Goal: Information Seeking & Learning: Learn about a topic

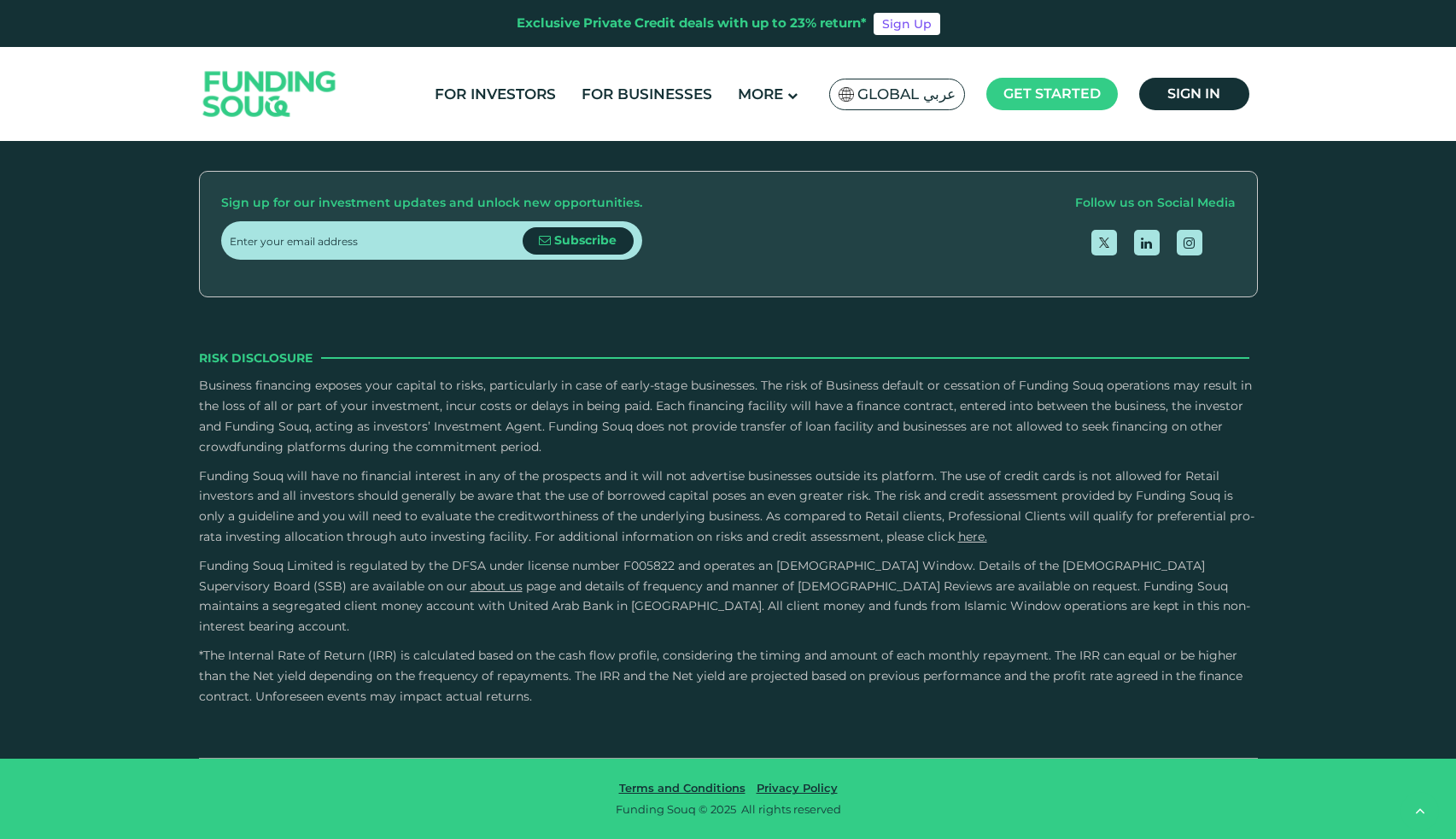
scroll to position [2972, 0]
drag, startPoint x: 767, startPoint y: 349, endPoint x: 640, endPoint y: 356, distance: 127.2
drag, startPoint x: 646, startPoint y: 356, endPoint x: 793, endPoint y: 360, distance: 147.1
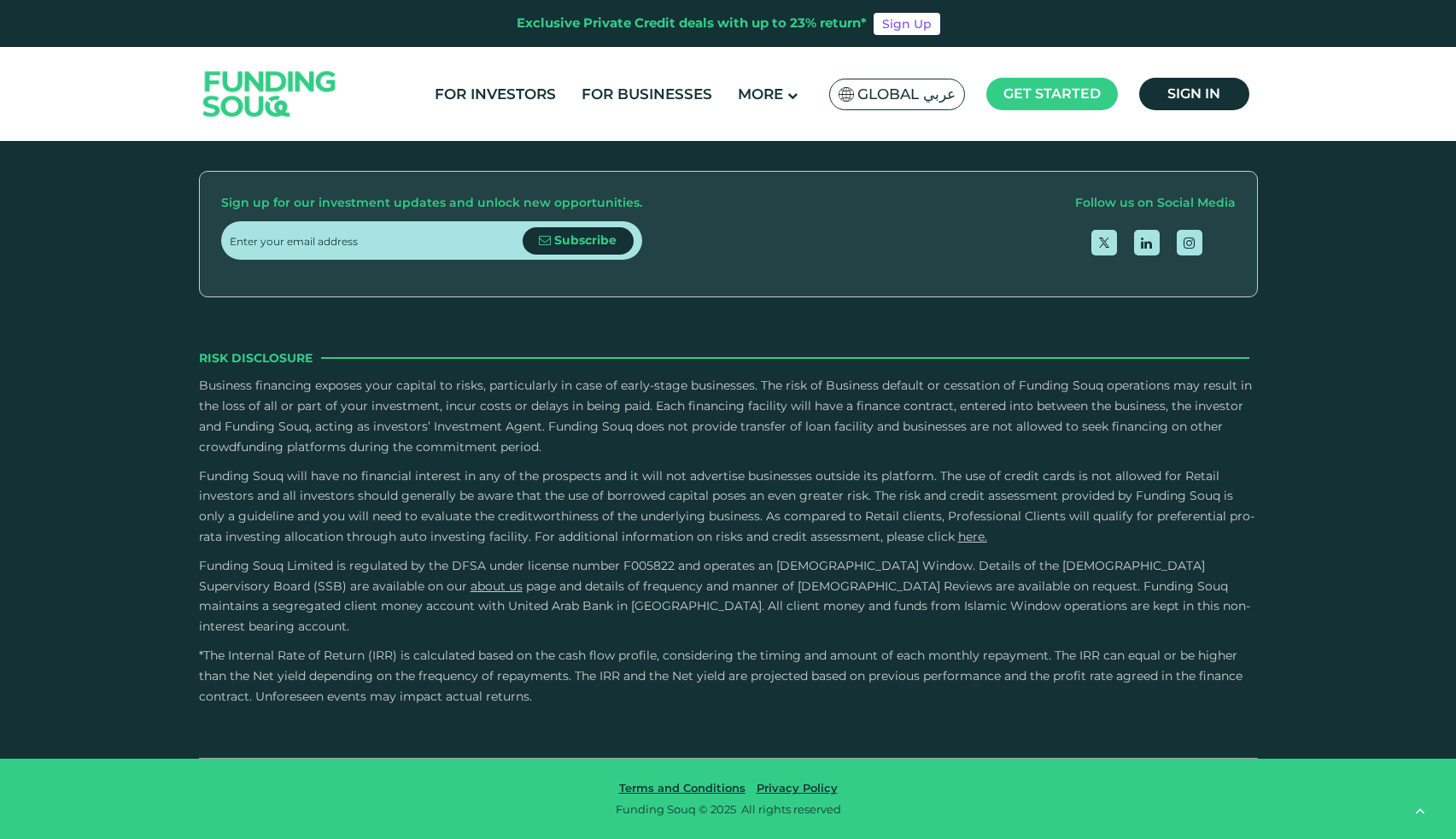
type tc-range-slider "5"
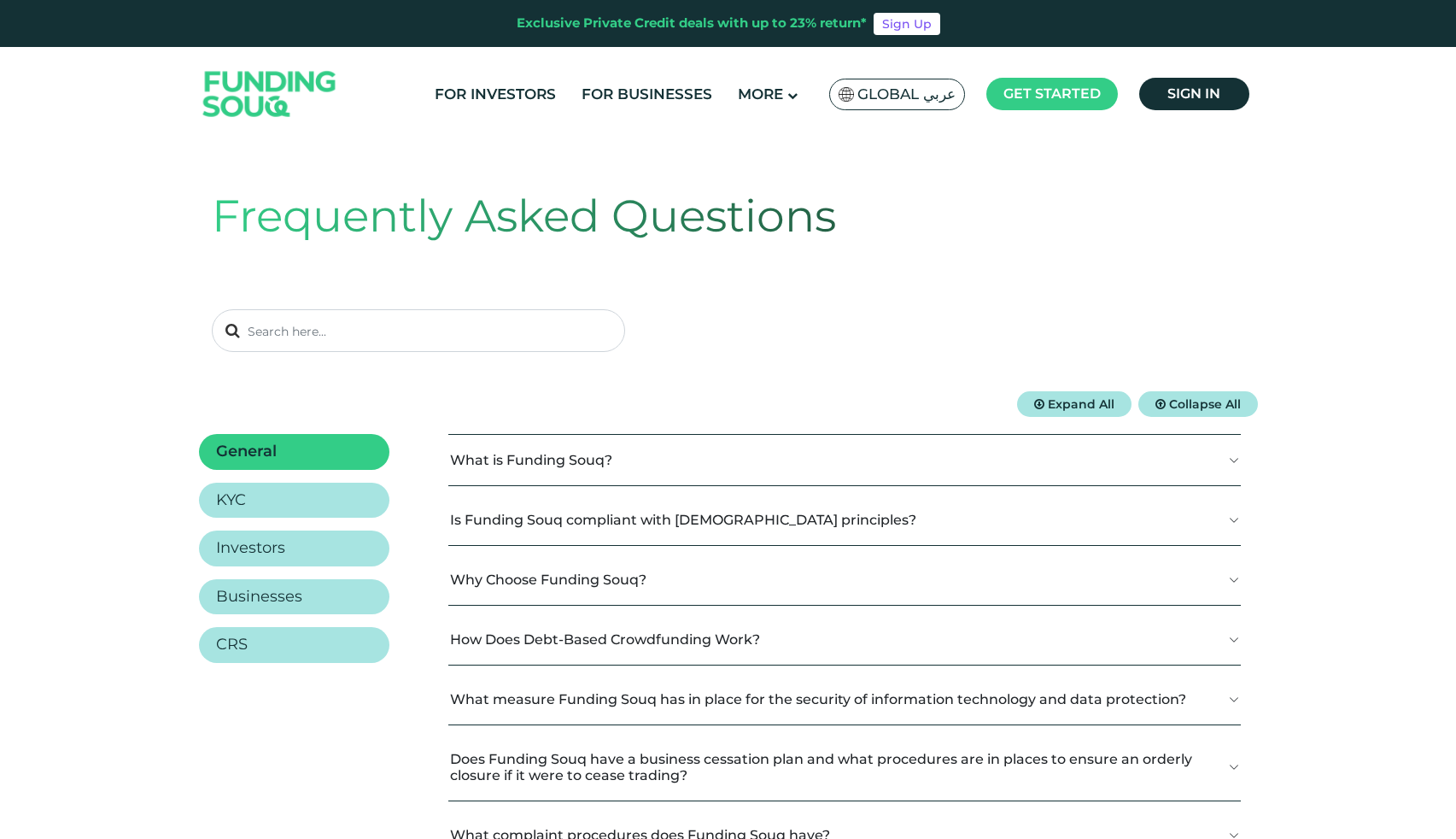
scroll to position [12, 0]
click at [1030, 405] on button "Expand All" at bounding box center [1074, 402] width 114 height 25
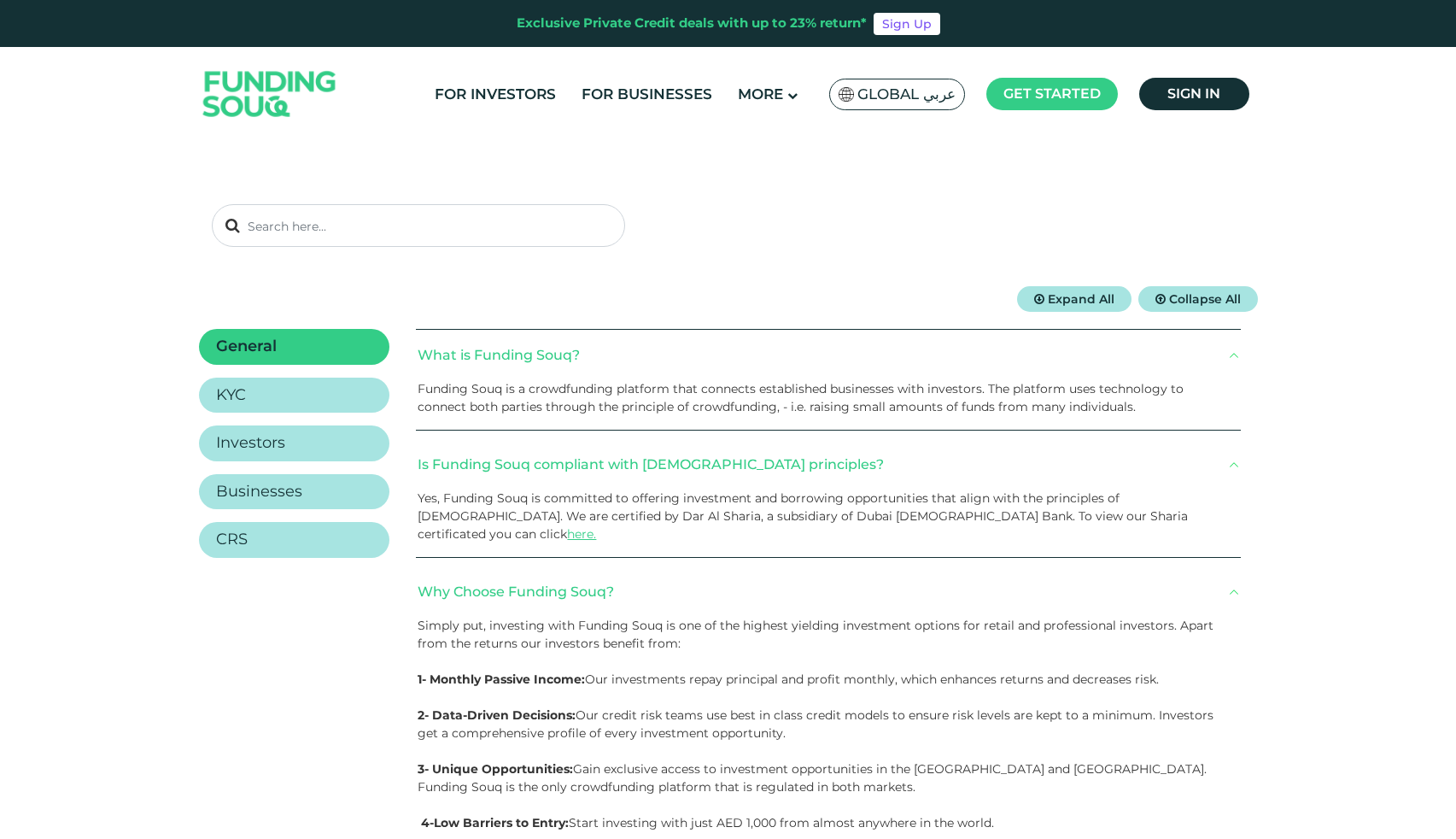
scroll to position [122, 0]
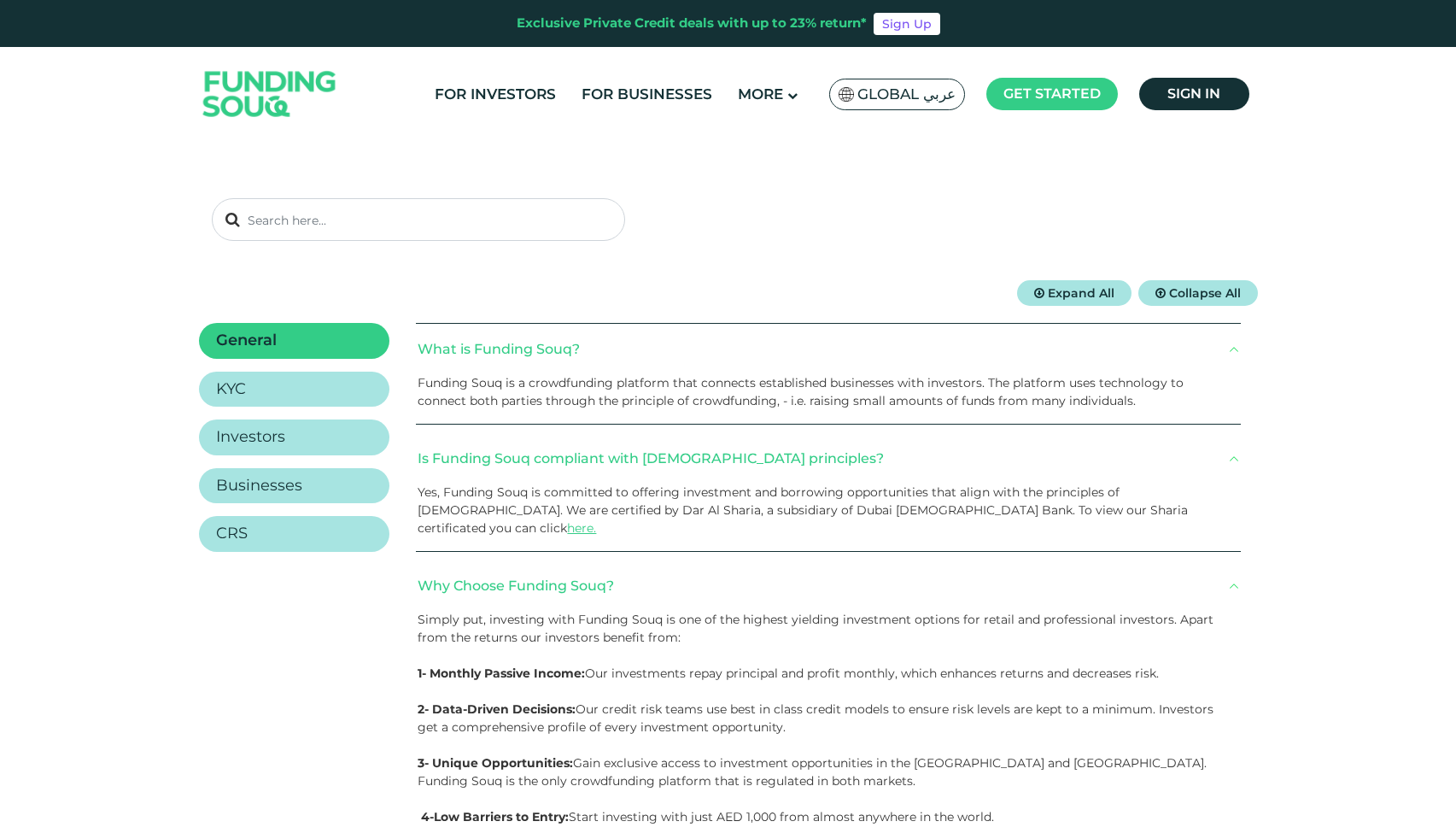
click at [1076, 293] on span "Expand All" at bounding box center [1080, 293] width 66 height 15
click at [1098, 300] on button "Expand All" at bounding box center [1074, 293] width 114 height 25
click at [1189, 298] on span "Collapse All" at bounding box center [1205, 293] width 72 height 15
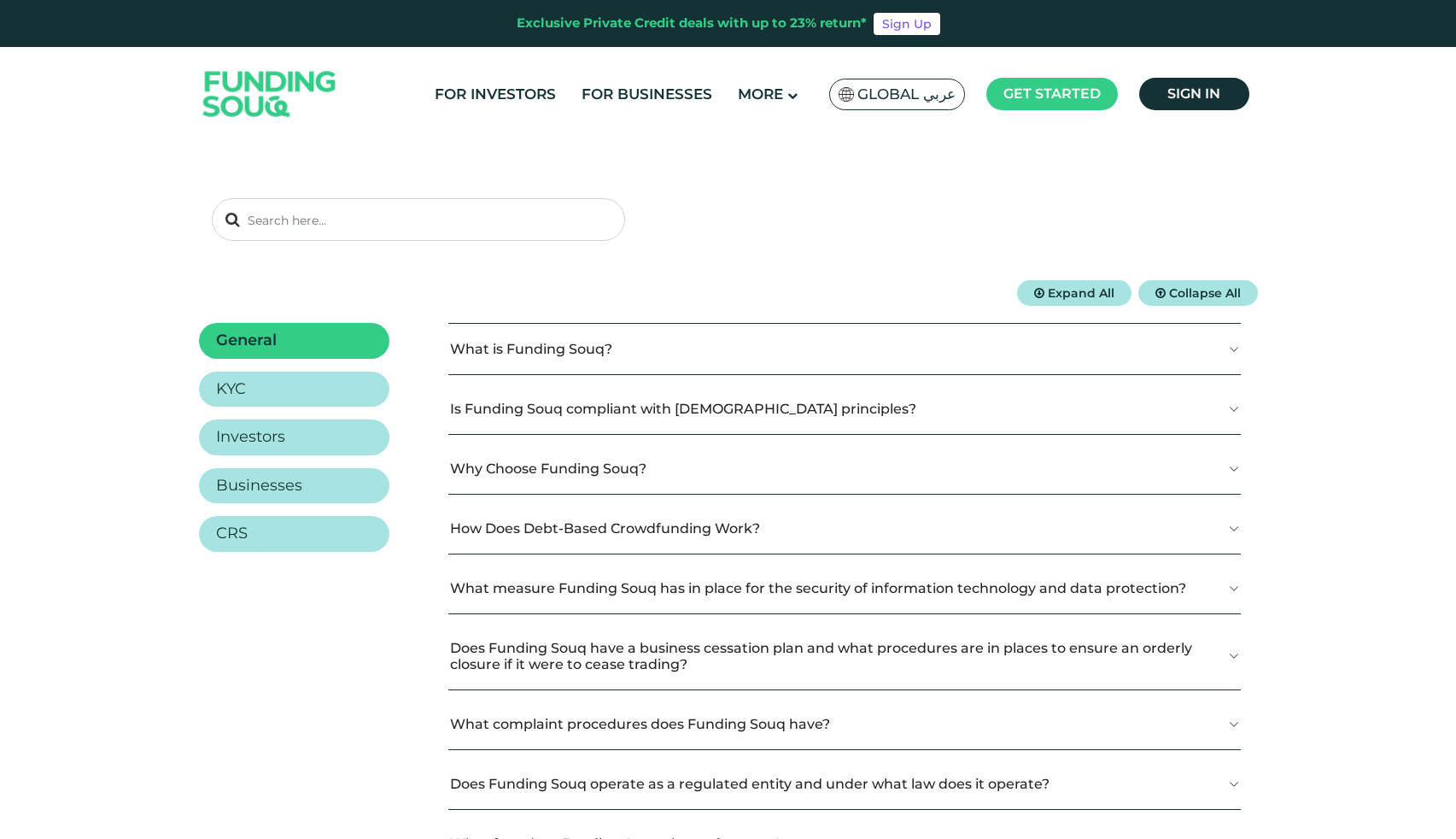
click at [1094, 298] on span "Expand All" at bounding box center [1080, 293] width 66 height 15
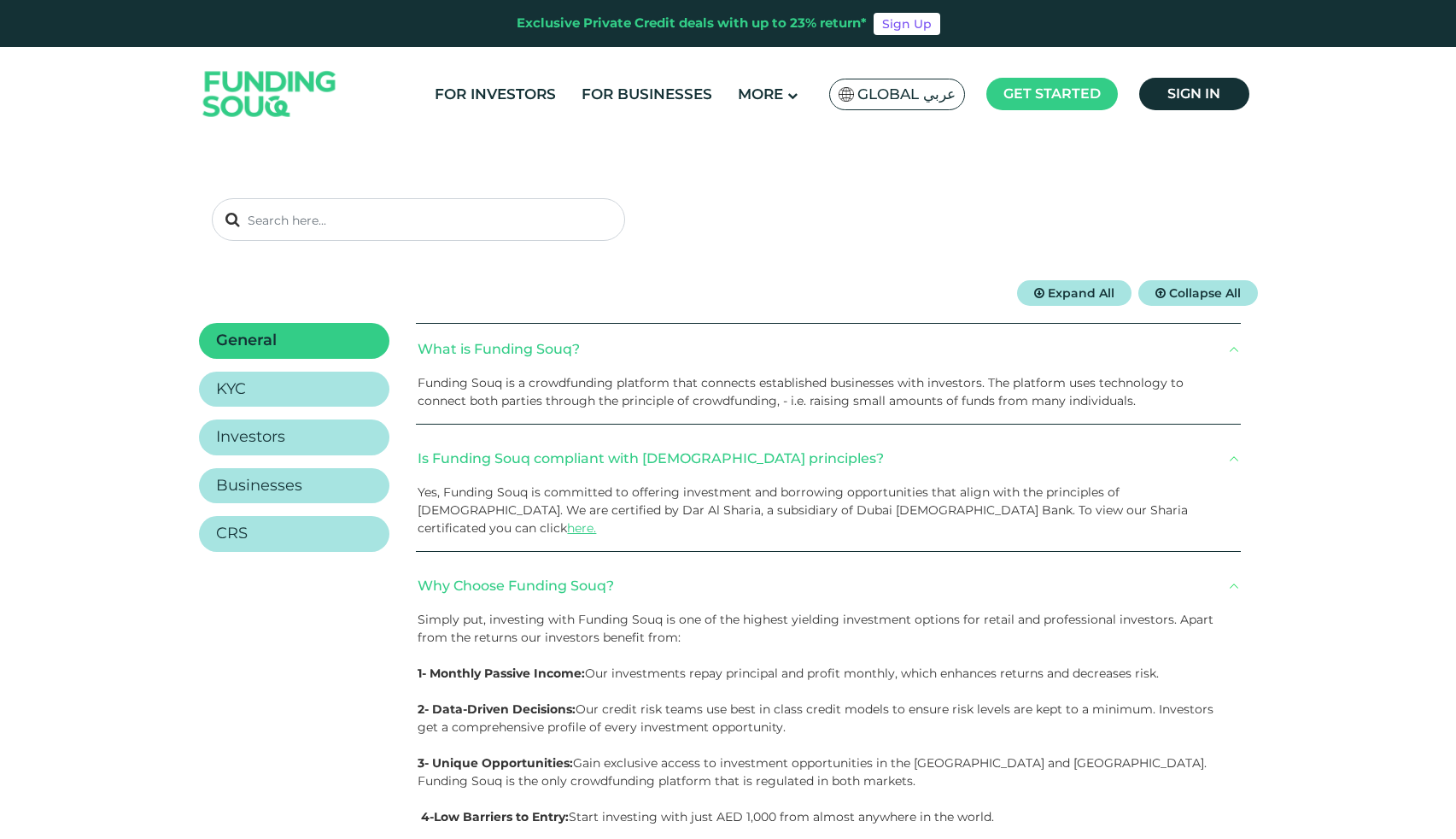
click at [1094, 298] on span "Expand All" at bounding box center [1080, 293] width 66 height 15
click at [1232, 302] on button "Collapse All" at bounding box center [1198, 293] width 120 height 25
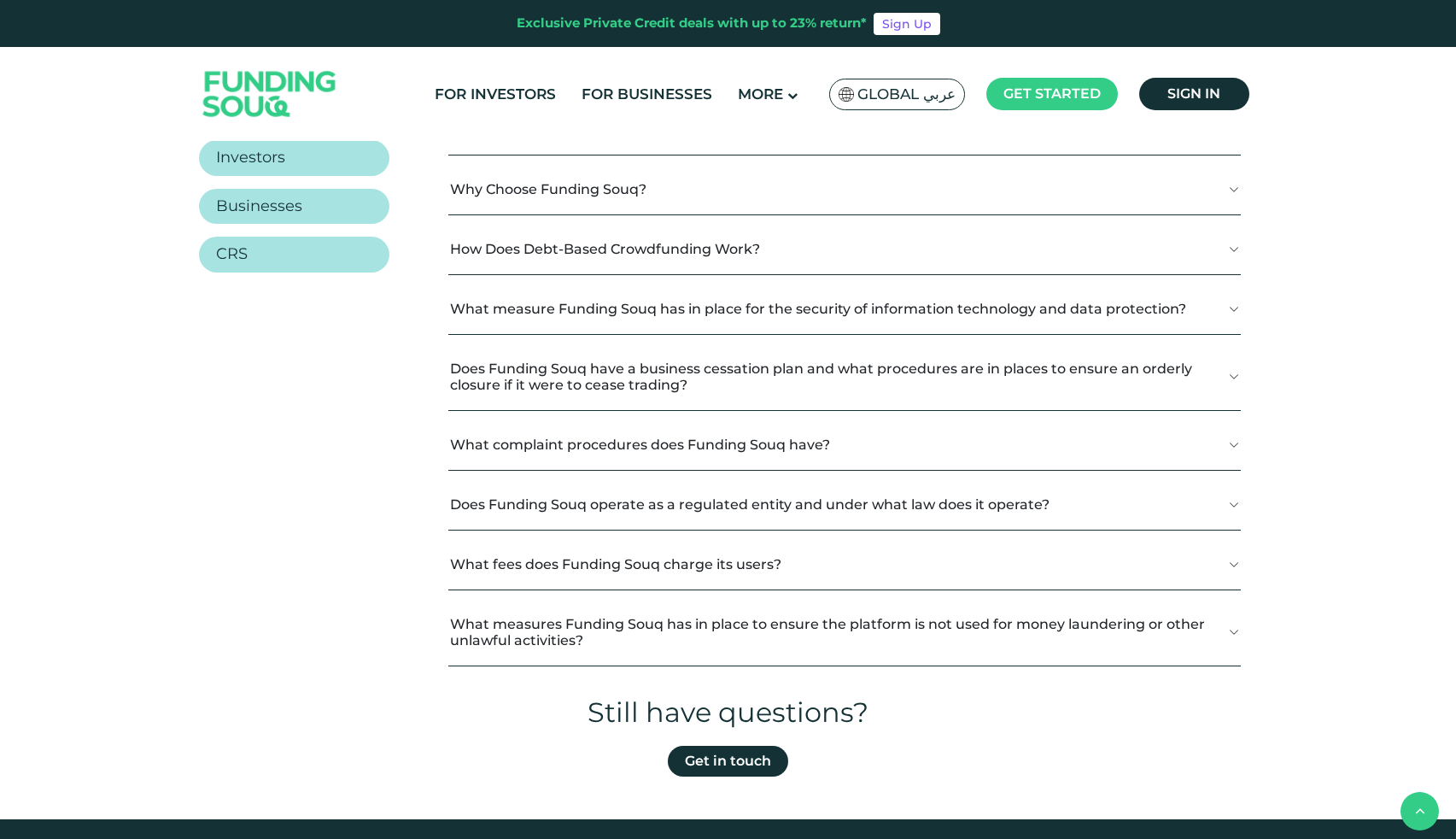
scroll to position [0, 0]
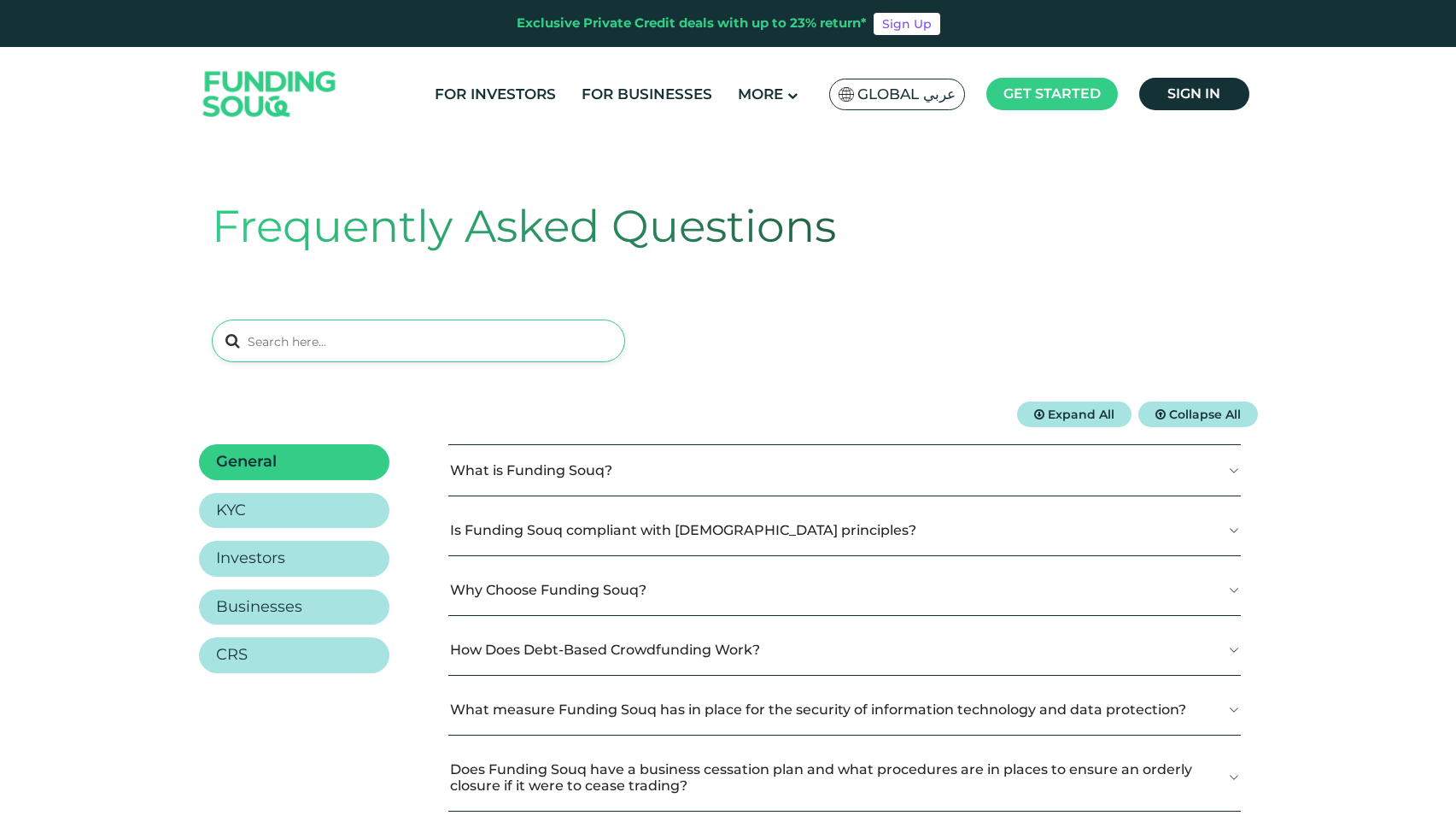
click at [420, 344] on input at bounding box center [419, 340] width 414 height 43
type input "general"
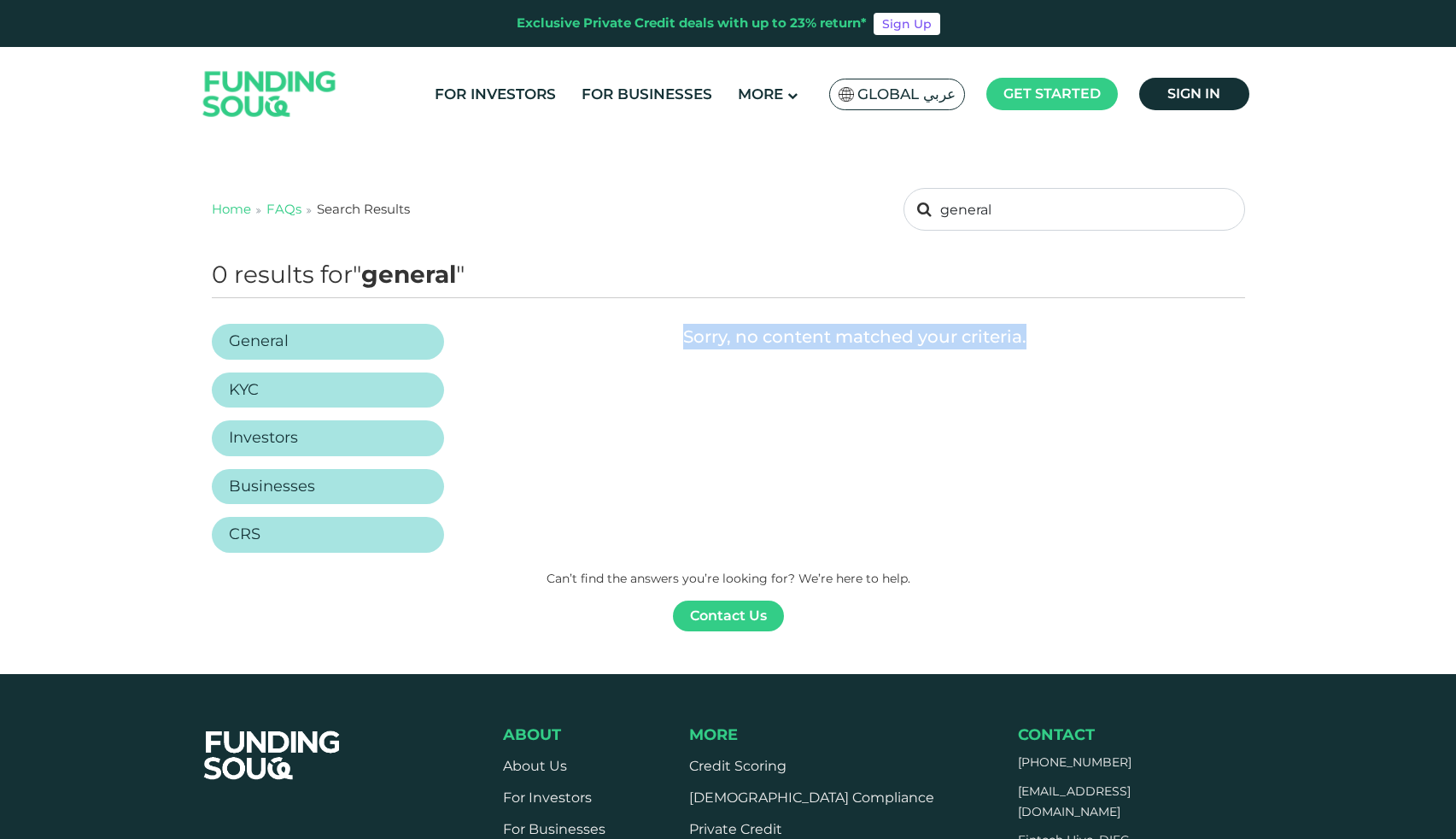
drag, startPoint x: 720, startPoint y: 333, endPoint x: 1061, endPoint y: 335, distance: 341.0
click at [1061, 335] on div "Sorry, no content matched your criteria." at bounding box center [855, 337] width 779 height 25
click at [1061, 334] on div "Sorry, no content matched your criteria." at bounding box center [855, 337] width 779 height 25
drag, startPoint x: 732, startPoint y: 337, endPoint x: 1115, endPoint y: 336, distance: 383.0
click at [1115, 336] on div "Sorry, no content matched your criteria." at bounding box center [855, 337] width 779 height 25
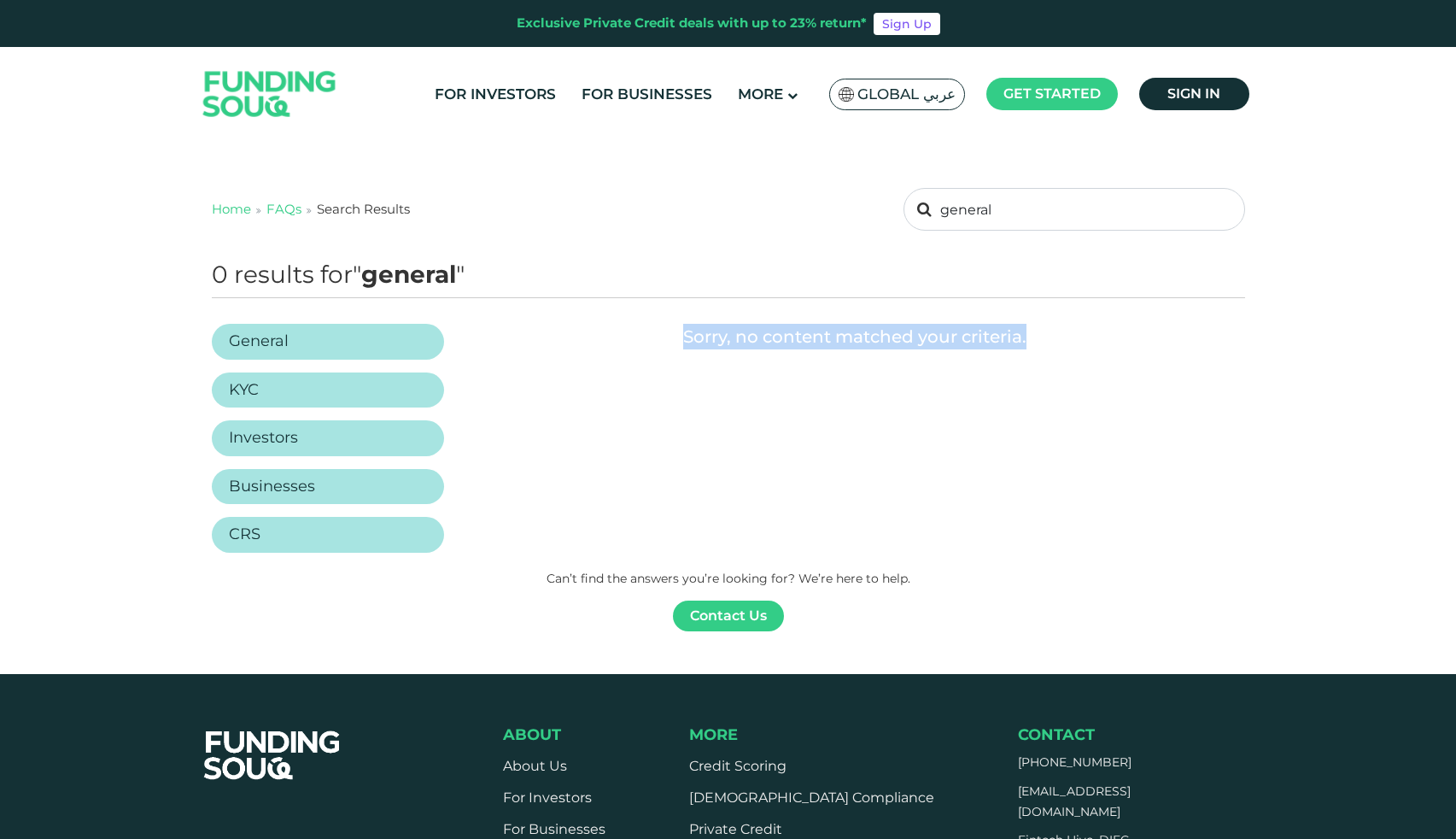
click at [1116, 336] on div "Sorry, no content matched your criteria." at bounding box center [855, 337] width 779 height 25
click at [1004, 212] on input "general" at bounding box center [1074, 209] width 341 height 43
type input "g"
type input "kyc"
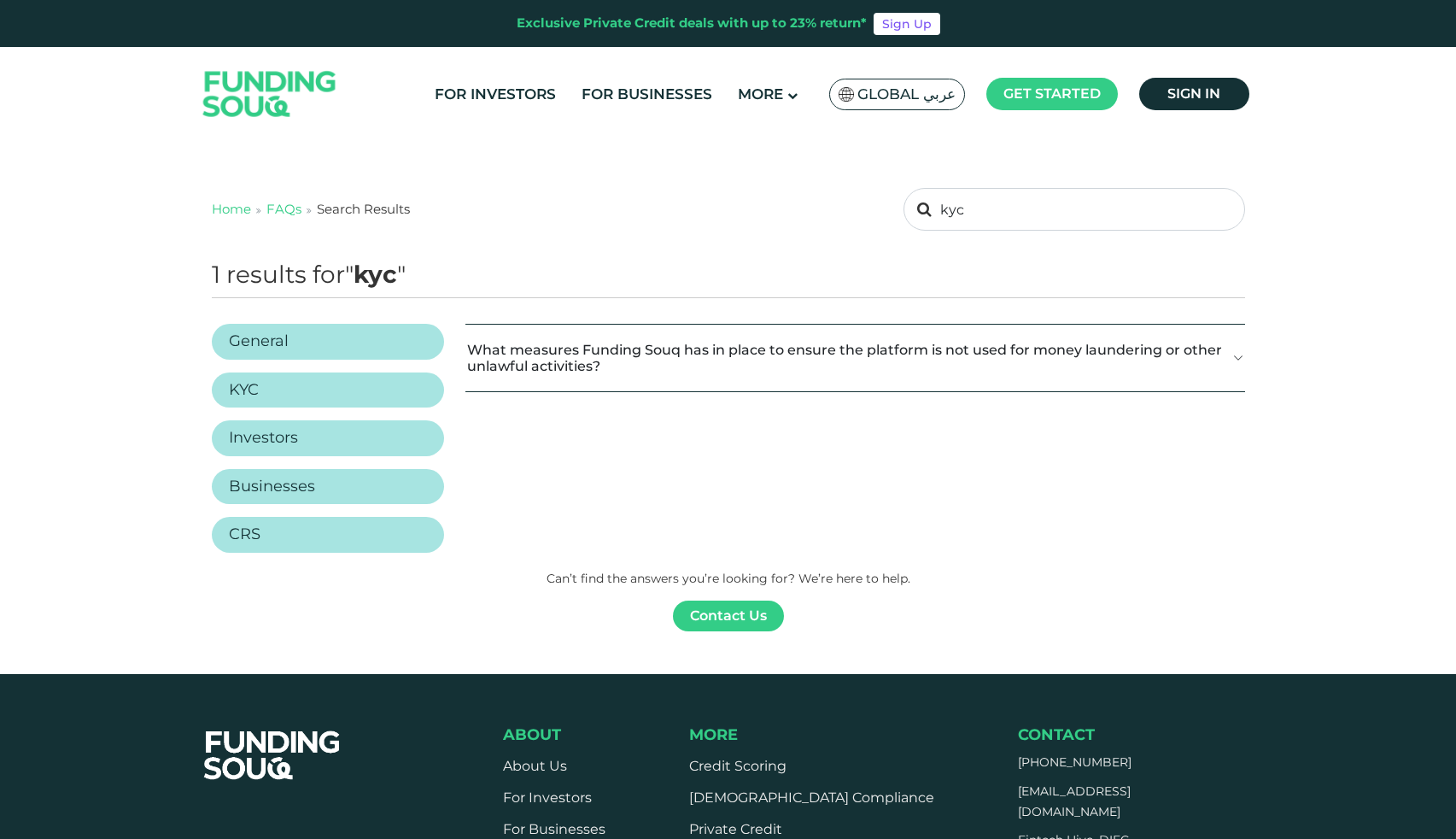
click at [875, 364] on button "What measures Funding Souq has in place to ensure the platform is not used for …" at bounding box center [855, 357] width 779 height 66
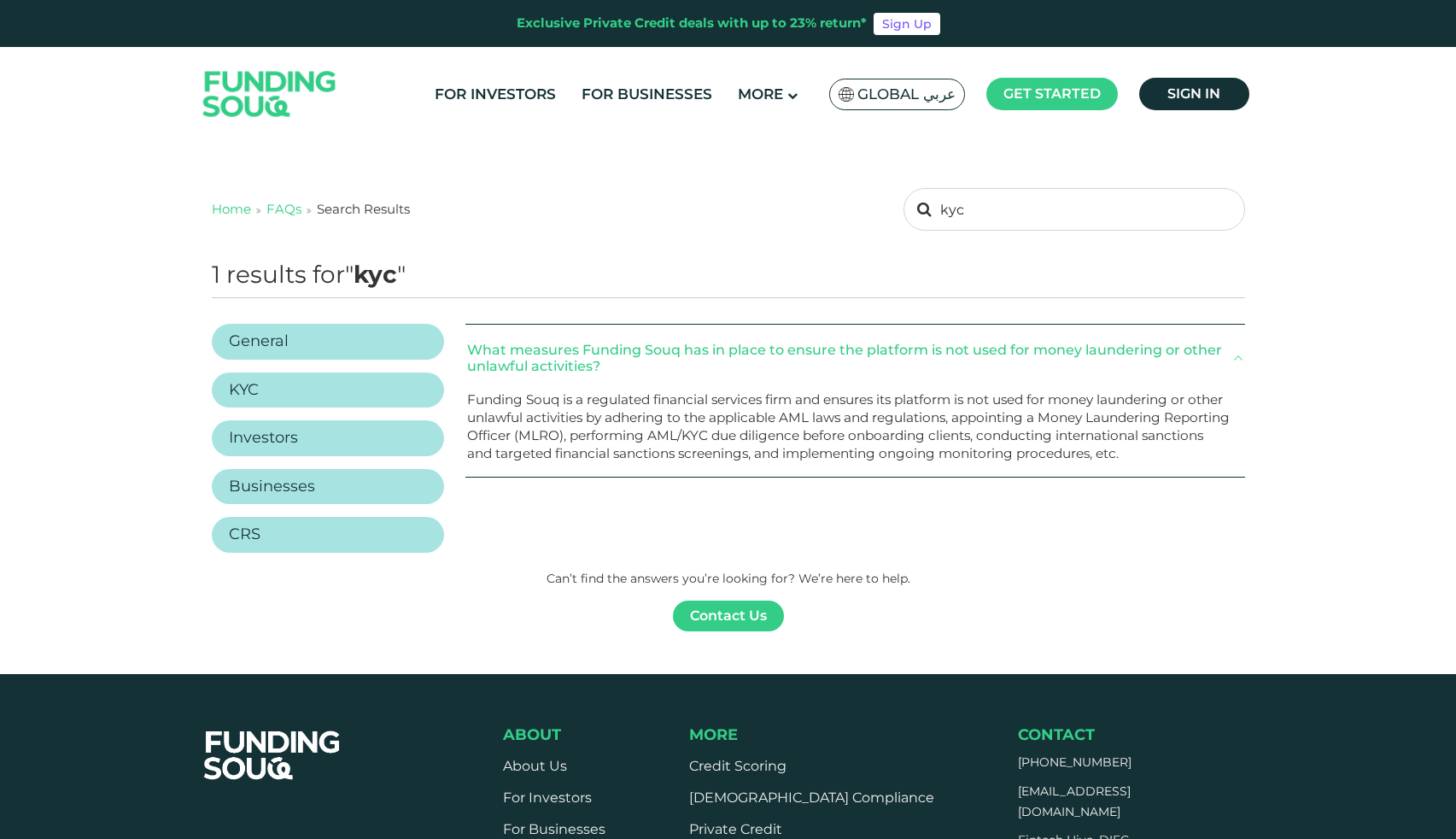
click at [874, 361] on button "What measures Funding Souq has in place to ensure the platform is not used for …" at bounding box center [855, 357] width 779 height 66
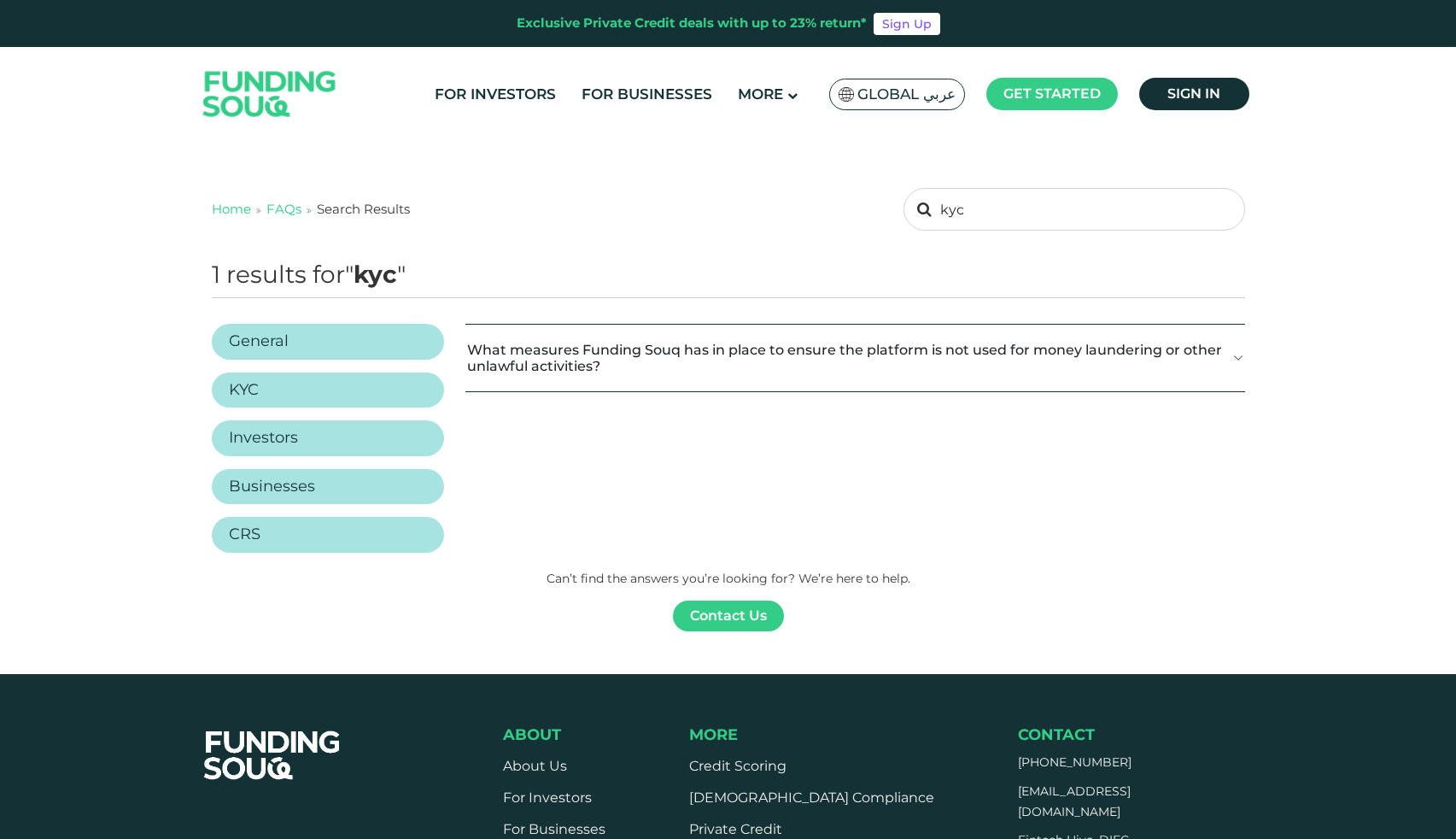
click at [884, 358] on button "What measures Funding Souq has in place to ensure the platform is not used for …" at bounding box center [855, 357] width 779 height 66
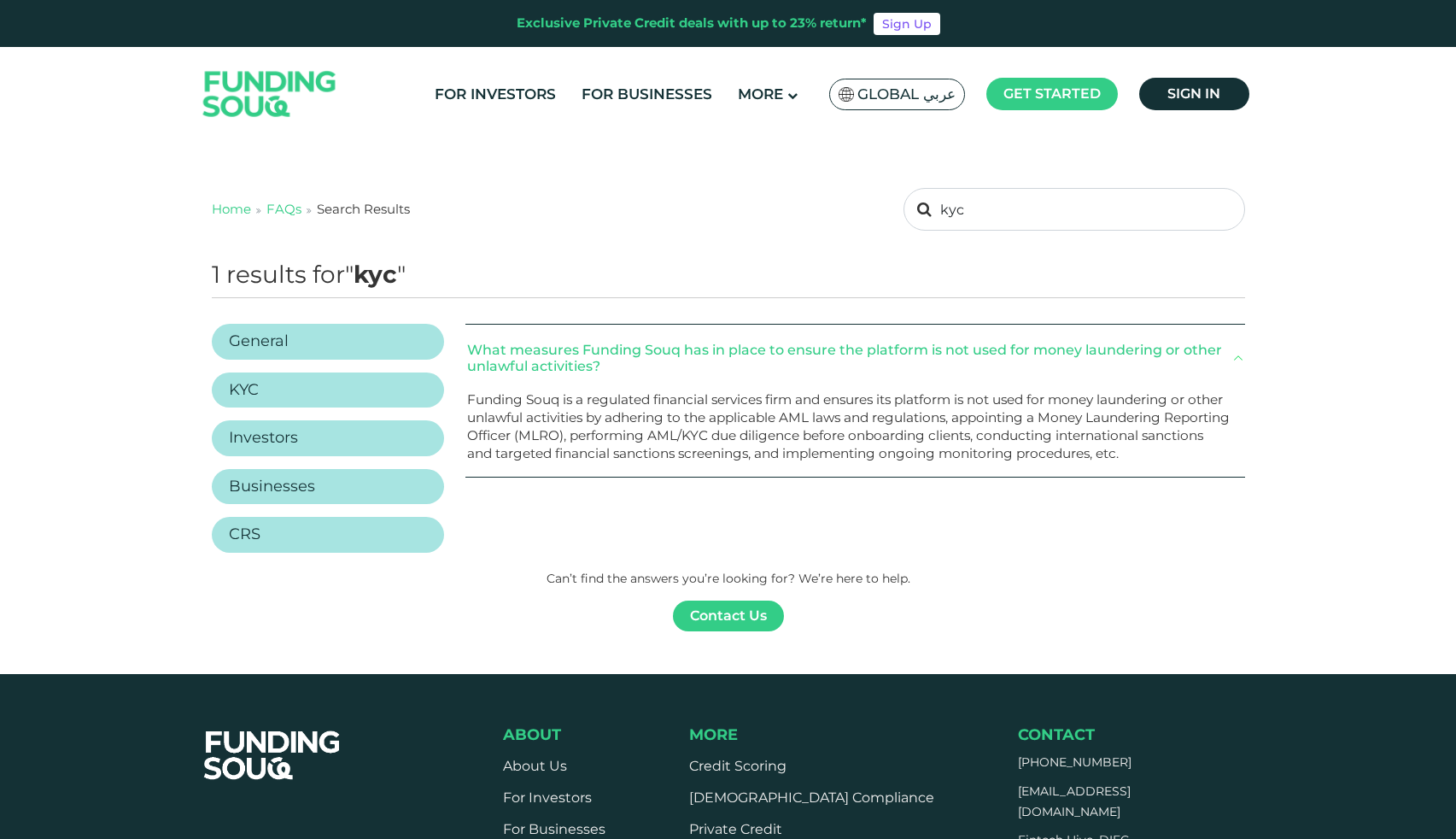
click at [884, 358] on button "What measures Funding Souq has in place to ensure the platform is not used for …" at bounding box center [855, 357] width 779 height 66
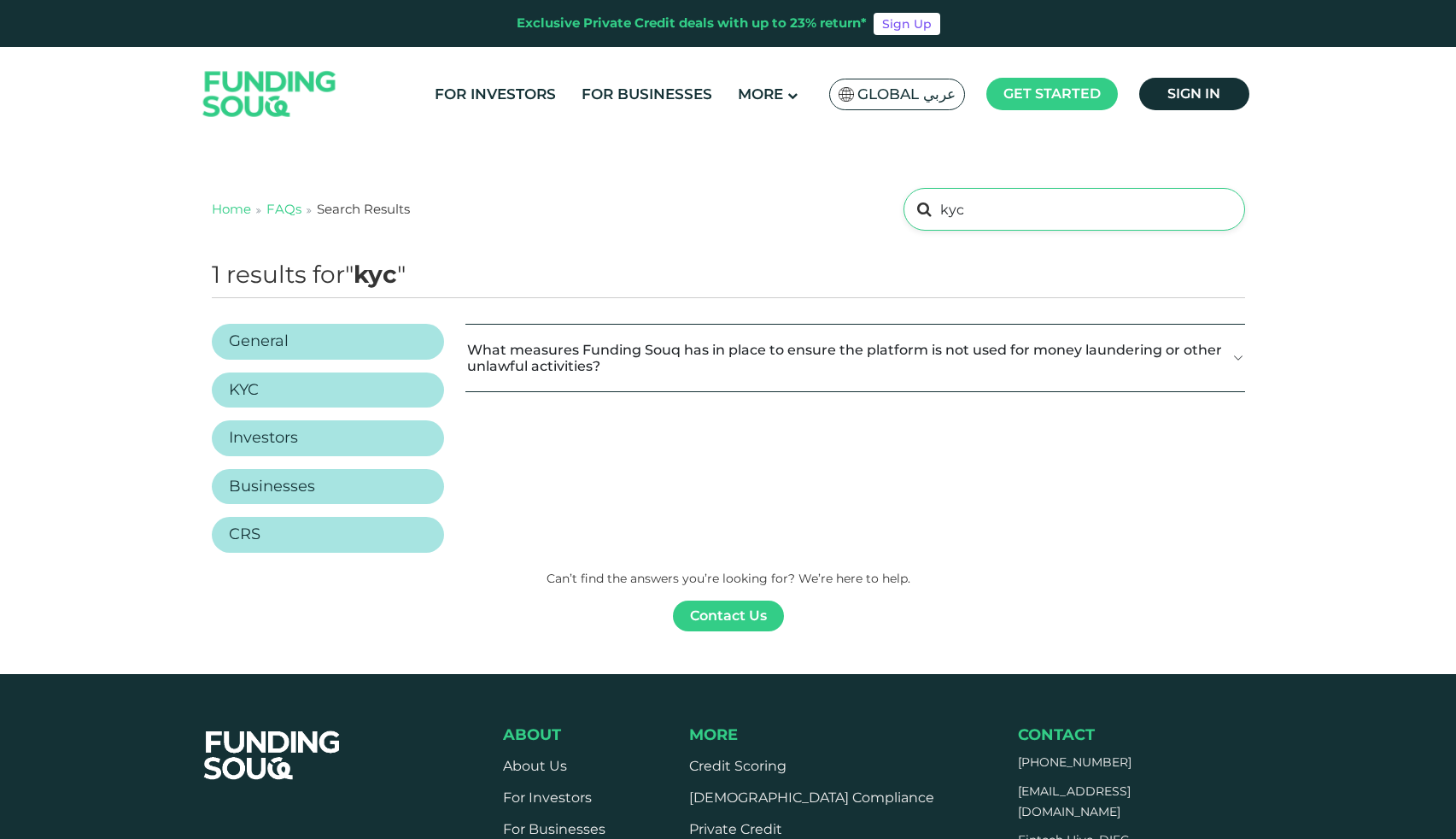
click at [974, 214] on input "kyc" at bounding box center [1074, 209] width 341 height 43
type input "k"
type input "funding"
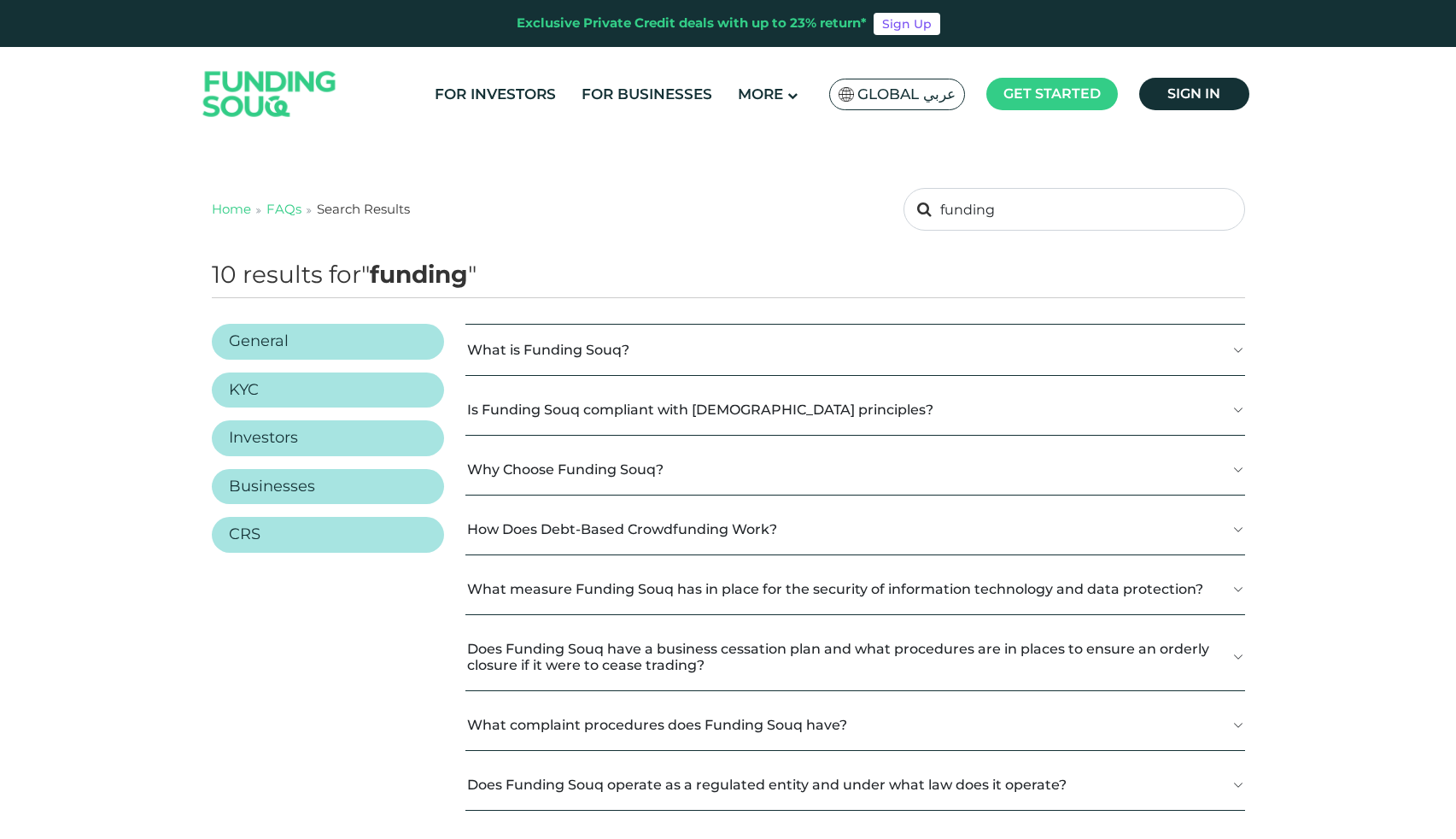
click at [728, 343] on button "What is Funding Souq?" at bounding box center [855, 350] width 779 height 51
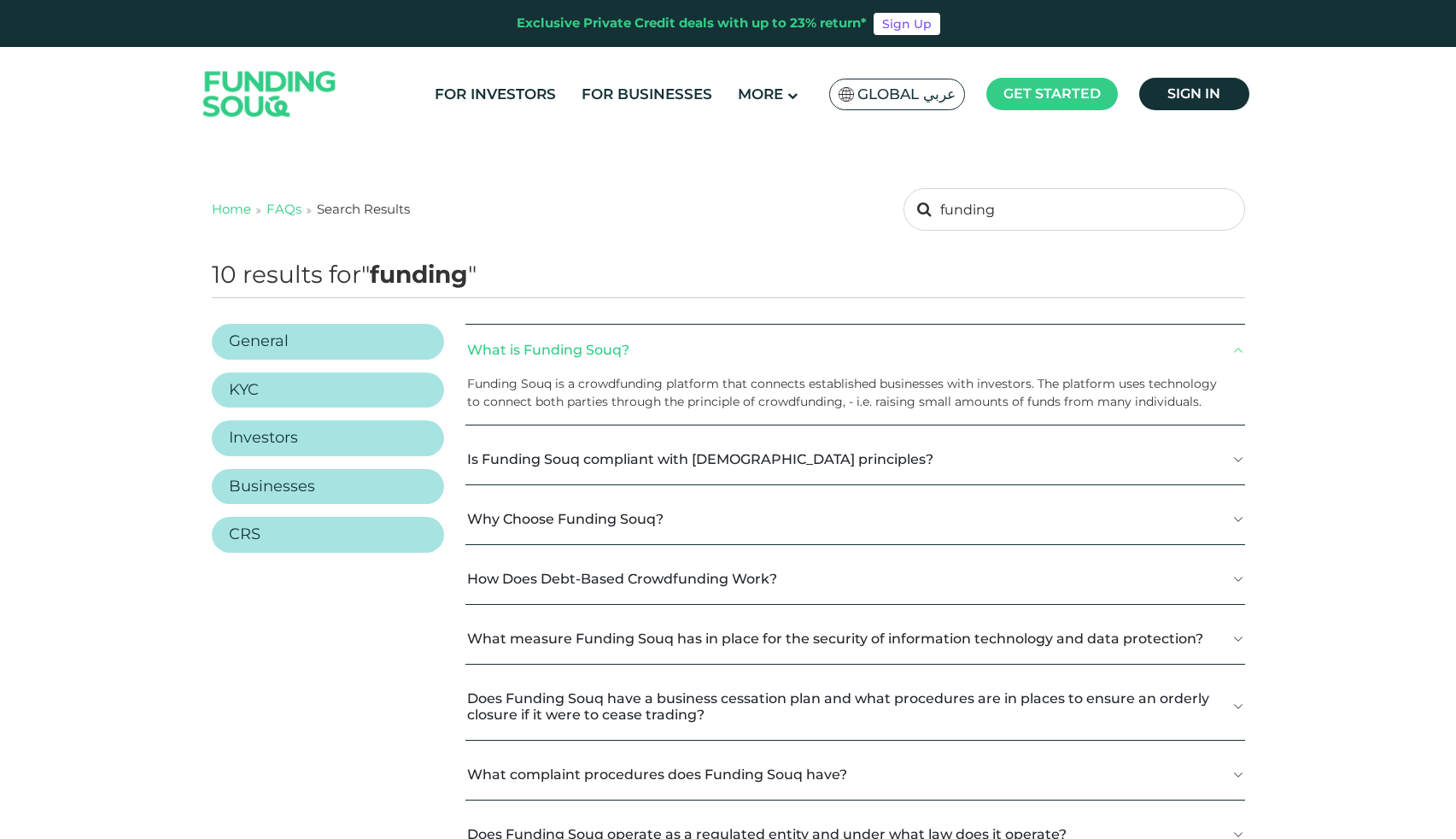
click at [725, 352] on button "What is Funding Souq?" at bounding box center [855, 350] width 779 height 51
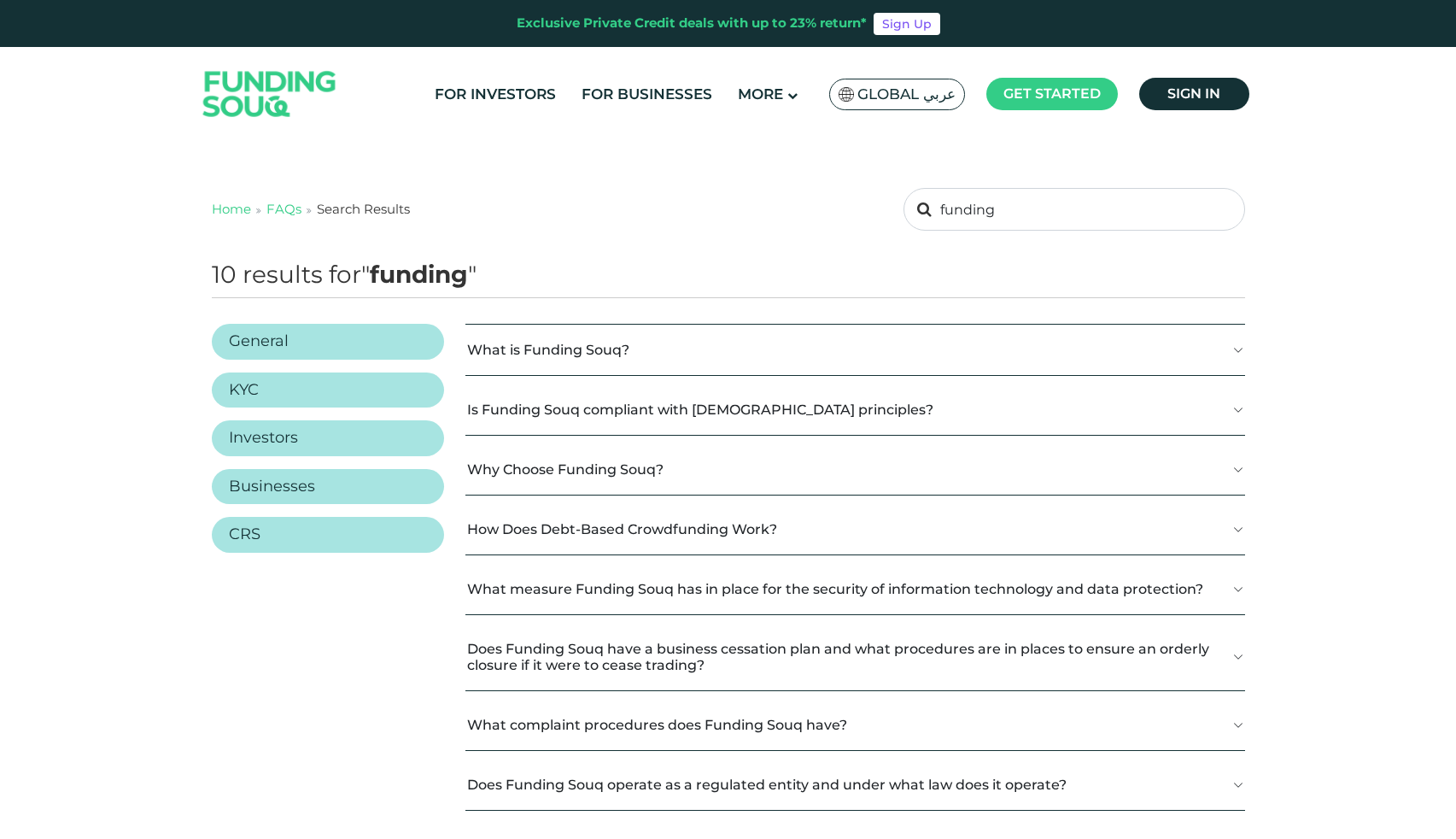
click at [716, 421] on button "Is Funding Souq compliant with Shariah principles?" at bounding box center [855, 410] width 779 height 51
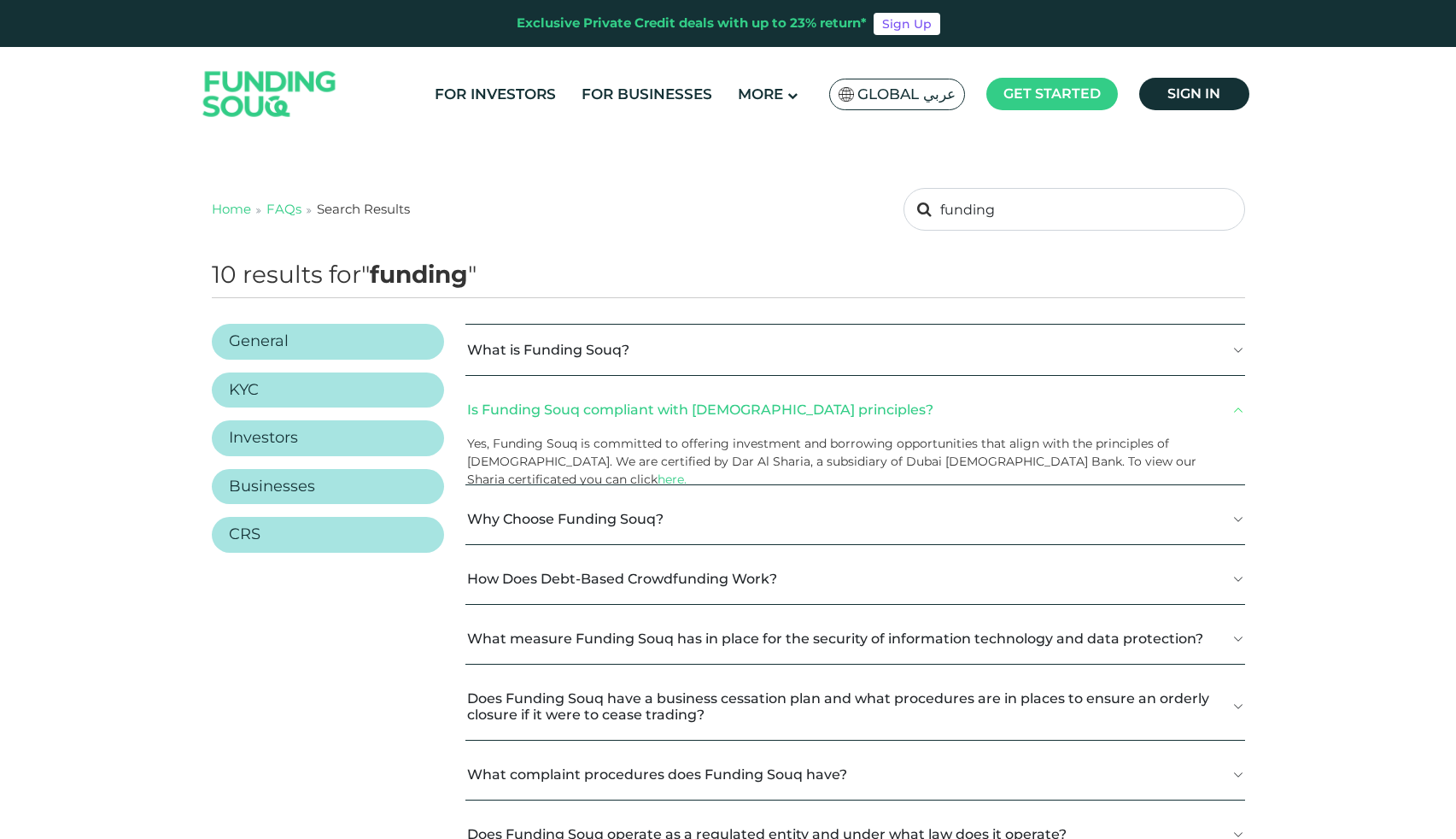
click at [717, 417] on button "Is Funding Souq compliant with Shariah principles?" at bounding box center [855, 410] width 779 height 51
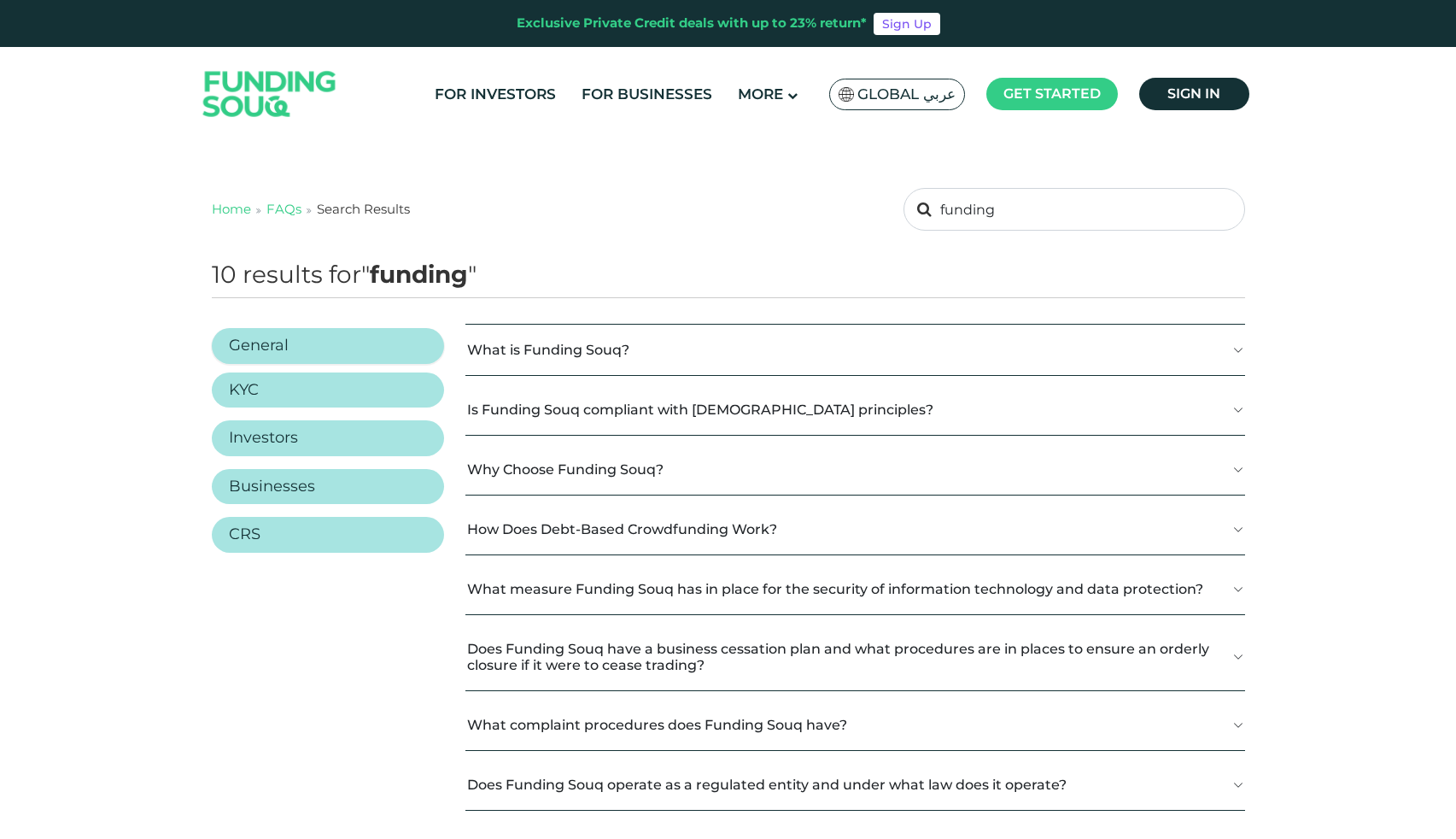
click at [365, 341] on link "General" at bounding box center [328, 346] width 233 height 36
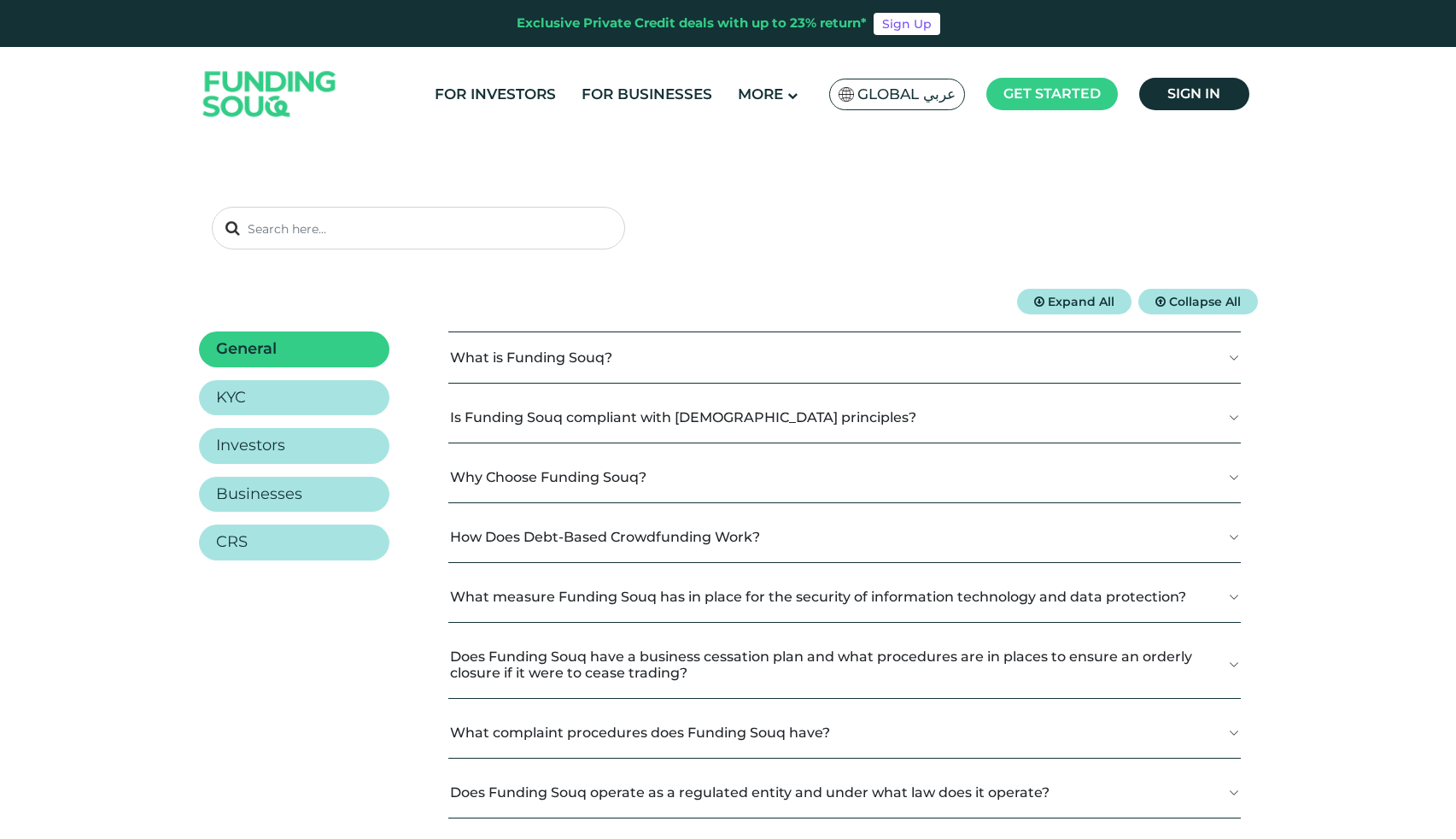
scroll to position [122, 0]
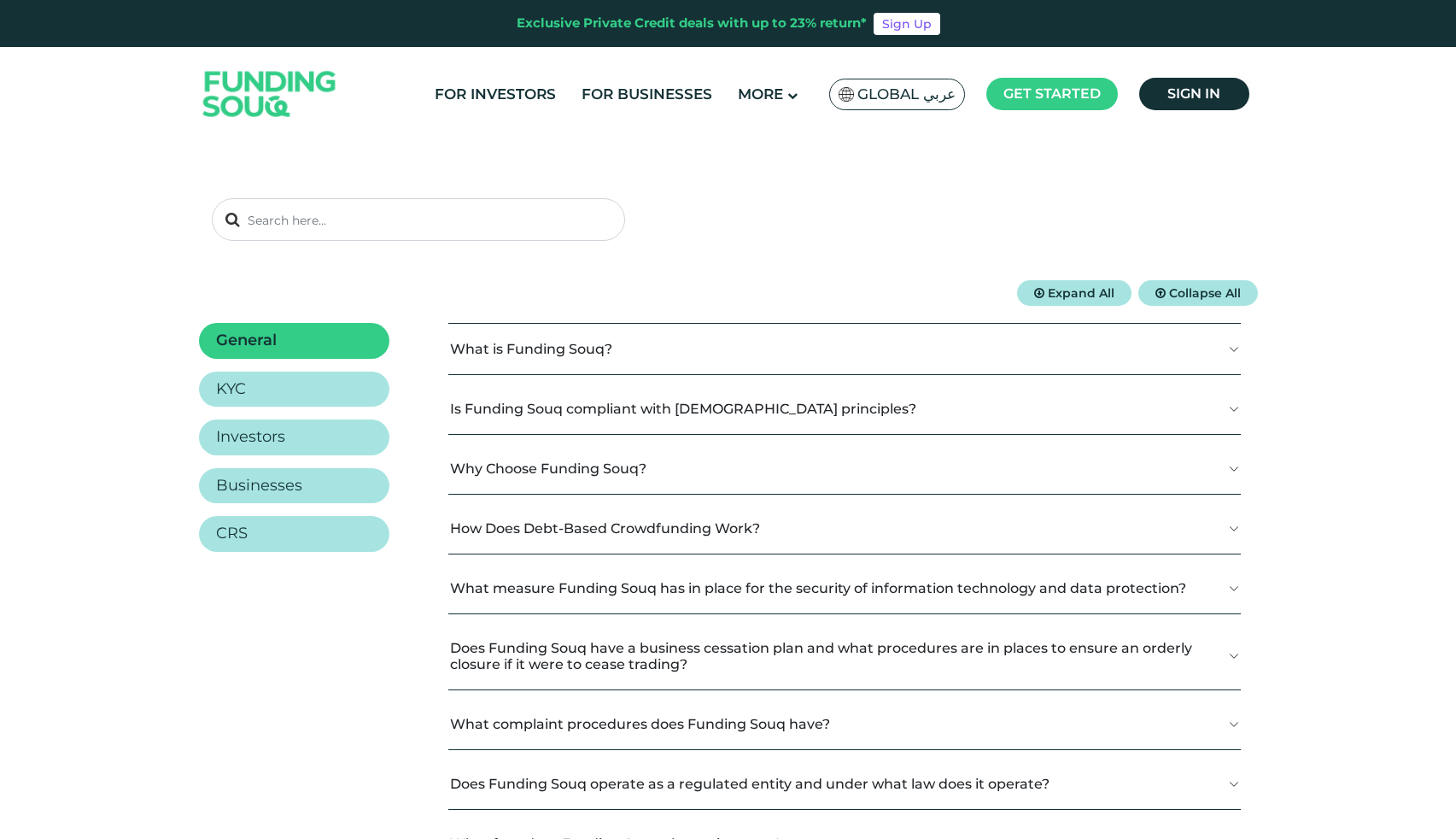
click at [1213, 293] on span "Collapse All" at bounding box center [1205, 293] width 72 height 15
click at [1060, 294] on span "Expand All" at bounding box center [1080, 293] width 66 height 15
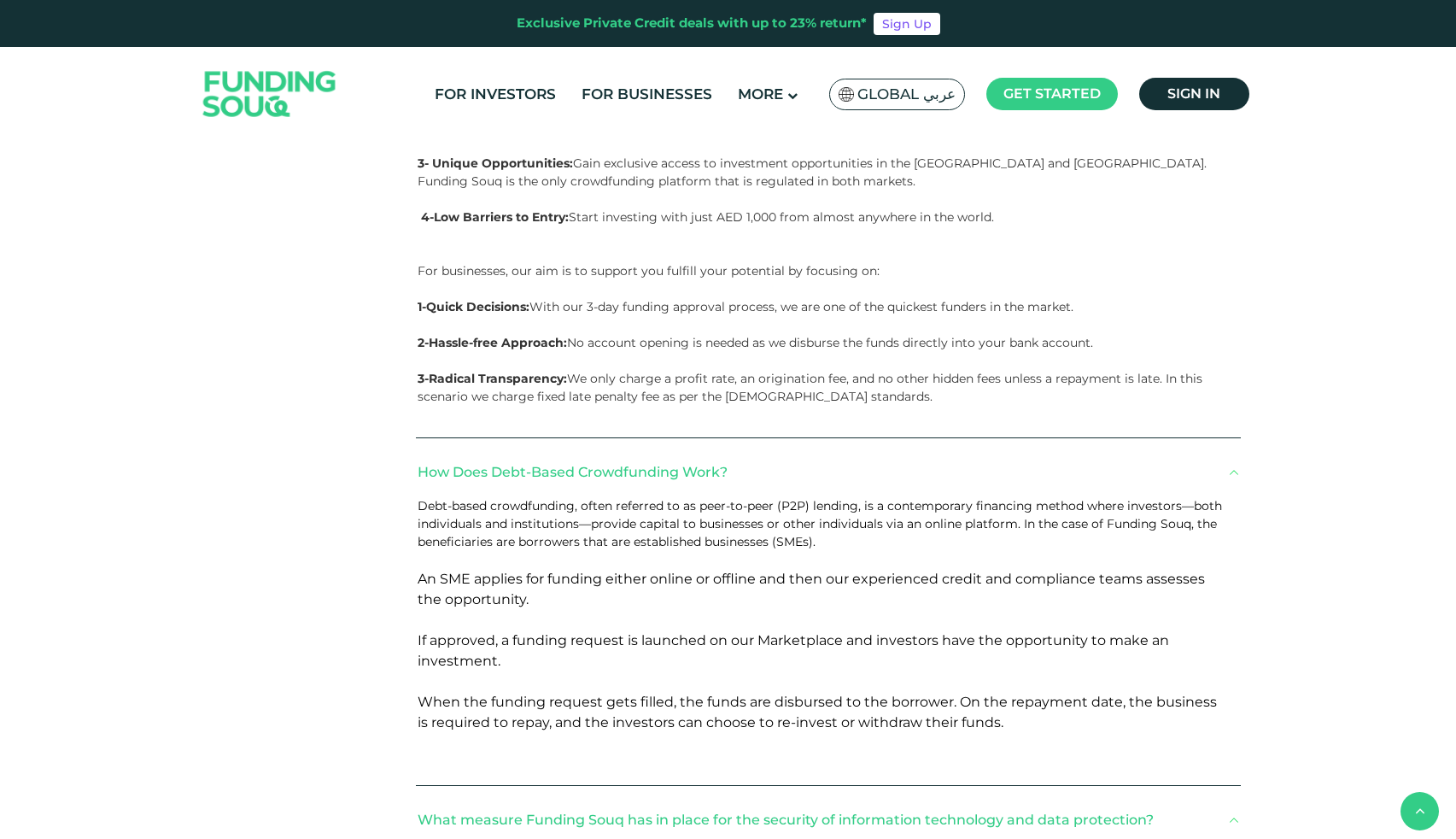
scroll to position [201, 0]
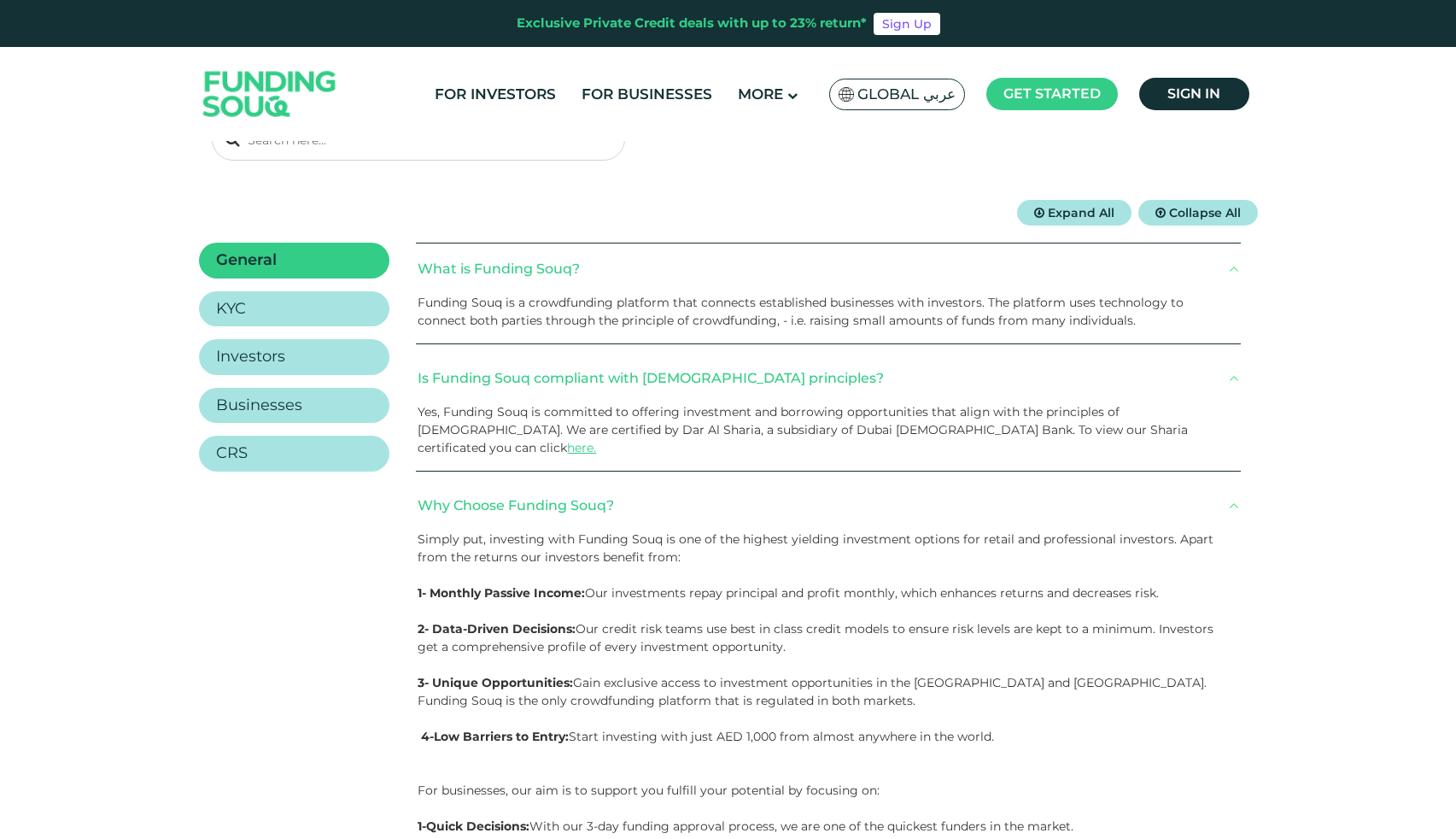
click at [1190, 224] on button "Collapse All" at bounding box center [1198, 212] width 120 height 25
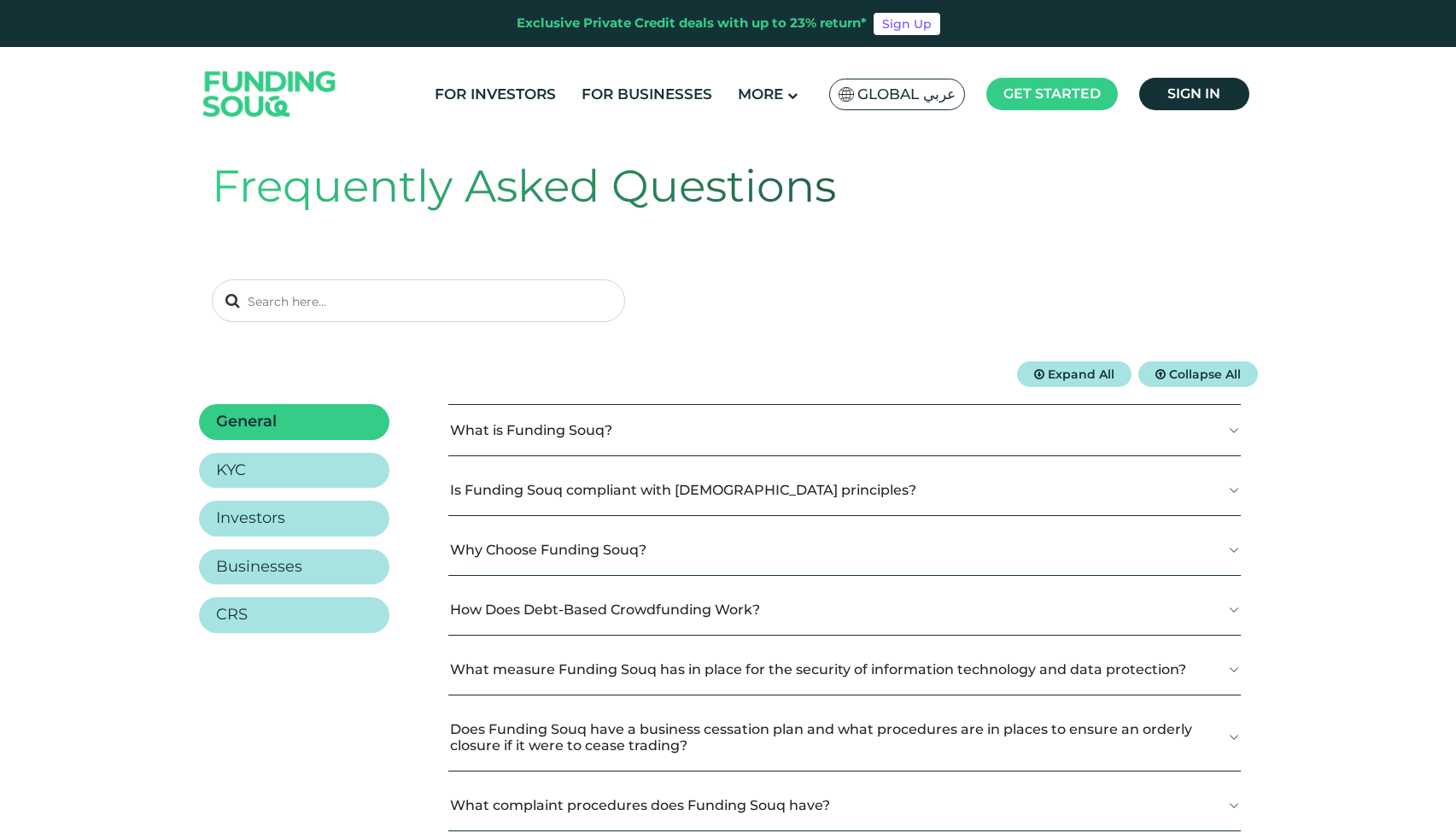
scroll to position [0, 0]
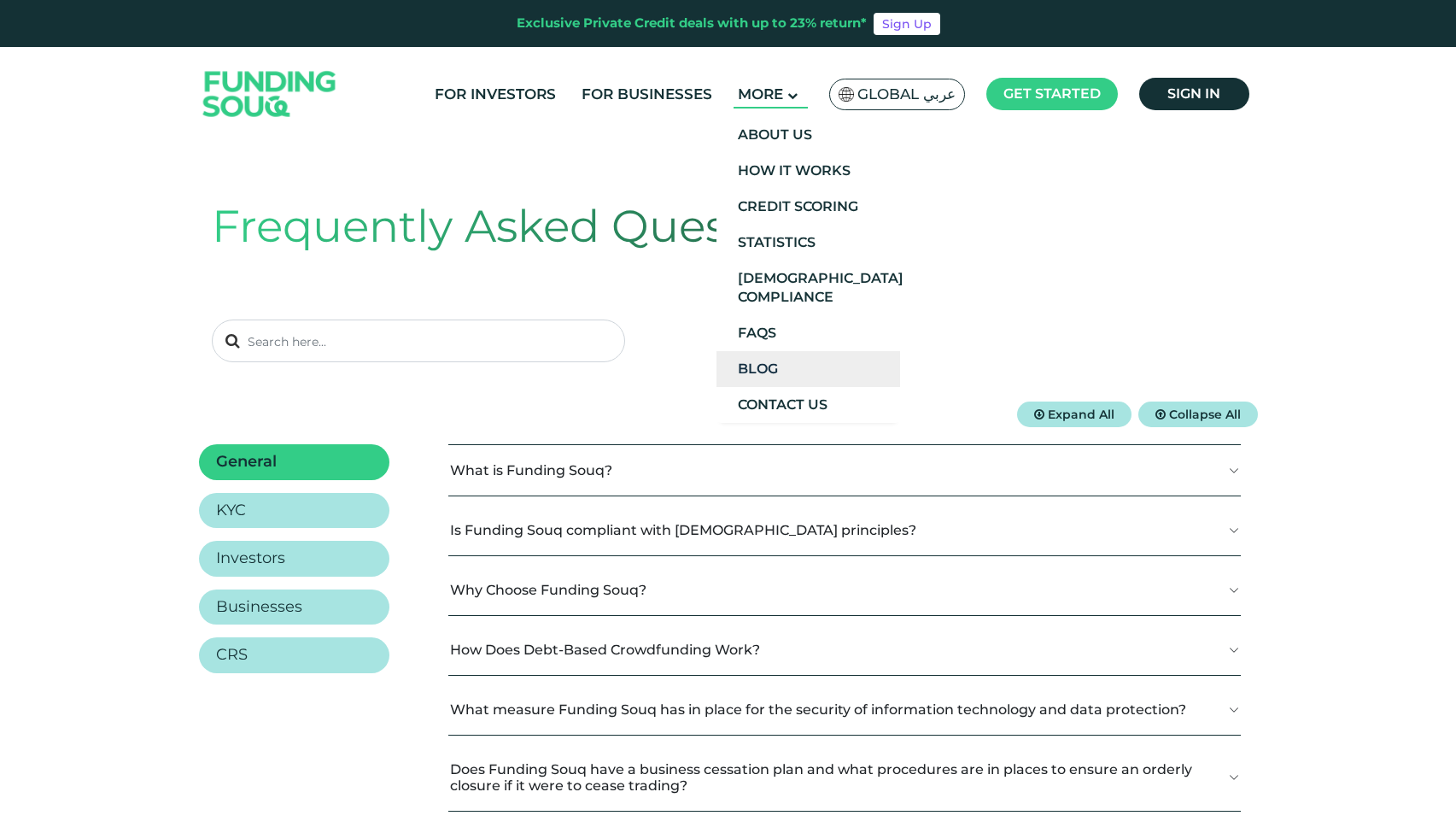
click at [782, 356] on link "Blog" at bounding box center [808, 369] width 183 height 36
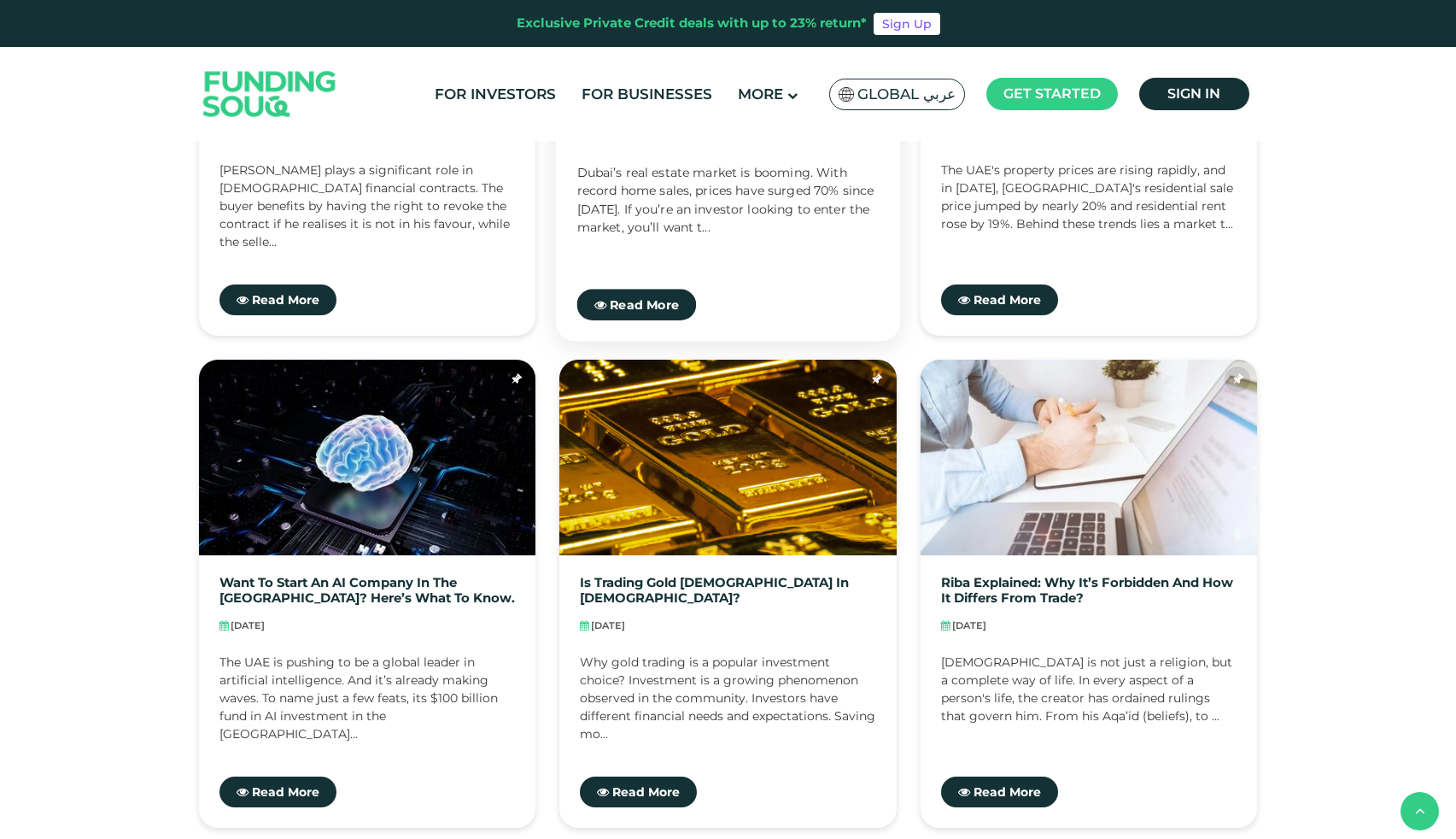
scroll to position [1456, 0]
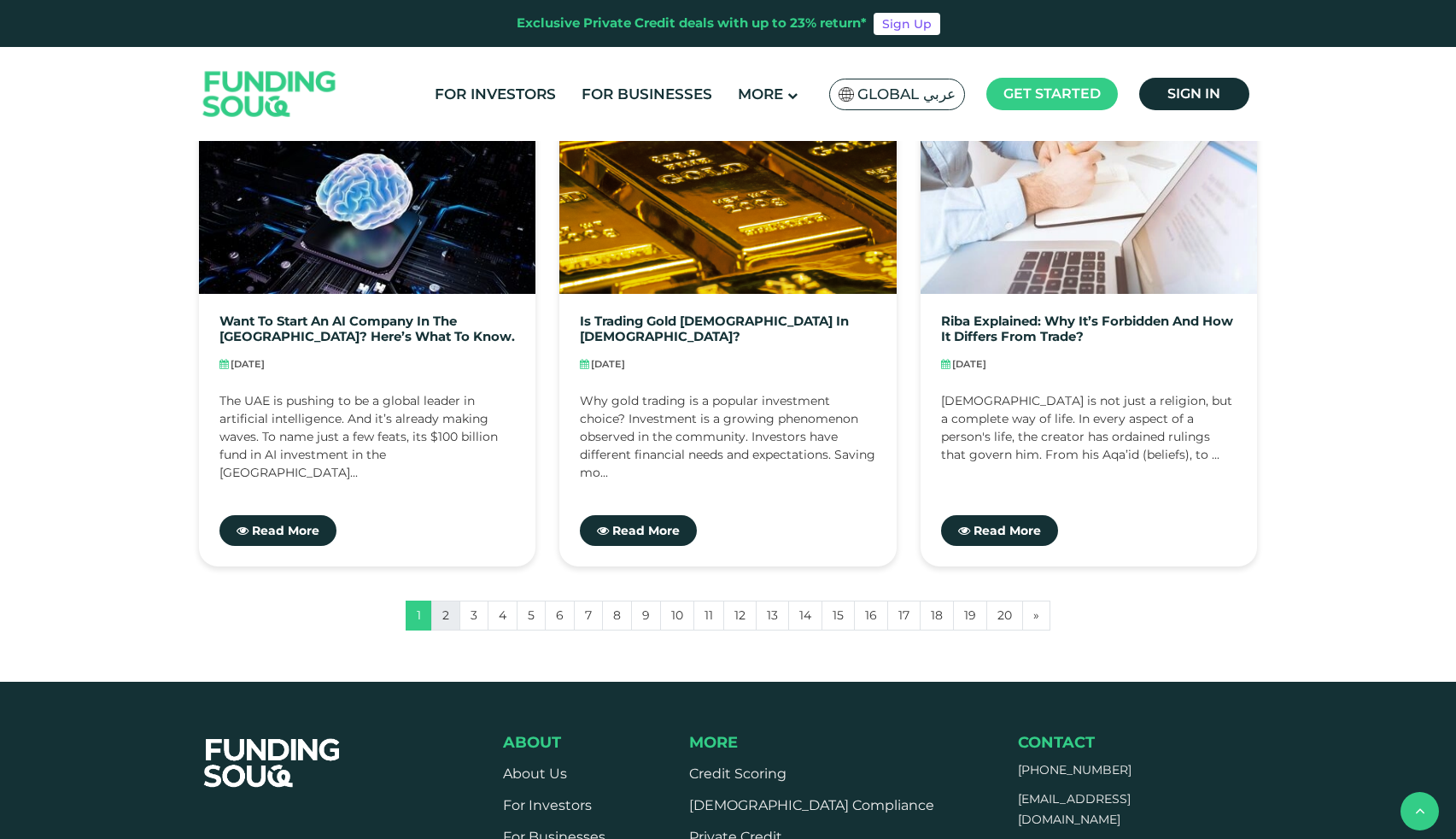
click at [446, 619] on link "2" at bounding box center [446, 615] width 29 height 30
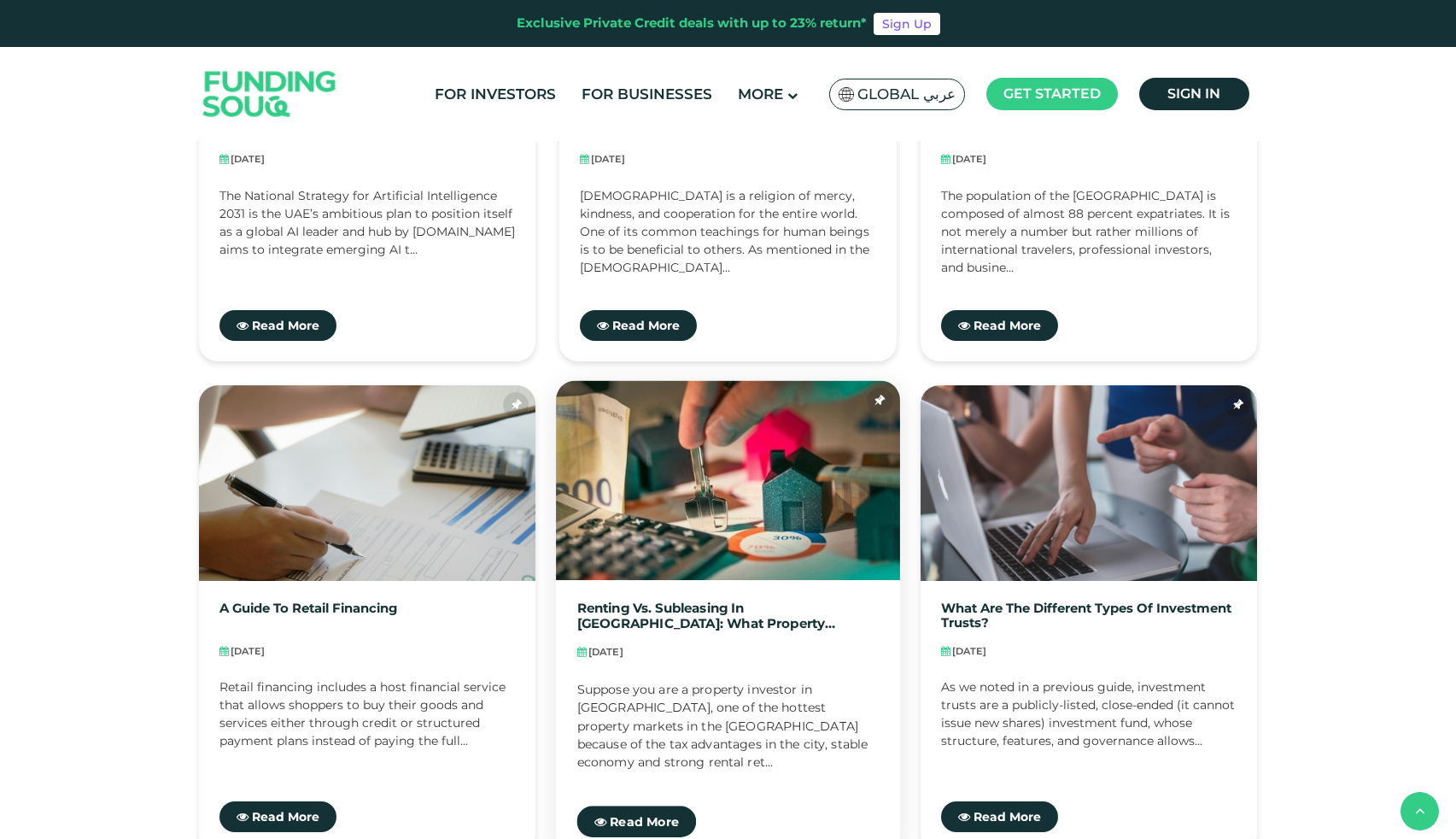
scroll to position [667, 0]
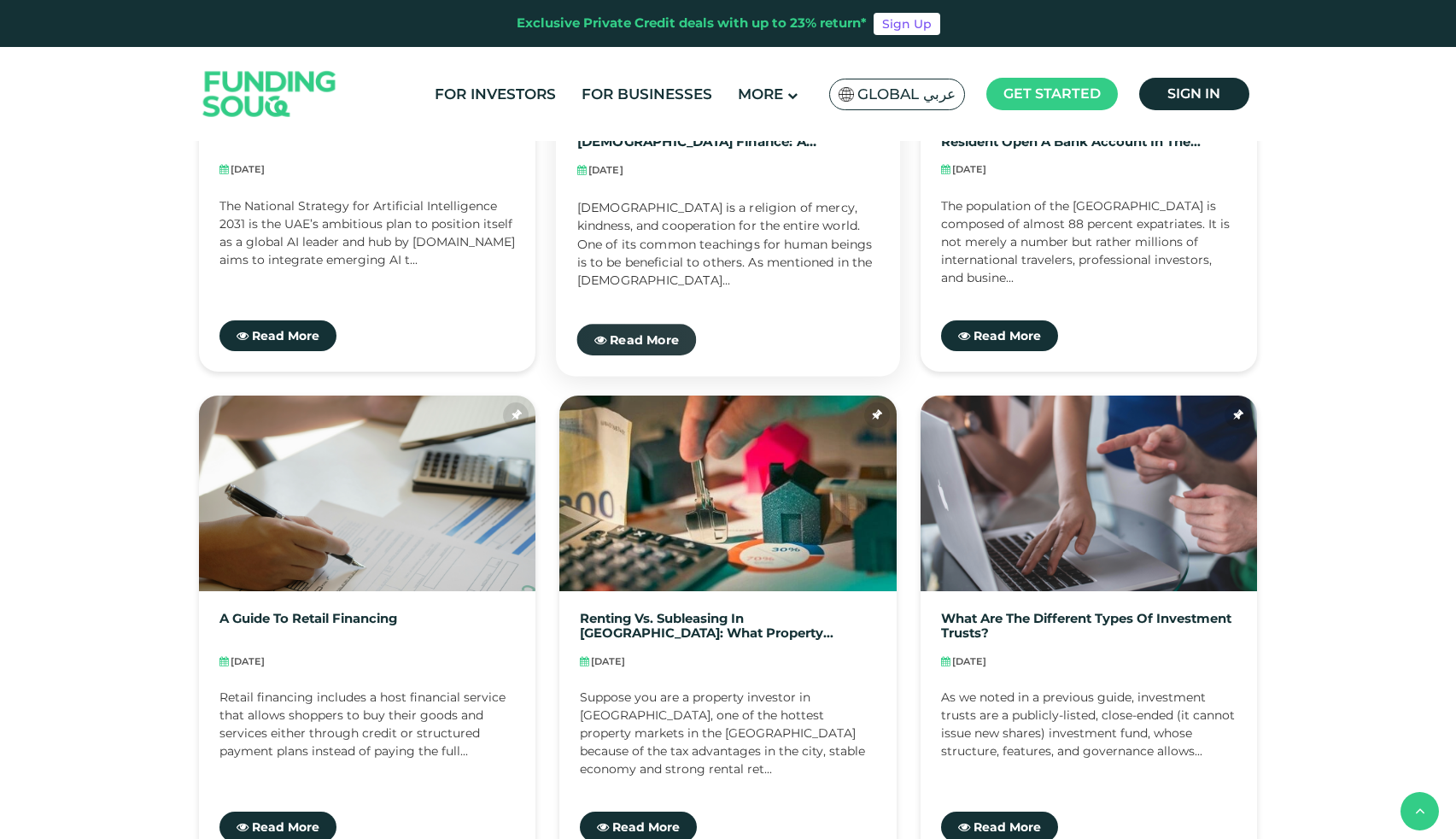
click at [661, 336] on span "Read More" at bounding box center [644, 338] width 69 height 15
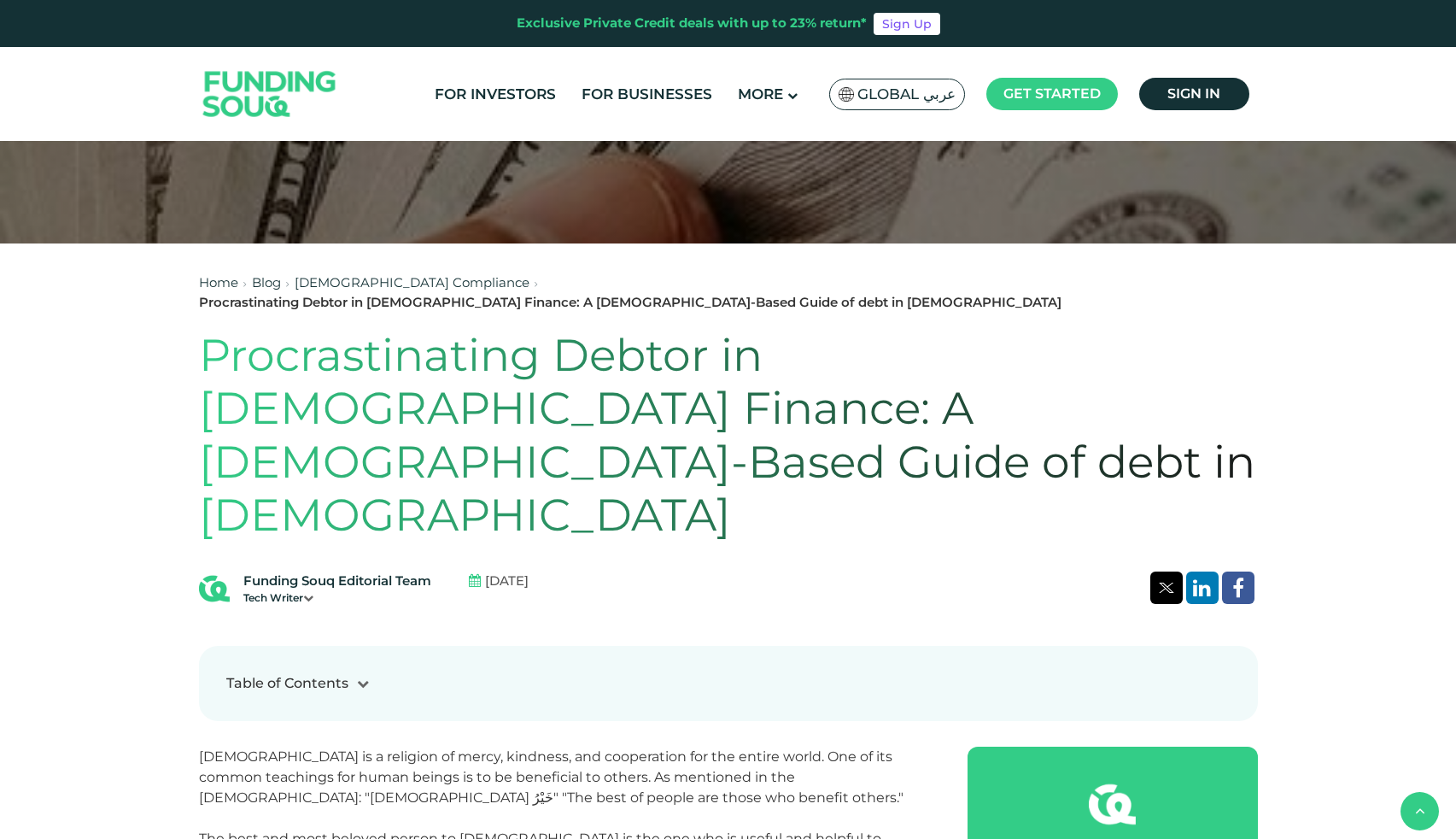
scroll to position [777, 0]
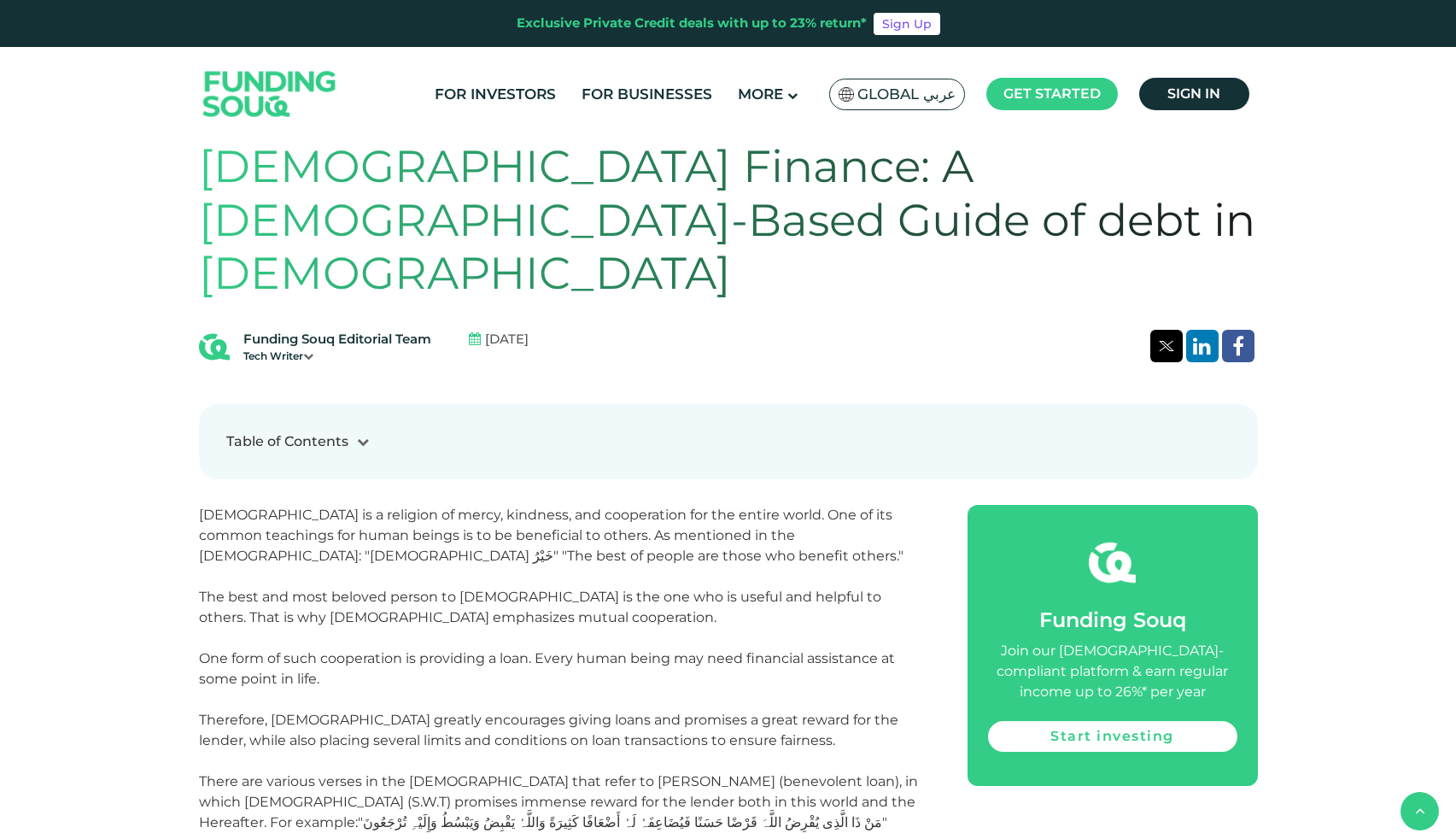
click at [353, 433] on div at bounding box center [363, 442] width 29 height 18
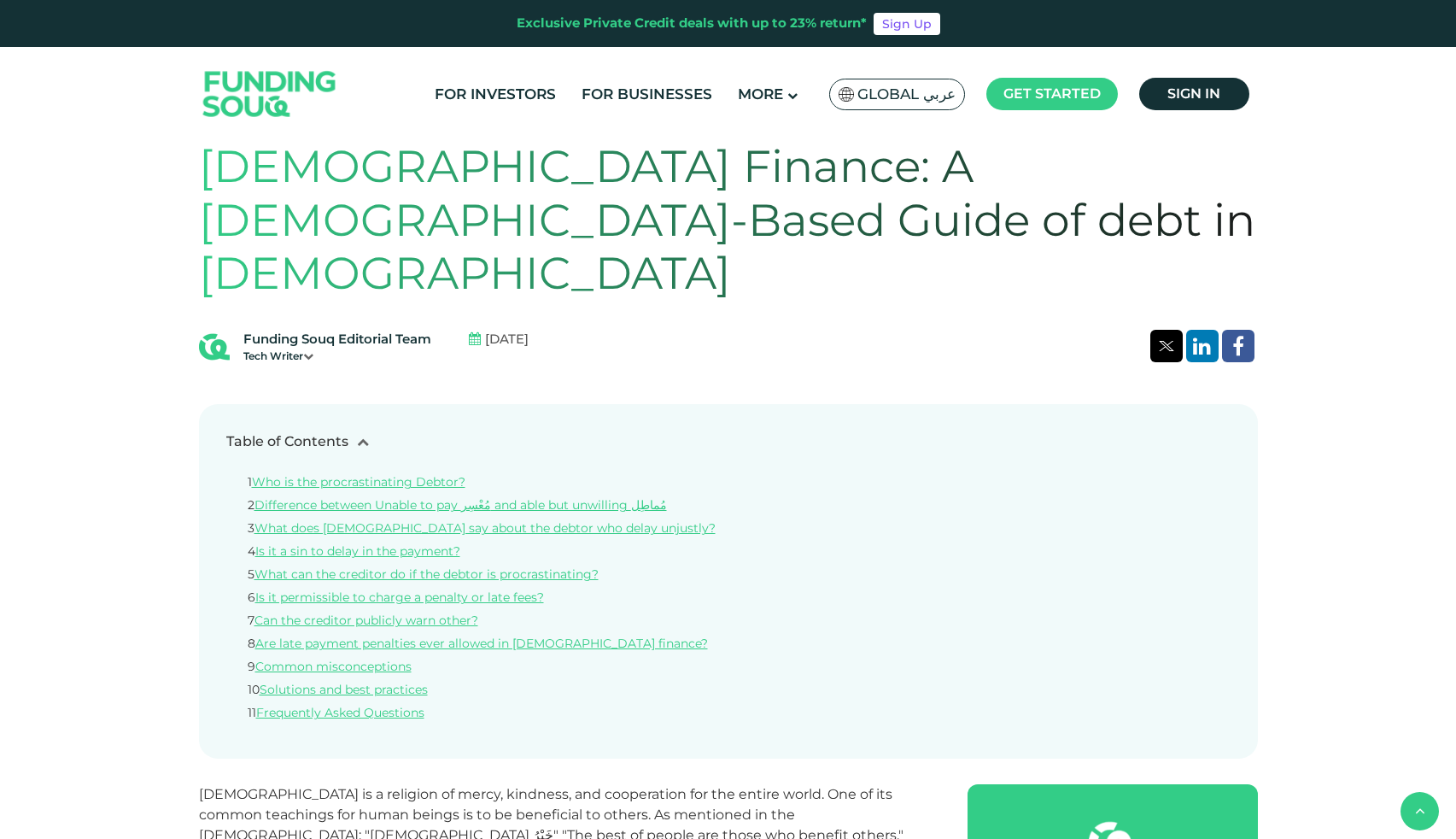
click at [350, 433] on div at bounding box center [363, 442] width 29 height 18
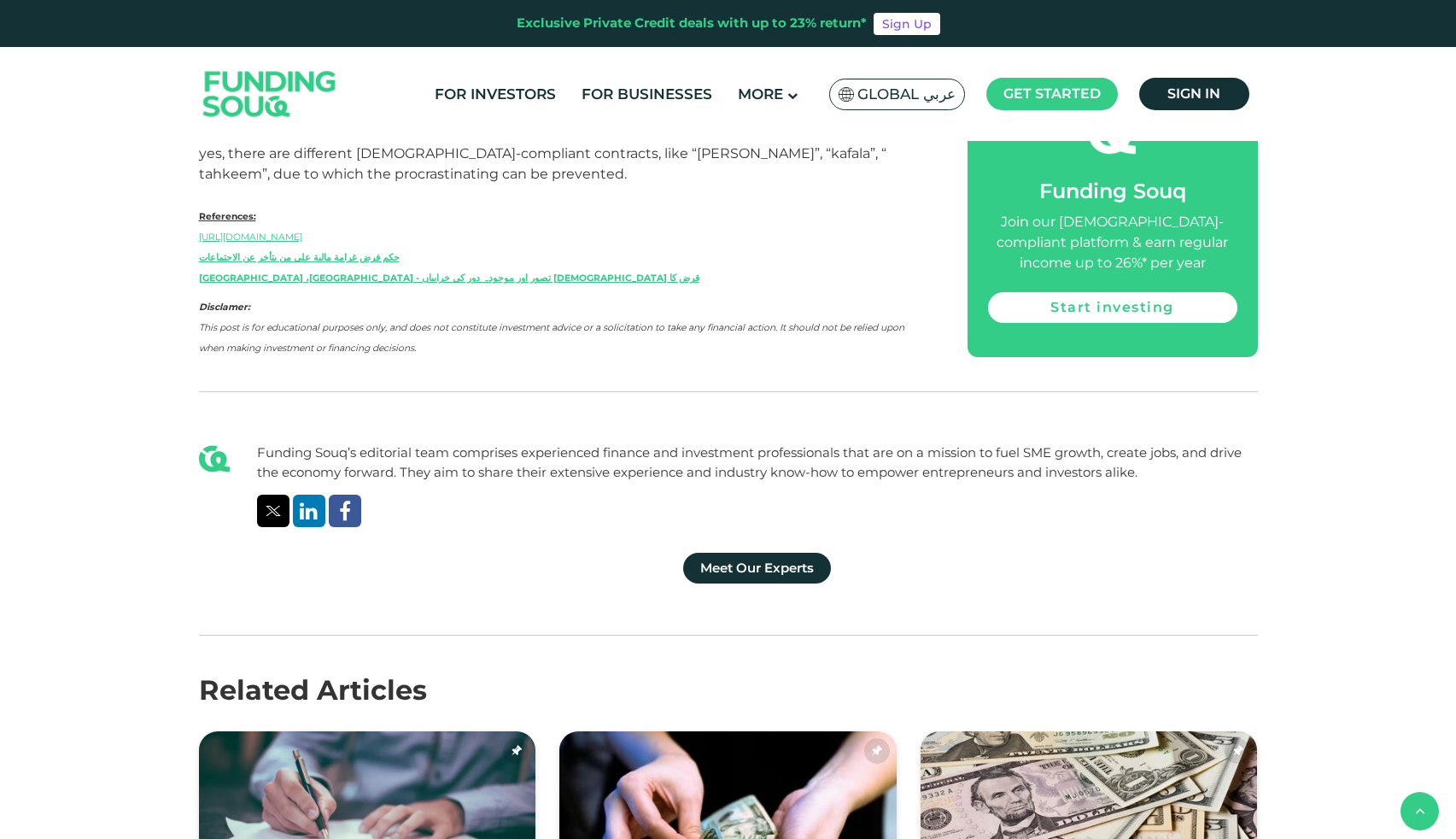
scroll to position [4712, 0]
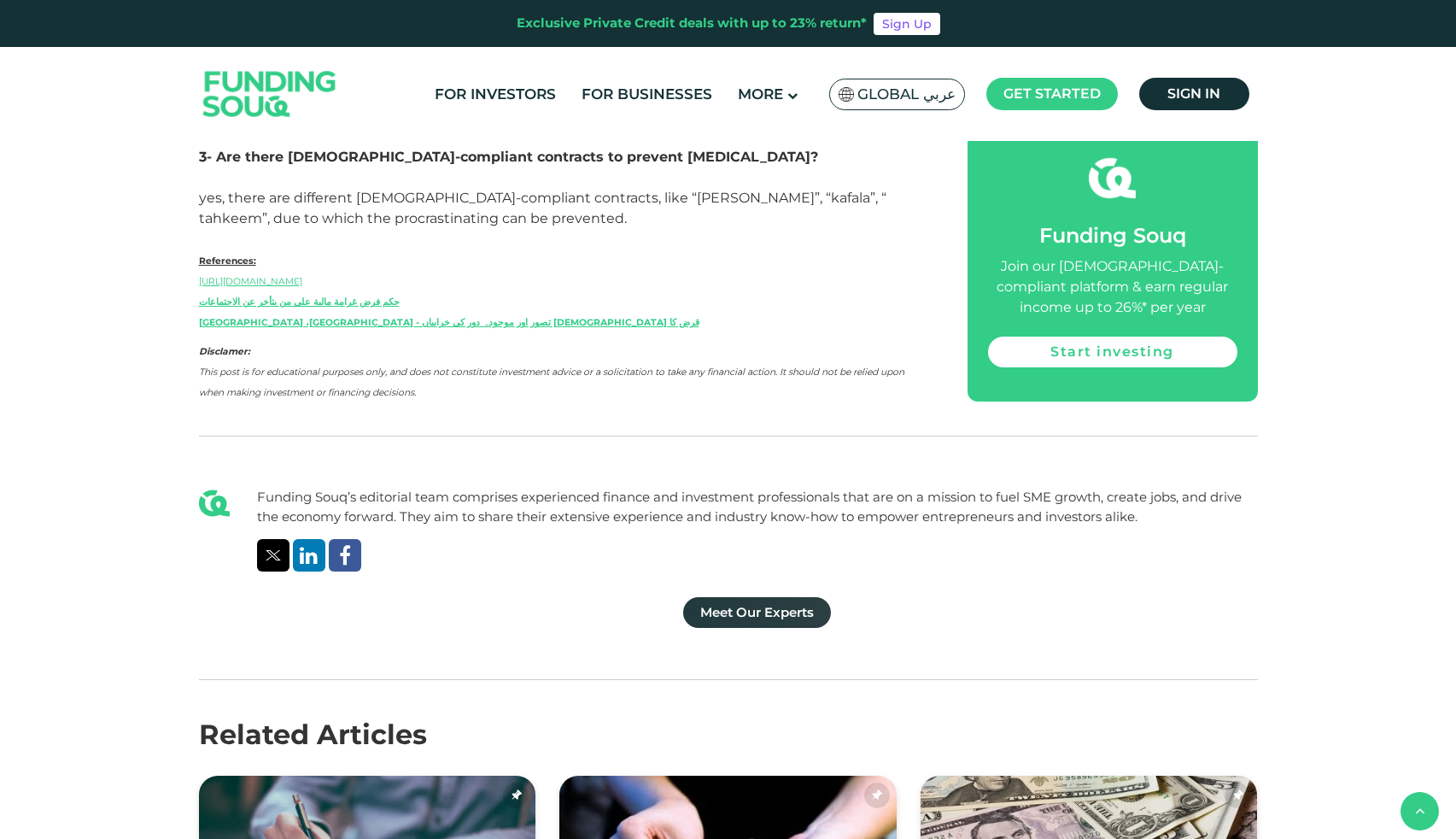
click at [719, 597] on link "Meet Our Experts" at bounding box center [757, 612] width 148 height 31
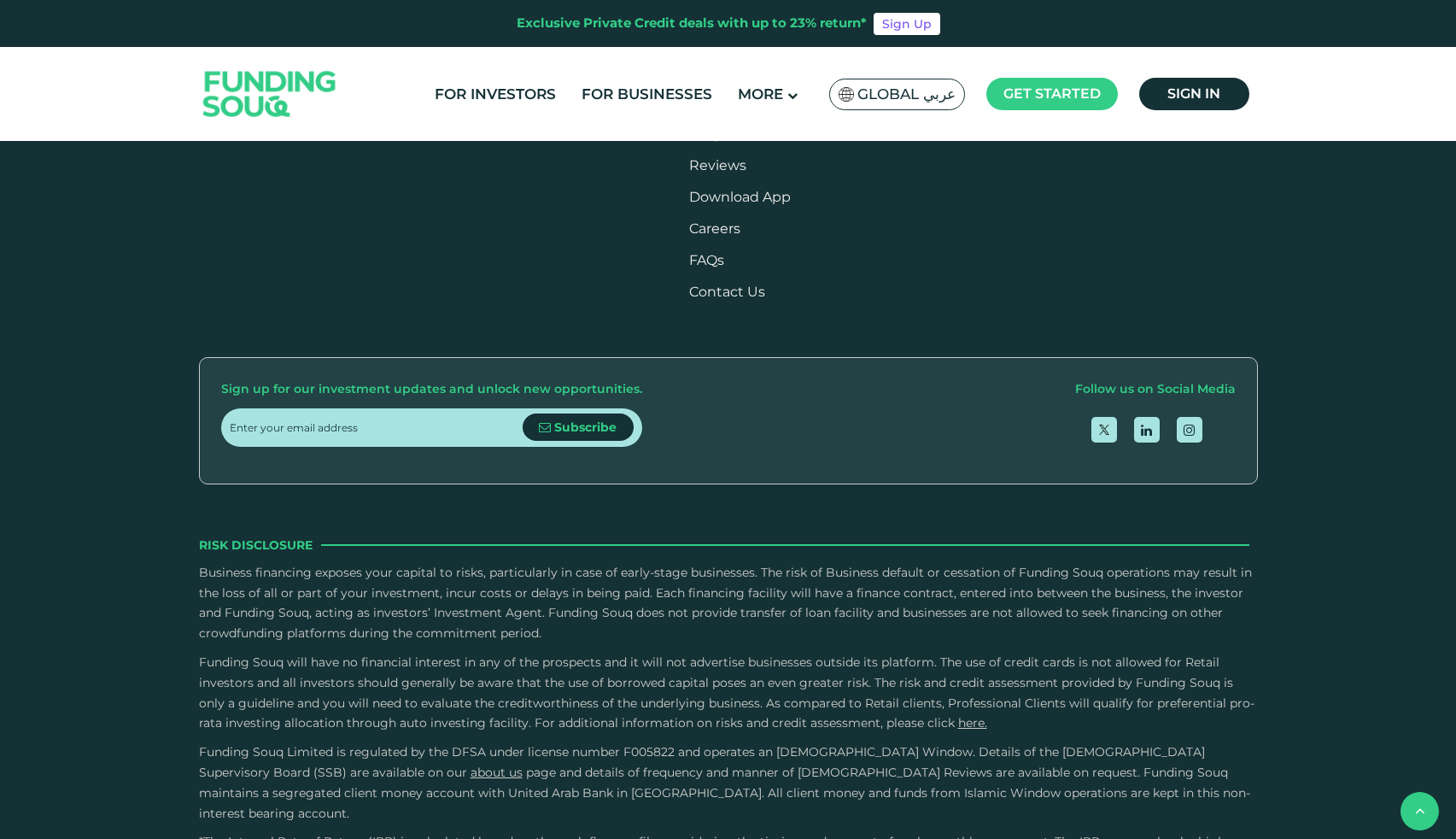
scroll to position [2604, 0]
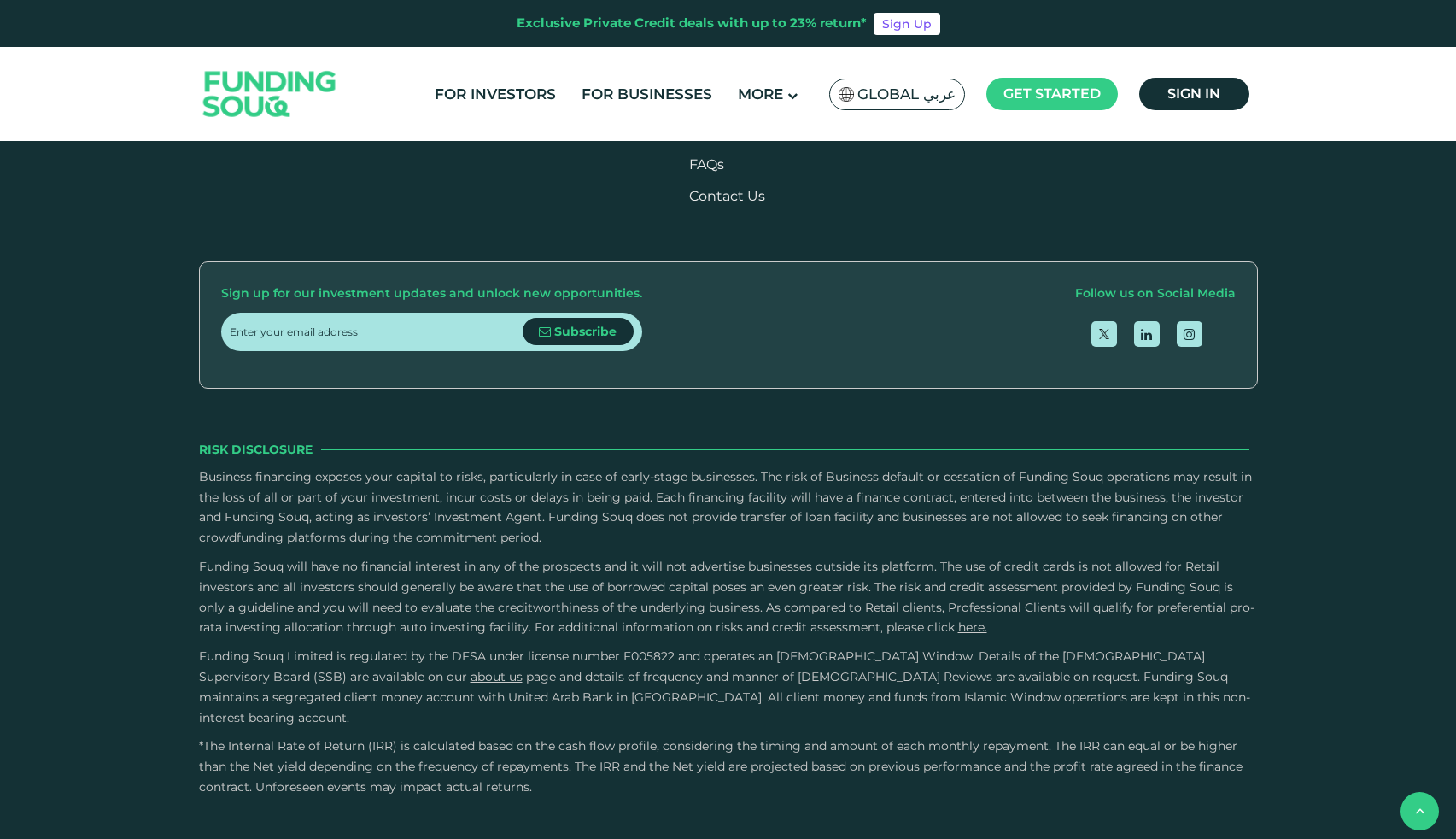
click at [771, 110] on link "Download App" at bounding box center [740, 102] width 102 height 16
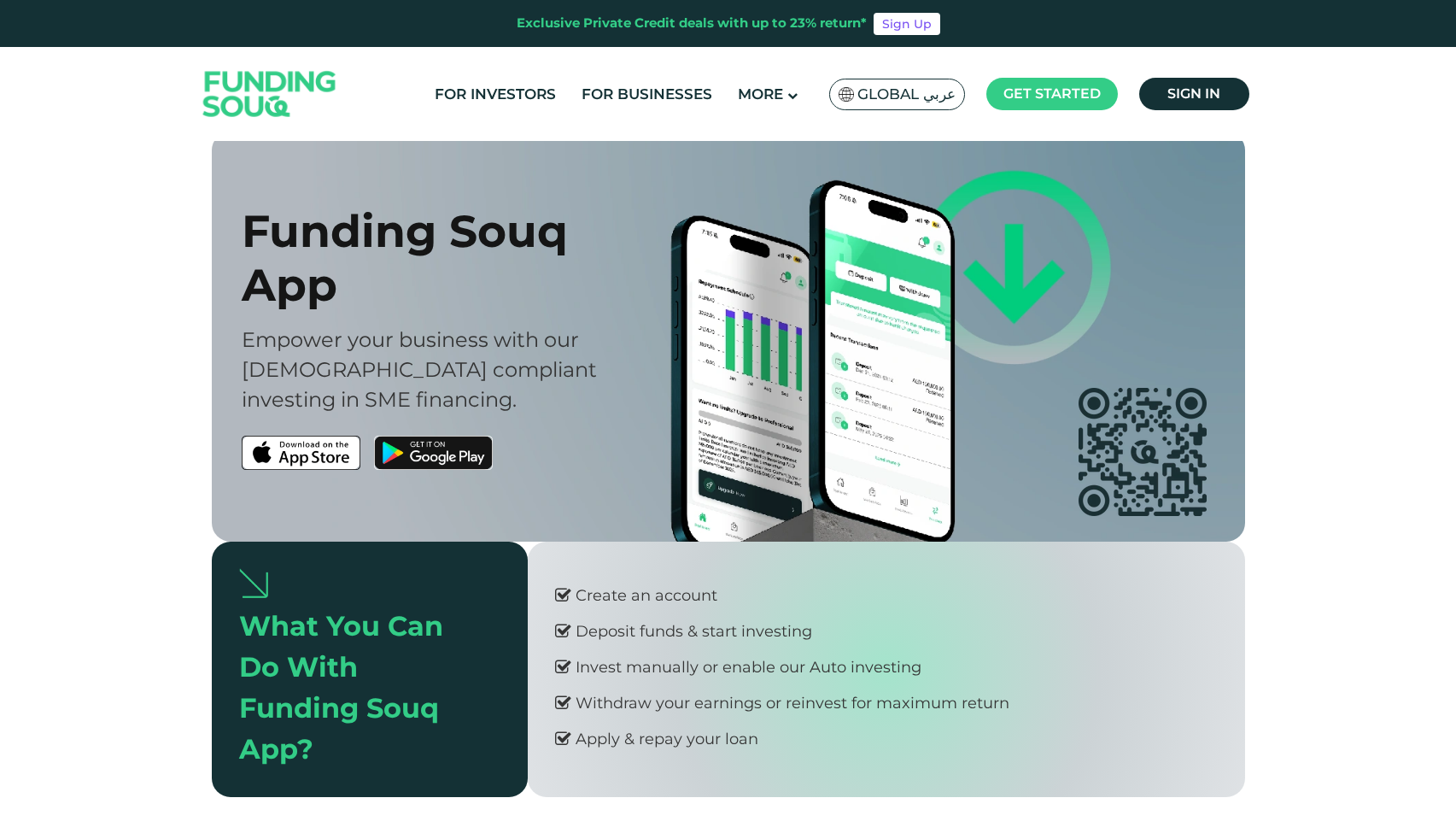
scroll to position [85, 0]
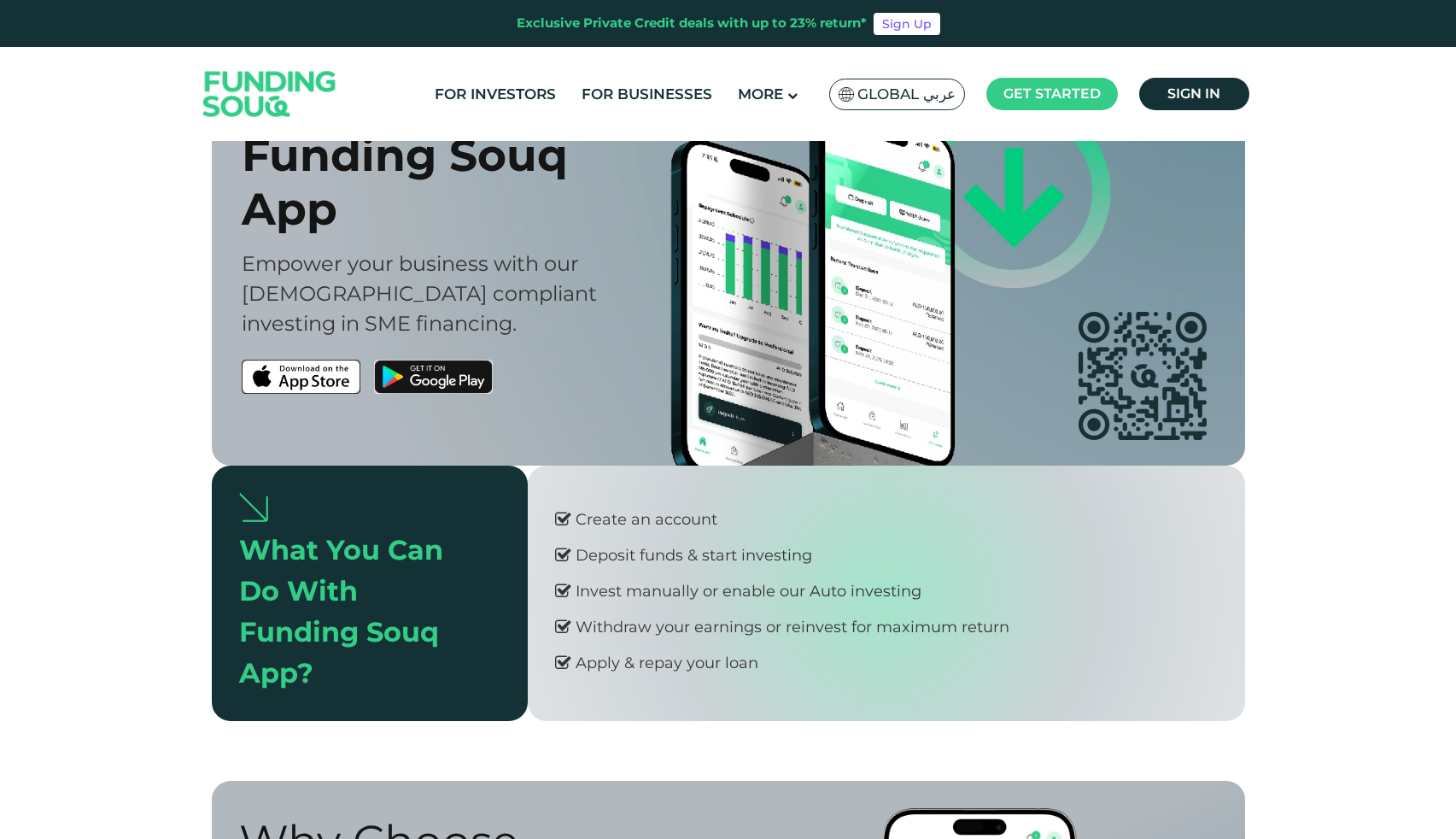
click at [563, 520] on icon at bounding box center [563, 519] width 16 height 17
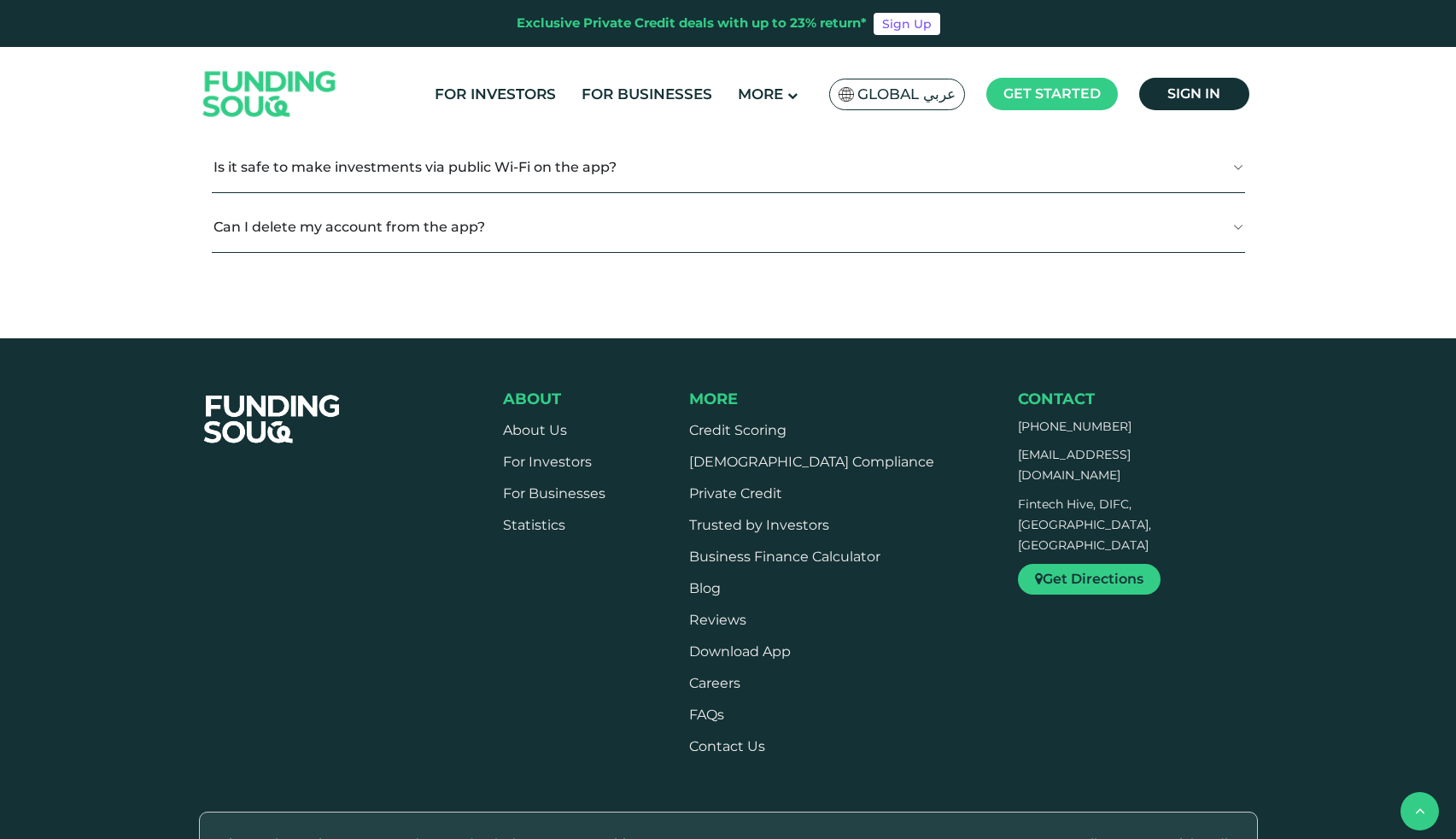
scroll to position [1700, 0]
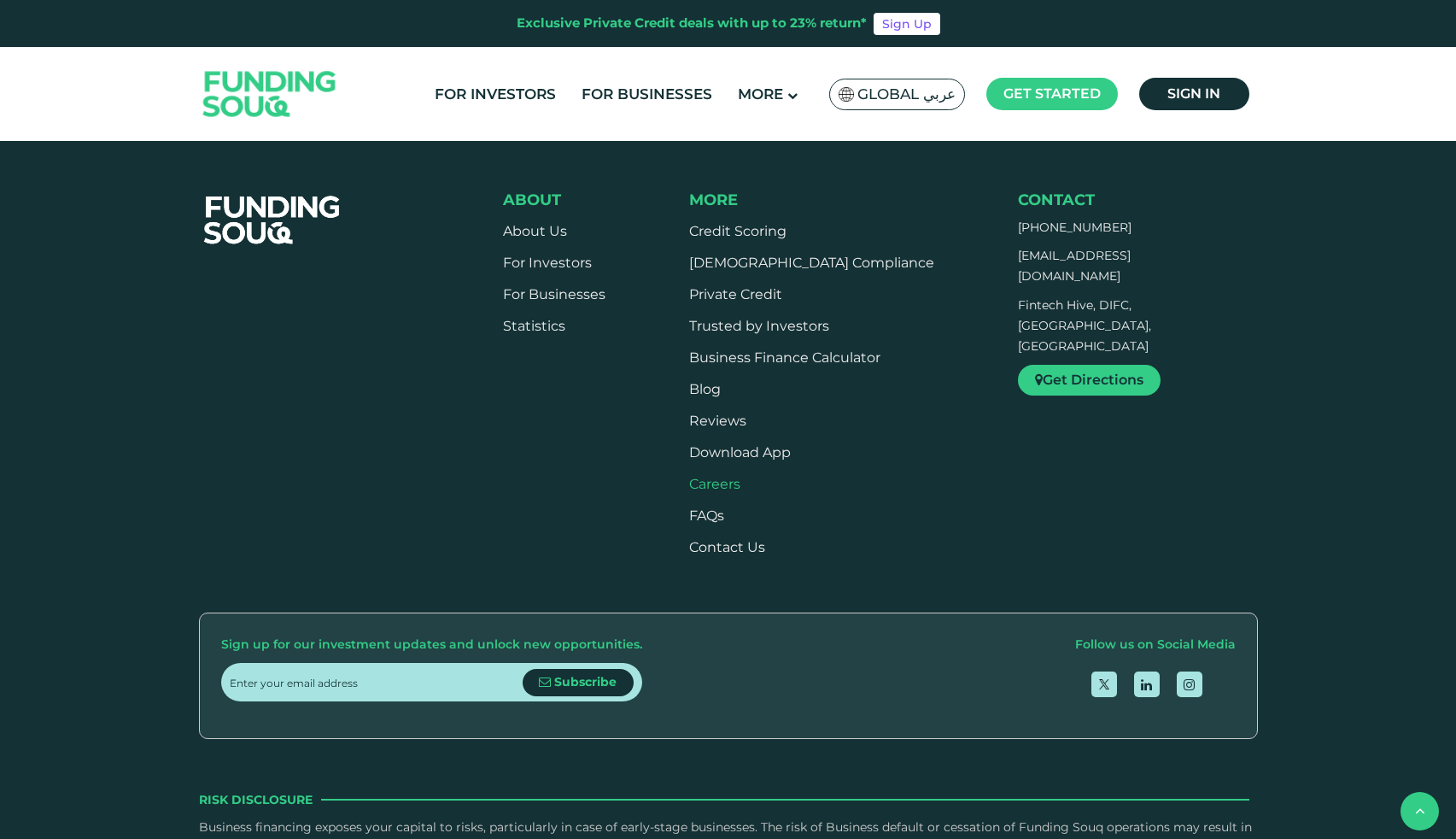
click at [740, 491] on span "Careers" at bounding box center [715, 483] width 51 height 16
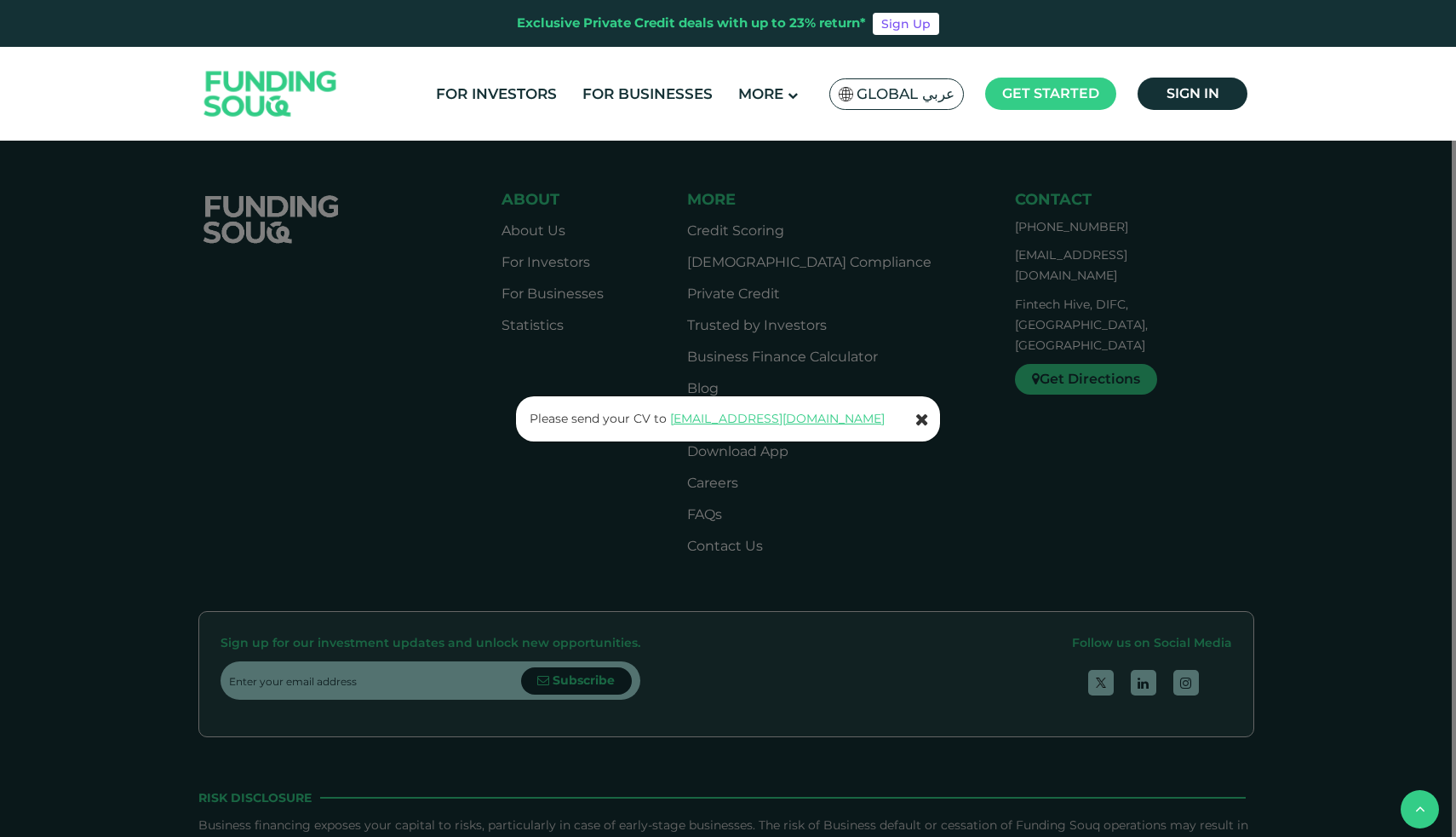
click at [921, 417] on icon at bounding box center [922, 419] width 14 height 17
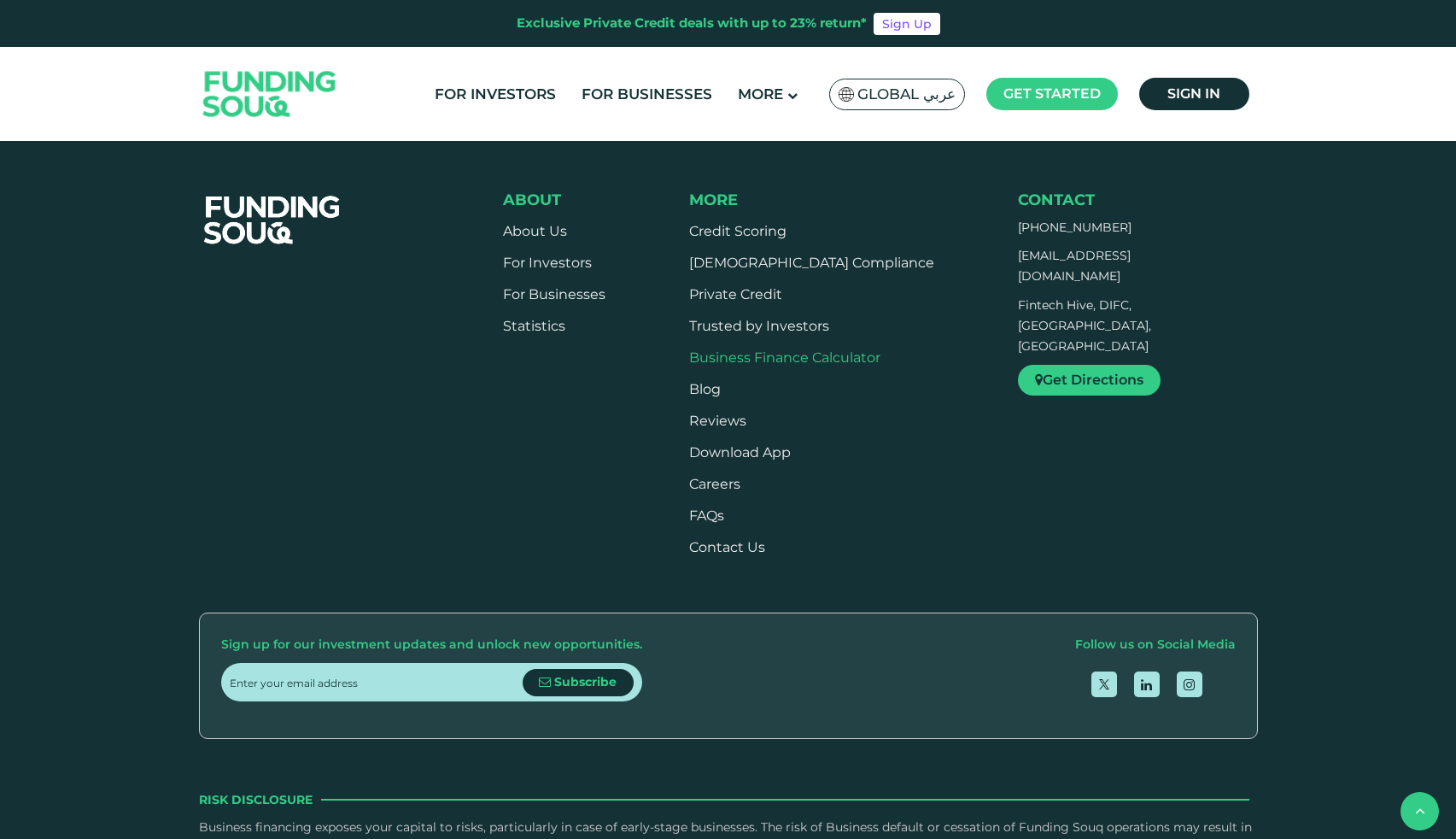
click at [806, 358] on link "Business Finance Calculator" at bounding box center [785, 357] width 191 height 16
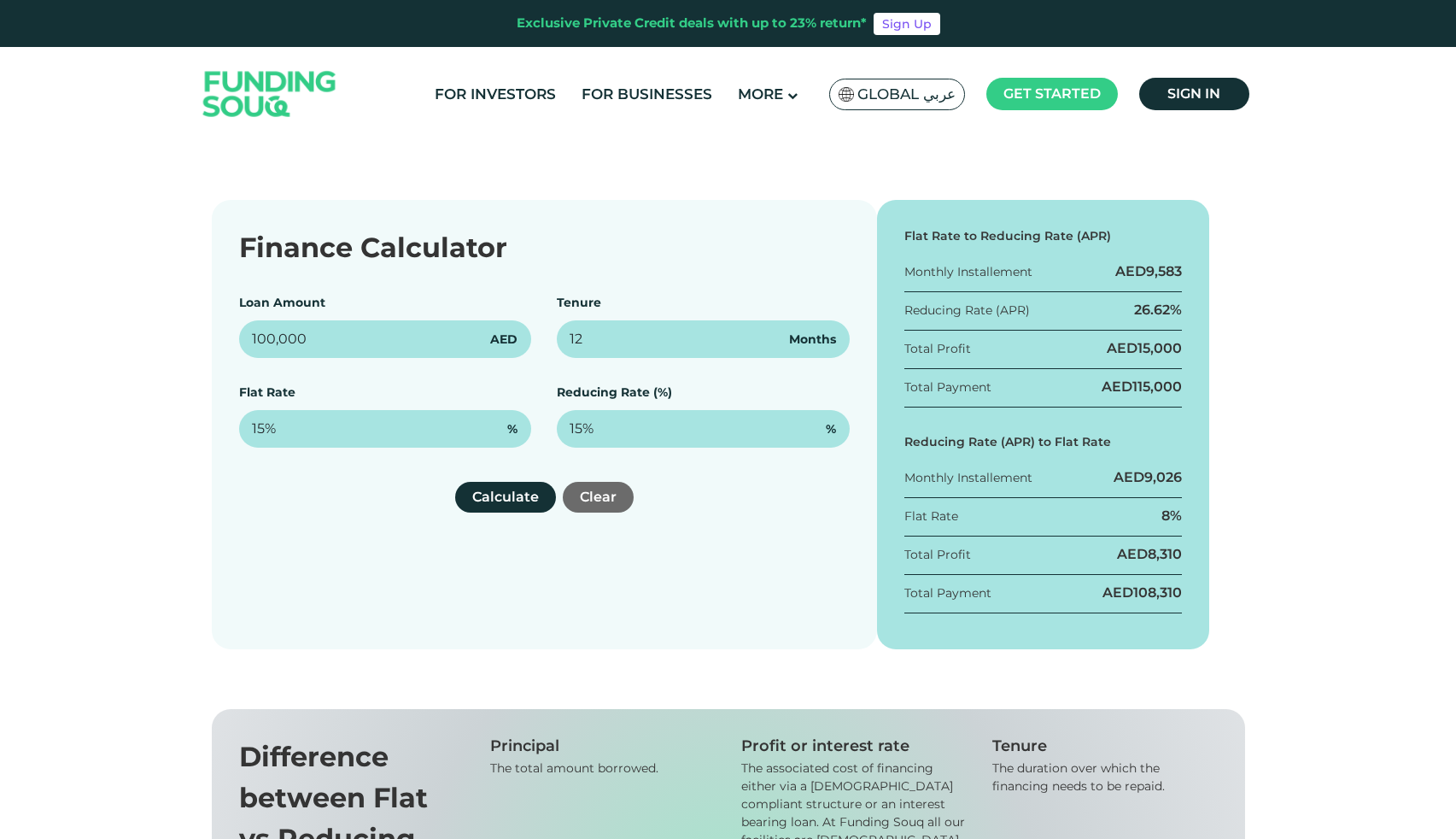
scroll to position [227, 0]
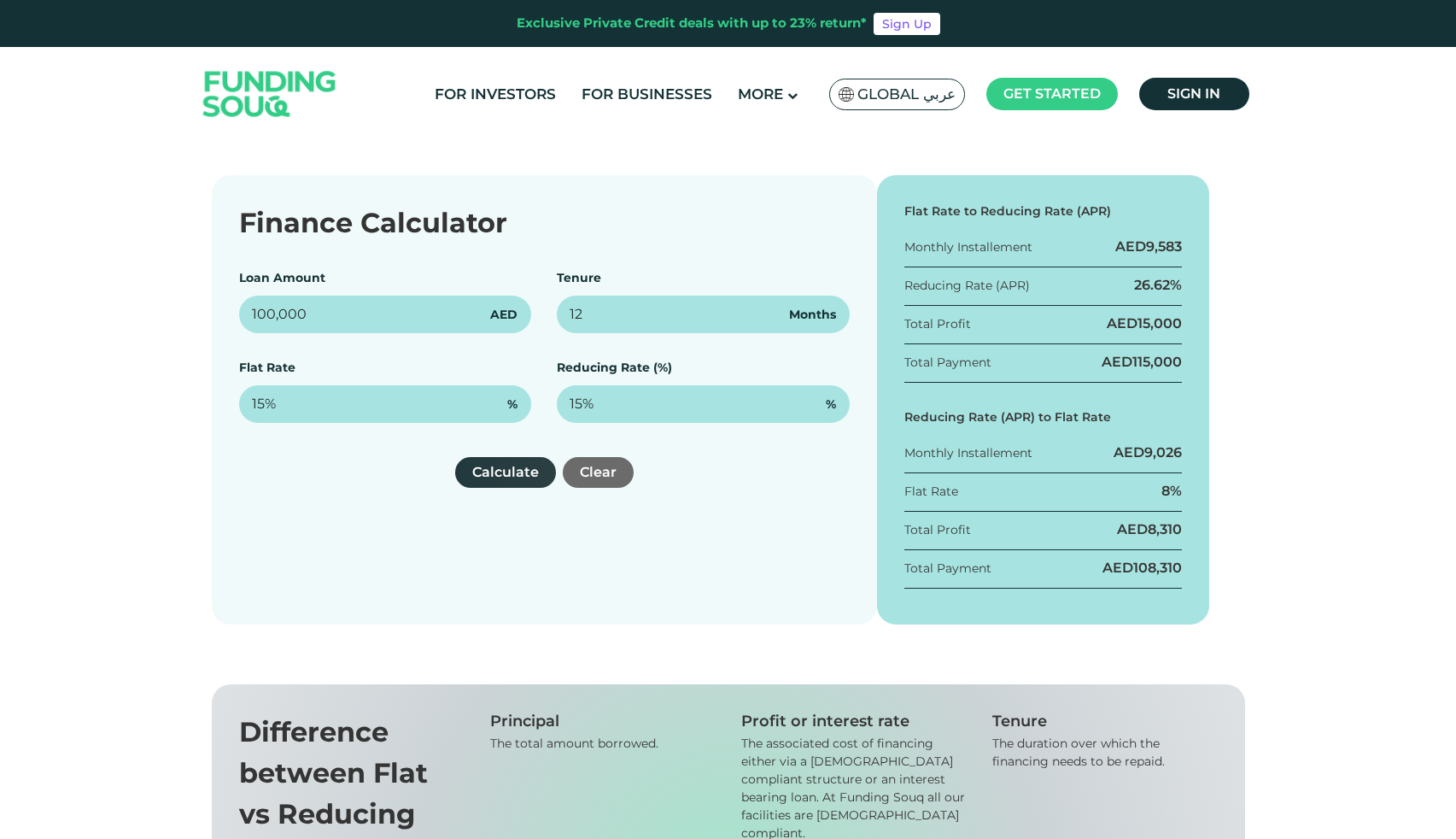
click at [516, 466] on button "Calculate" at bounding box center [505, 473] width 101 height 31
drag, startPoint x: 593, startPoint y: 307, endPoint x: 537, endPoint y: 304, distance: 56.1
click at [538, 304] on div "Loan Amount 100,000 AED Tenure 12 Months Flat Rate 15% % Reducing Rate (%) 15% %" at bounding box center [544, 346] width 611 height 153
click at [521, 466] on button "Calculate" at bounding box center [505, 473] width 101 height 31
drag, startPoint x: 619, startPoint y: 316, endPoint x: 548, endPoint y: 315, distance: 71.0
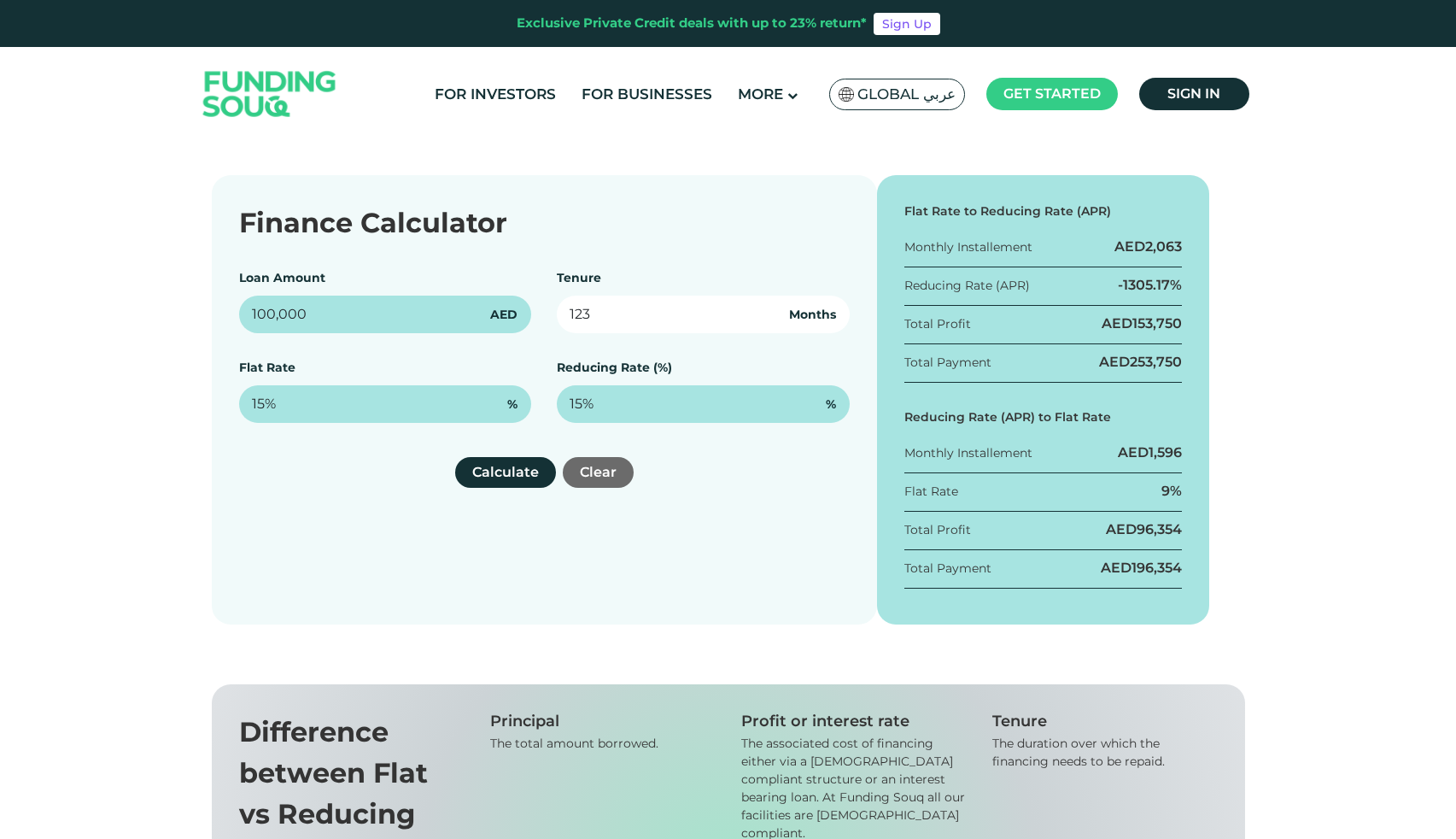
click at [548, 315] on div "Loan Amount 100,000 AED Tenure 123 Months Flat Rate 15% % Reducing Rate (%) 15%…" at bounding box center [544, 346] width 611 height 153
type input "12"
click at [529, 365] on div "Flat Rate 15% %" at bounding box center [386, 390] width 293 height 64
click at [607, 473] on button "Clear" at bounding box center [599, 473] width 71 height 31
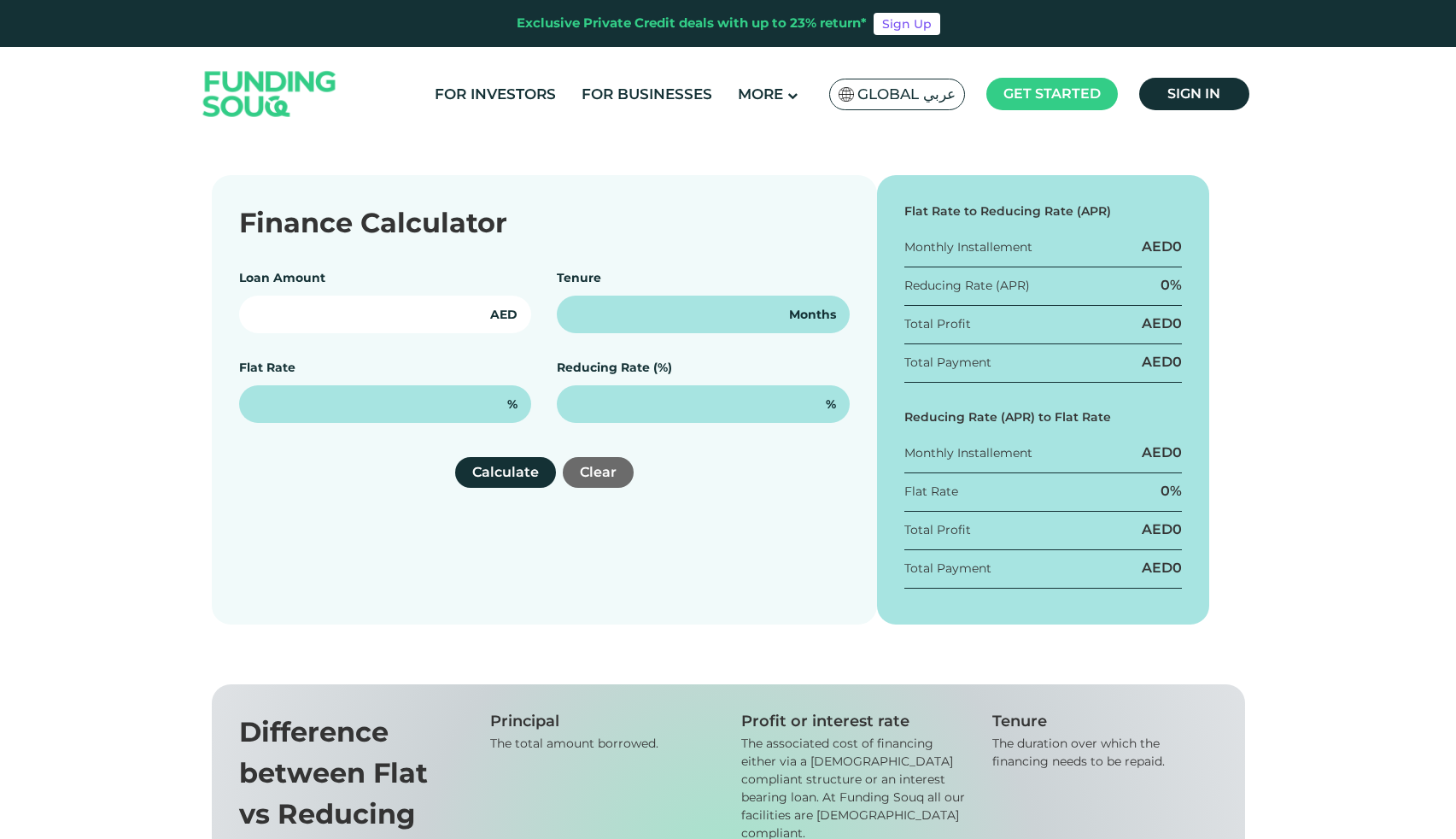
click at [383, 315] on input "text" at bounding box center [386, 314] width 293 height 37
type input "12"
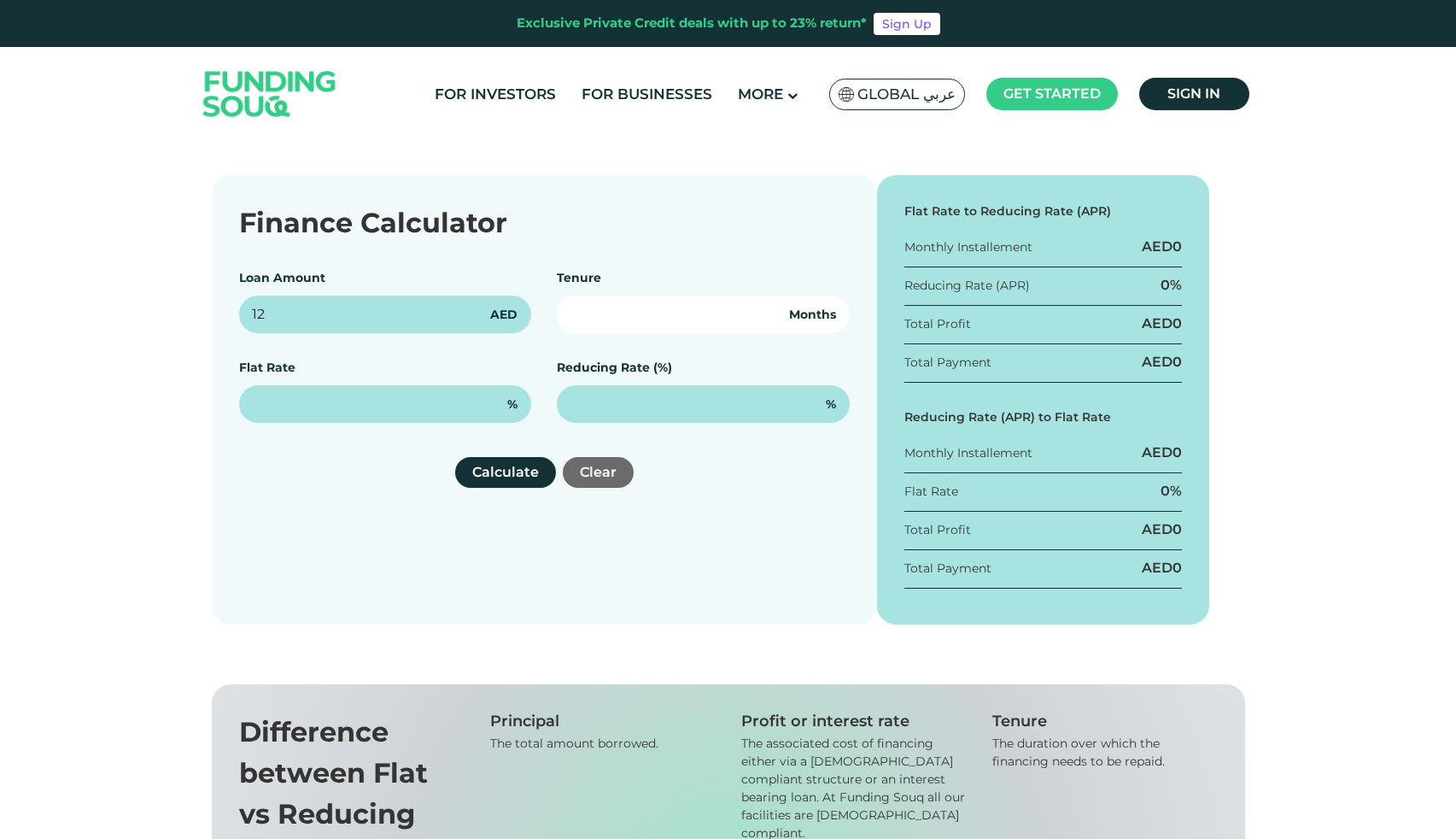
click at [628, 322] on input "number" at bounding box center [703, 314] width 293 height 37
type input "12"
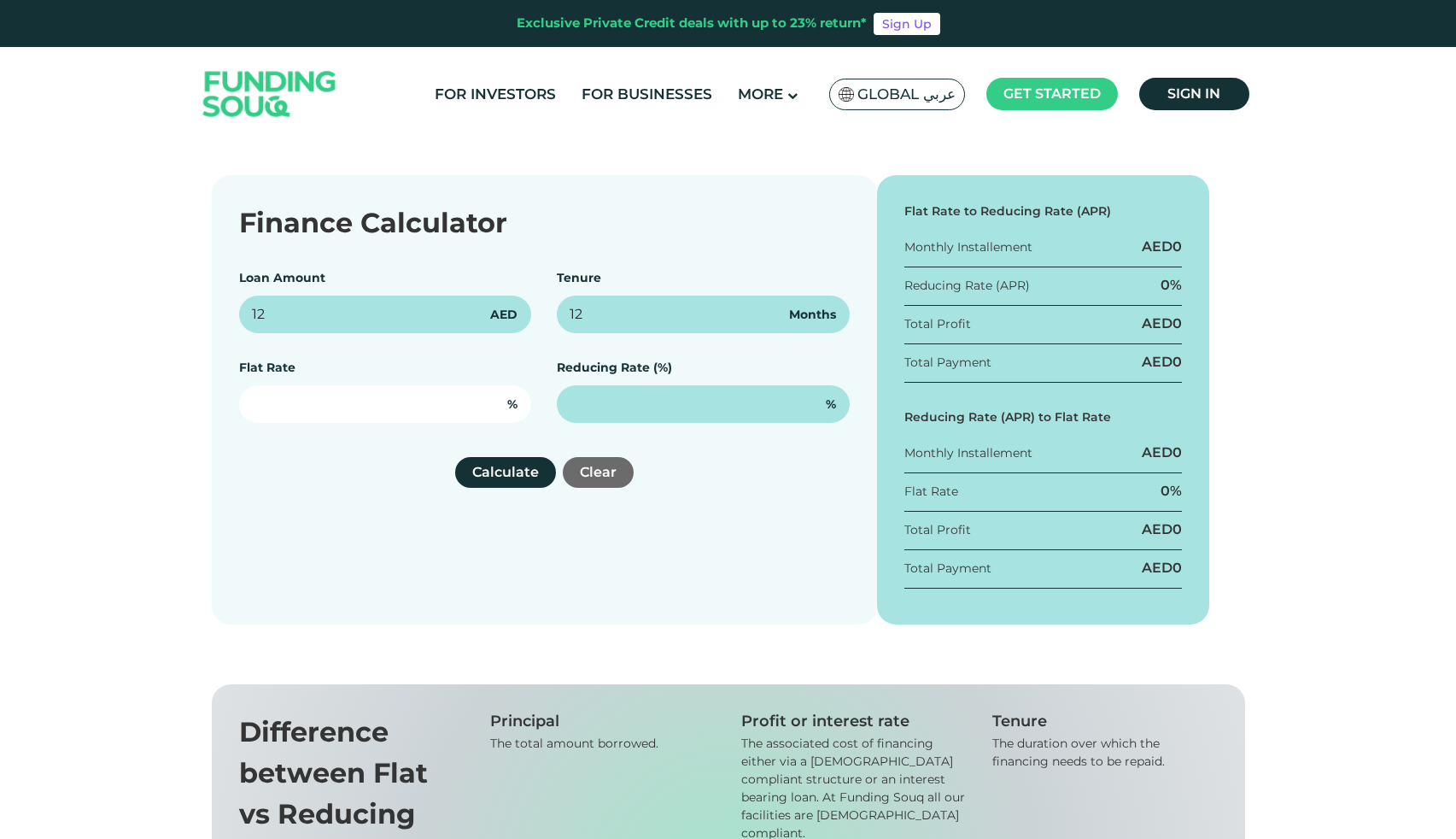
click at [396, 407] on input "text" at bounding box center [386, 404] width 293 height 37
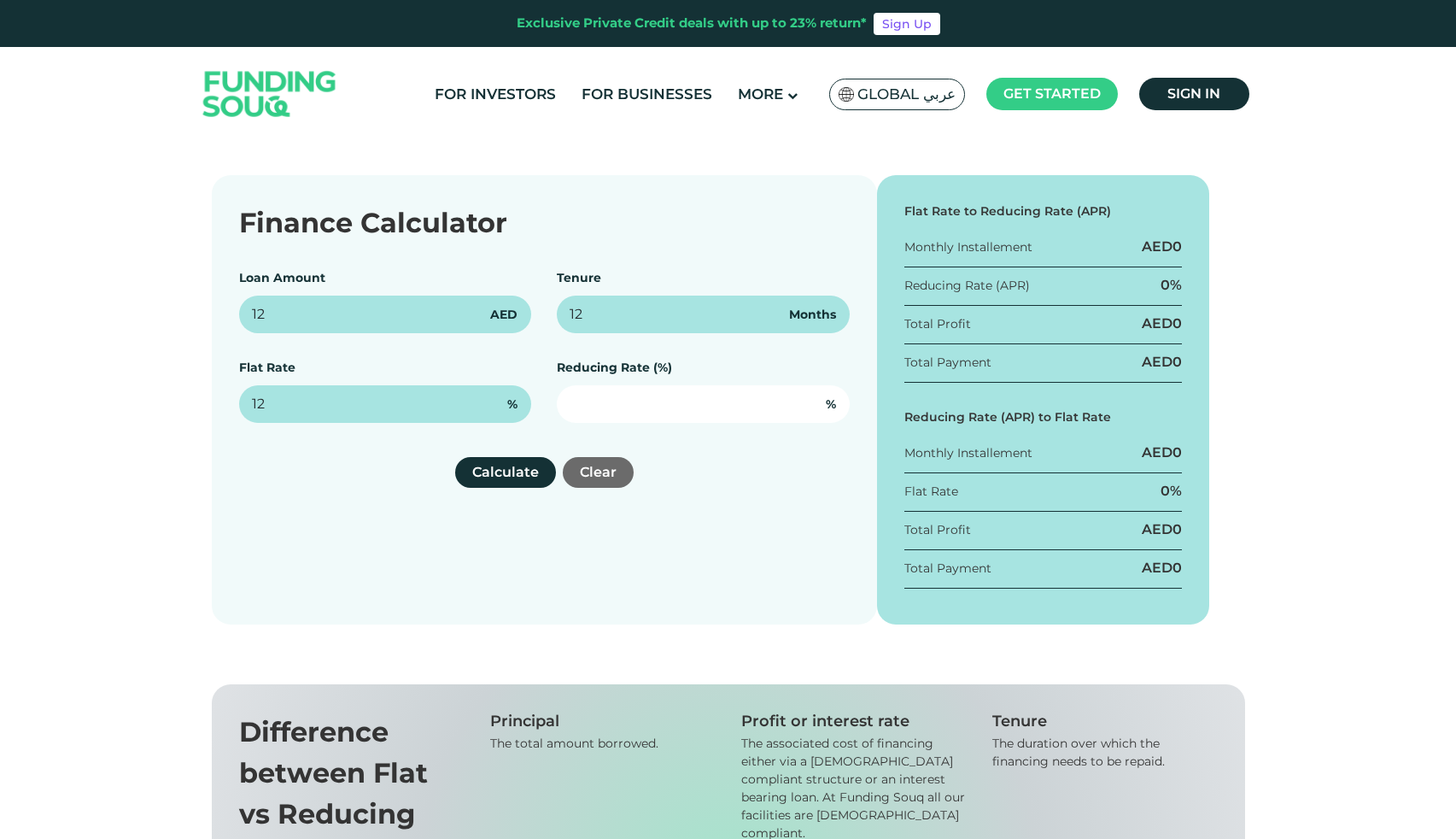
type input "12%"
drag, startPoint x: 586, startPoint y: 400, endPoint x: 624, endPoint y: 399, distance: 38.0
click at [587, 400] on input "text" at bounding box center [703, 404] width 293 height 37
click at [693, 454] on div "Finance Calculator Loan Amount 12 AED Tenure 12 Months Flat Rate 12% % Reducing…" at bounding box center [545, 399] width 666 height 449
click at [588, 395] on input "123" at bounding box center [703, 404] width 293 height 37
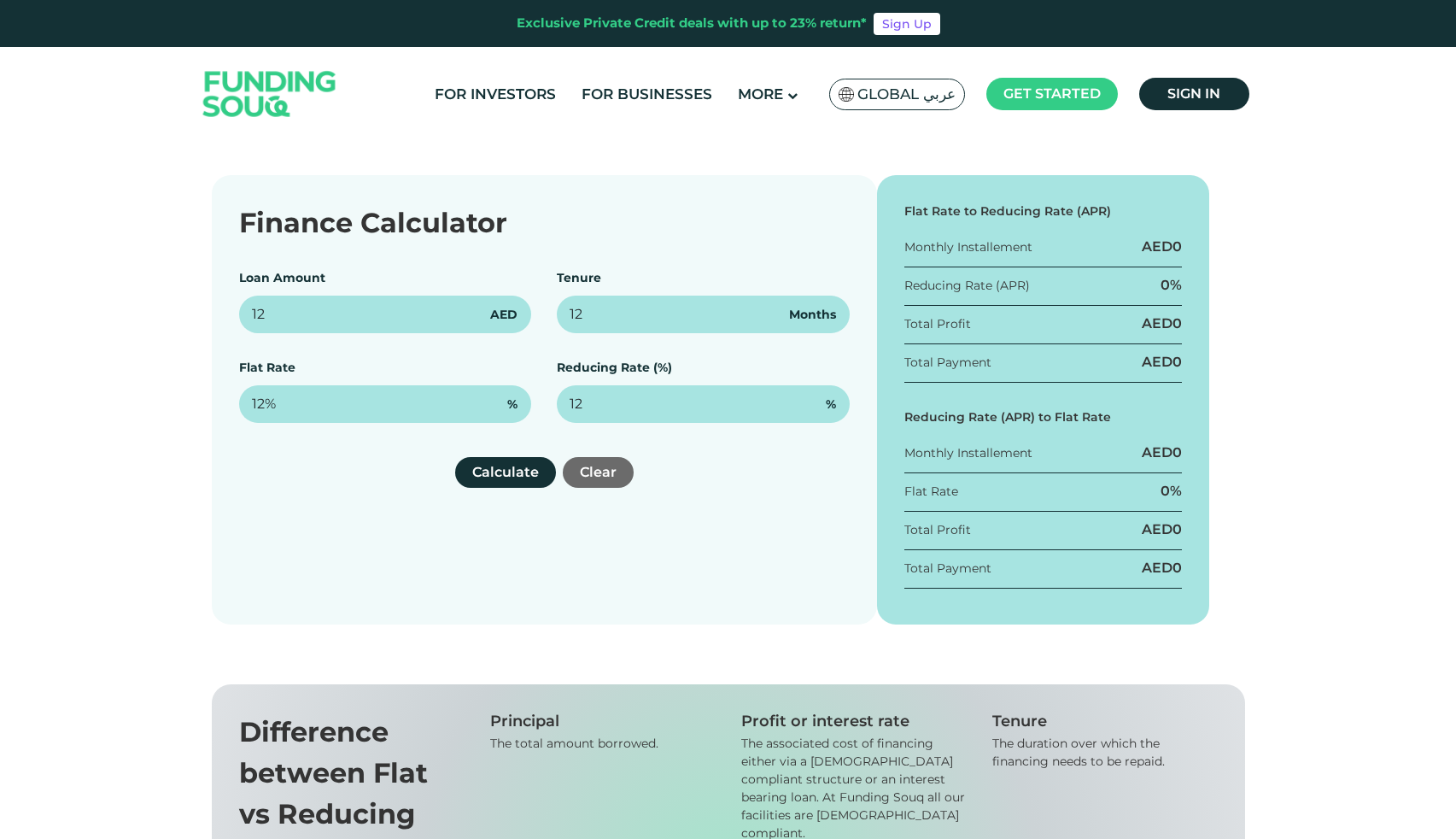
type input "12%"
click at [684, 493] on div "Finance Calculator Loan Amount 12 AED Tenure 12 Months Flat Rate 12% % Reducing…" at bounding box center [545, 399] width 666 height 449
click at [516, 471] on button "Calculate" at bounding box center [505, 473] width 101 height 31
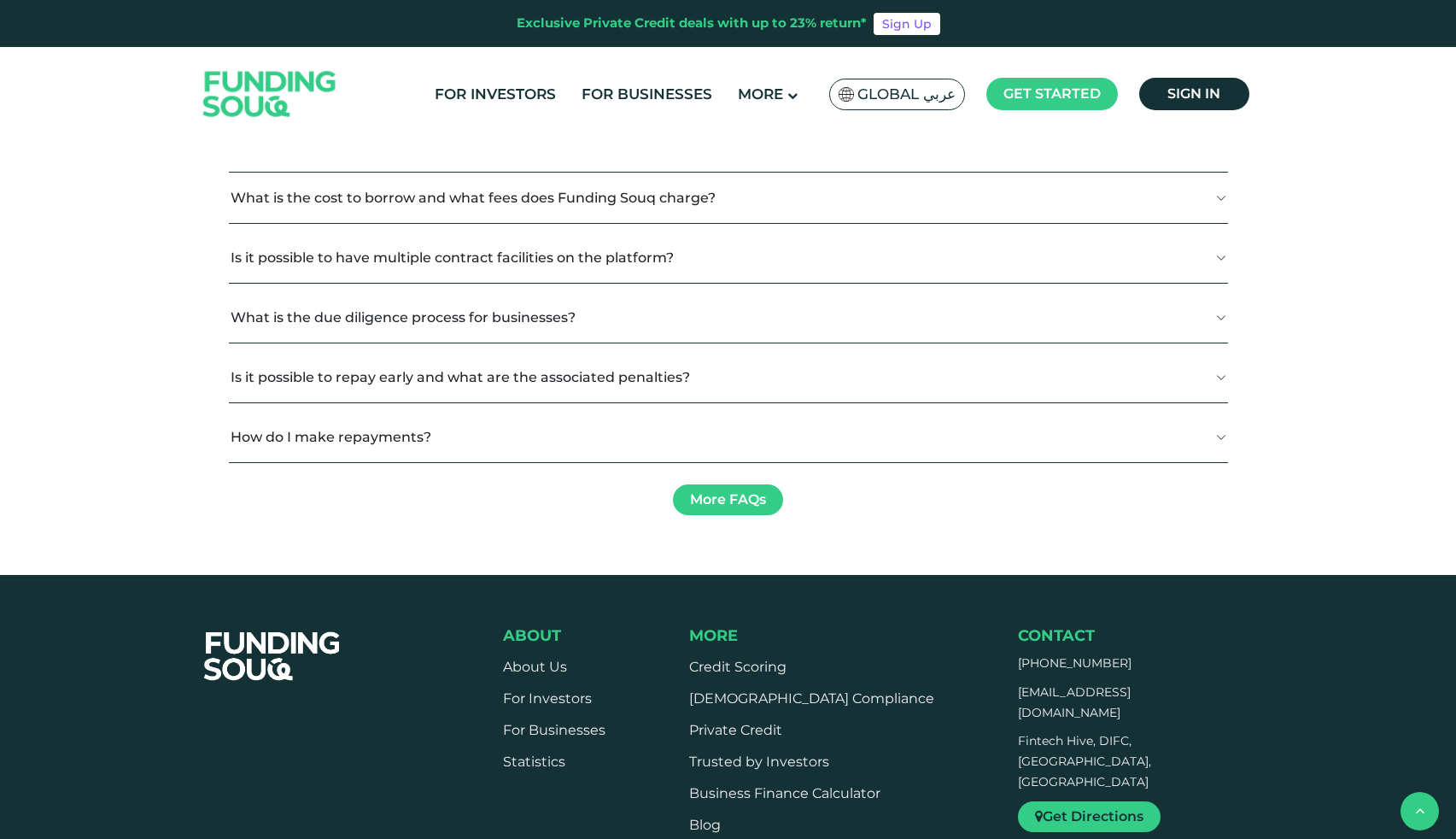
scroll to position [1633, 0]
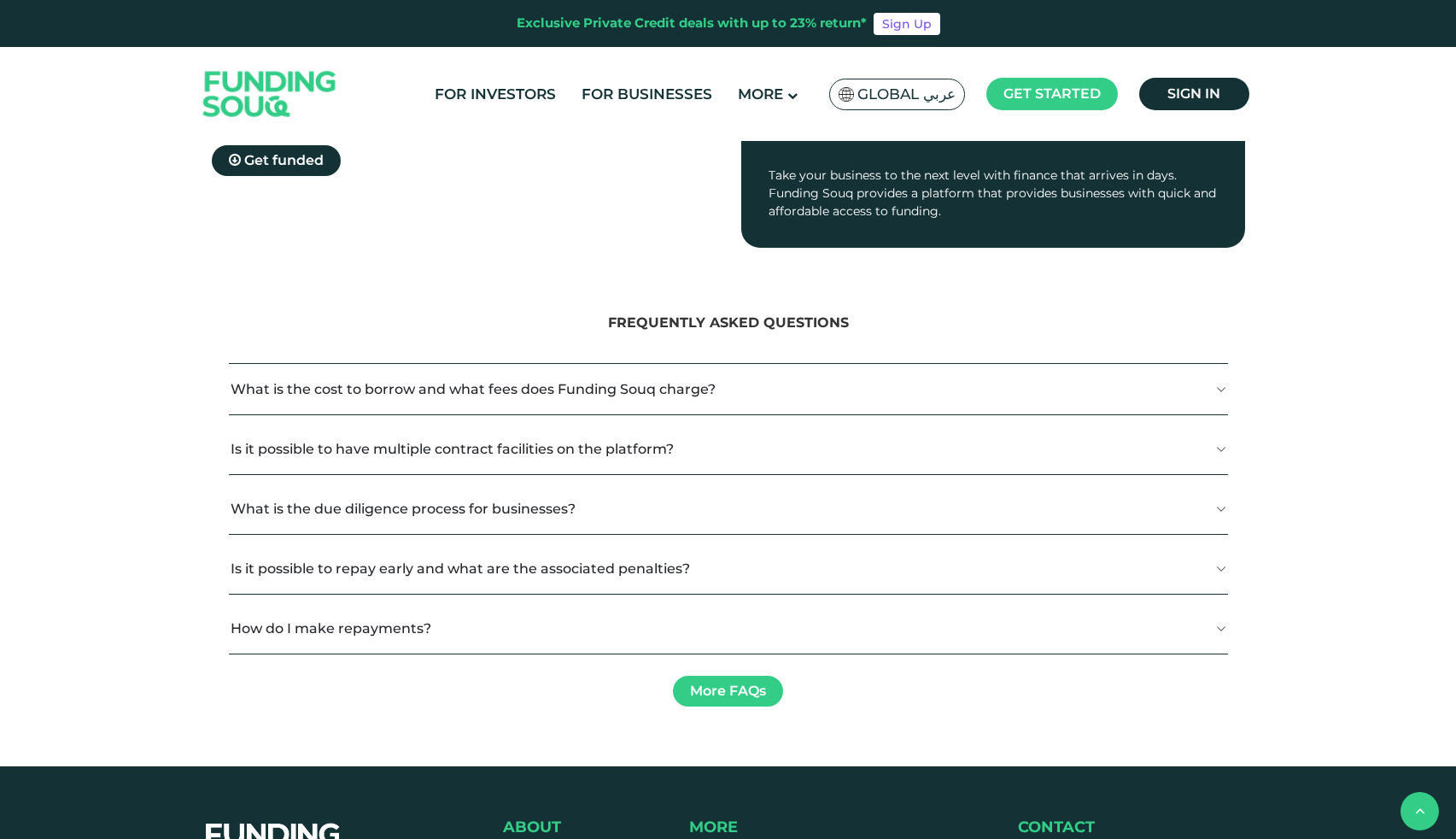
click at [669, 388] on button "What is the cost to borrow and what fees does Funding Souq charge?" at bounding box center [728, 389] width 1000 height 51
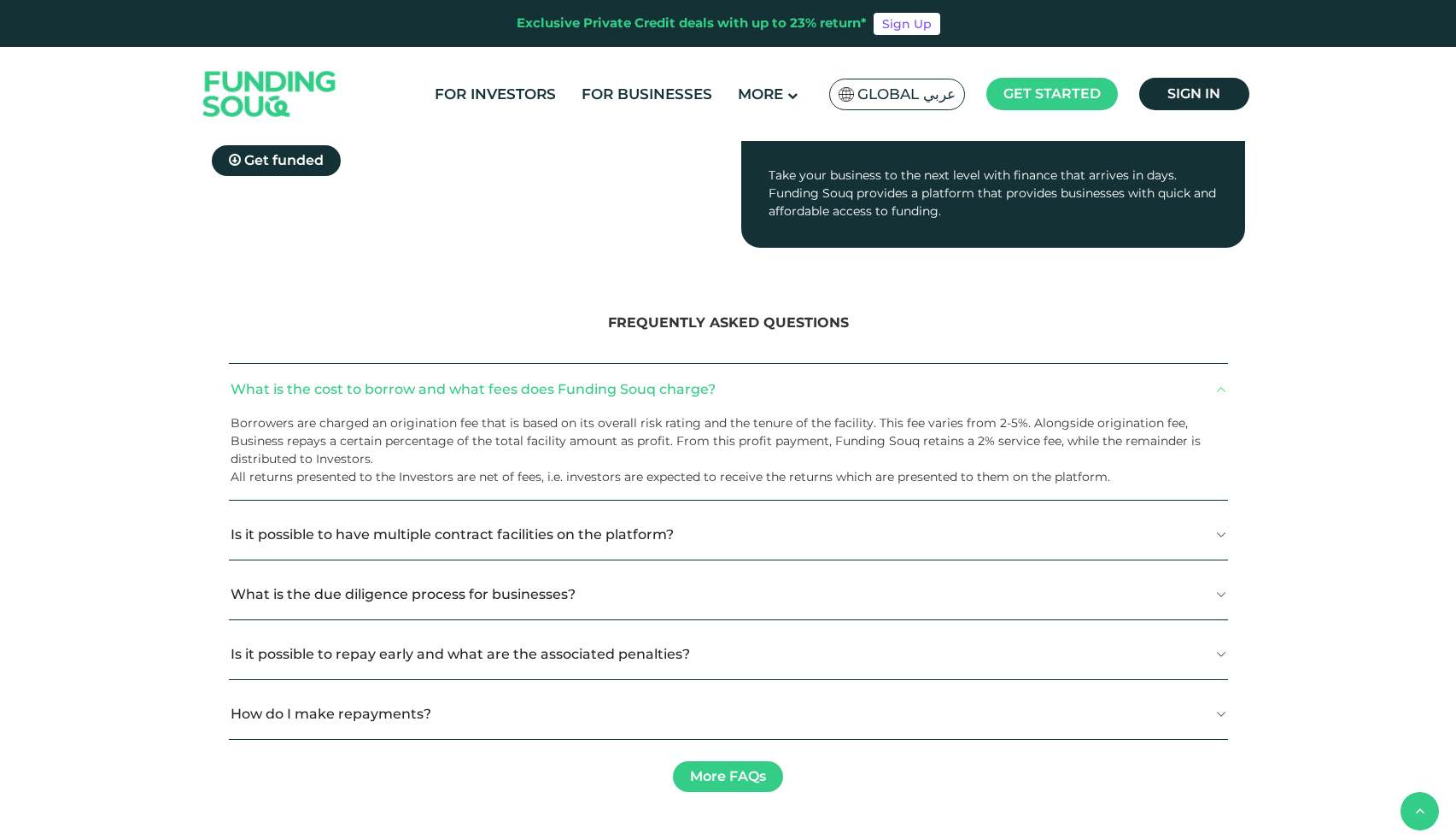
click at [669, 388] on button "What is the cost to borrow and what fees does Funding Souq charge?" at bounding box center [728, 389] width 1000 height 51
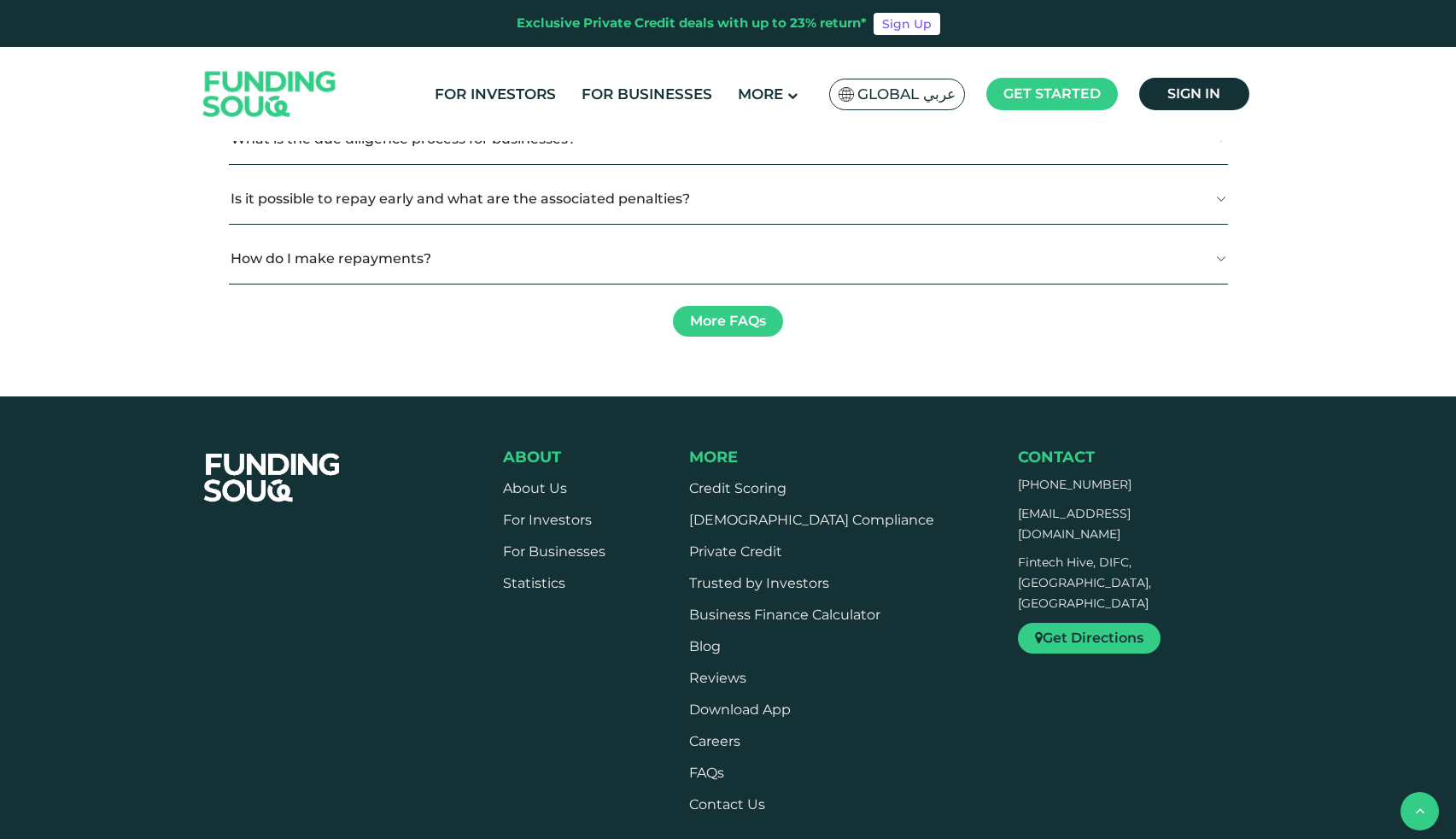
scroll to position [2004, 0]
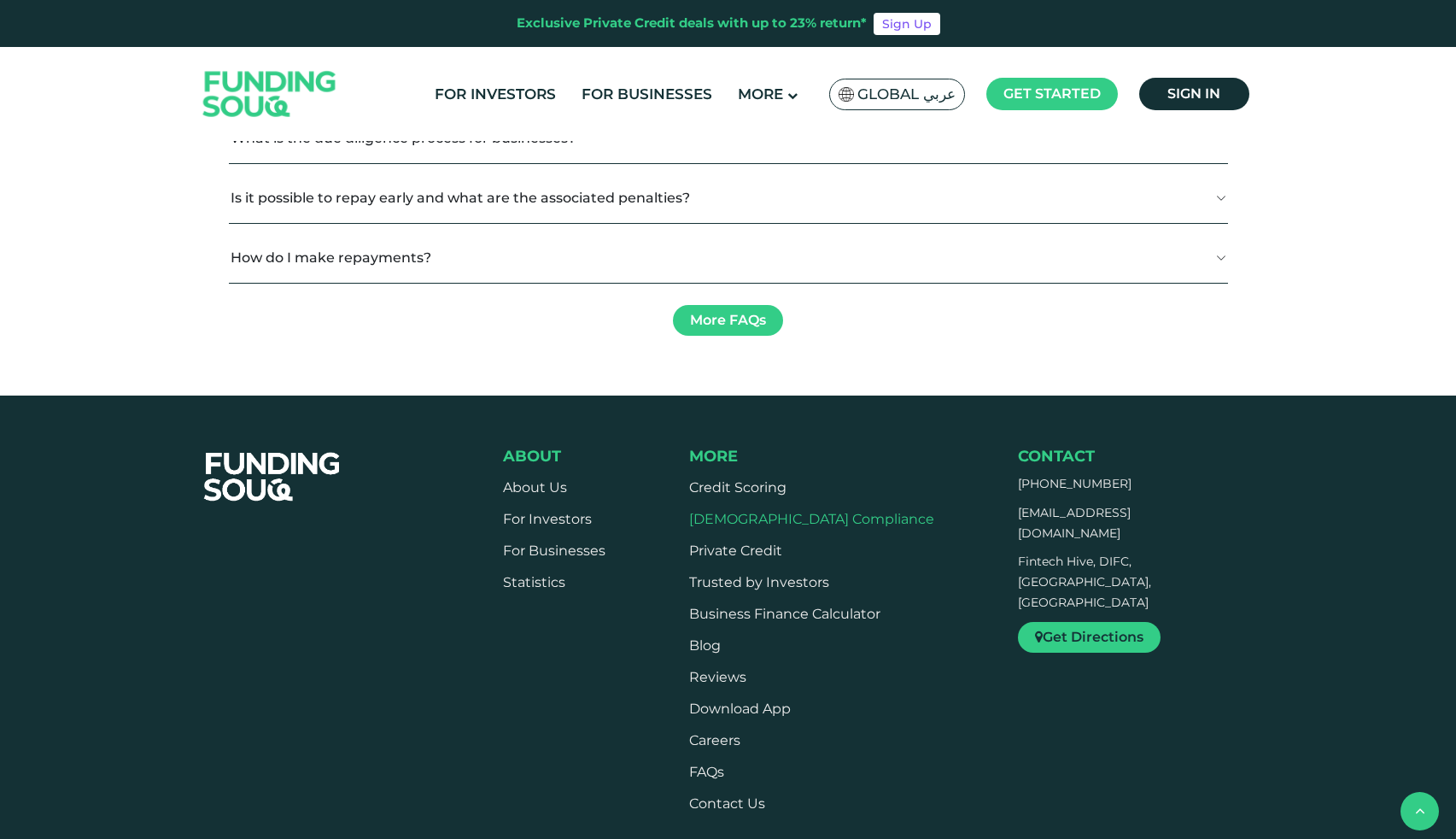
click at [799, 521] on link "[DEMOGRAPHIC_DATA] Compliance" at bounding box center [812, 519] width 245 height 16
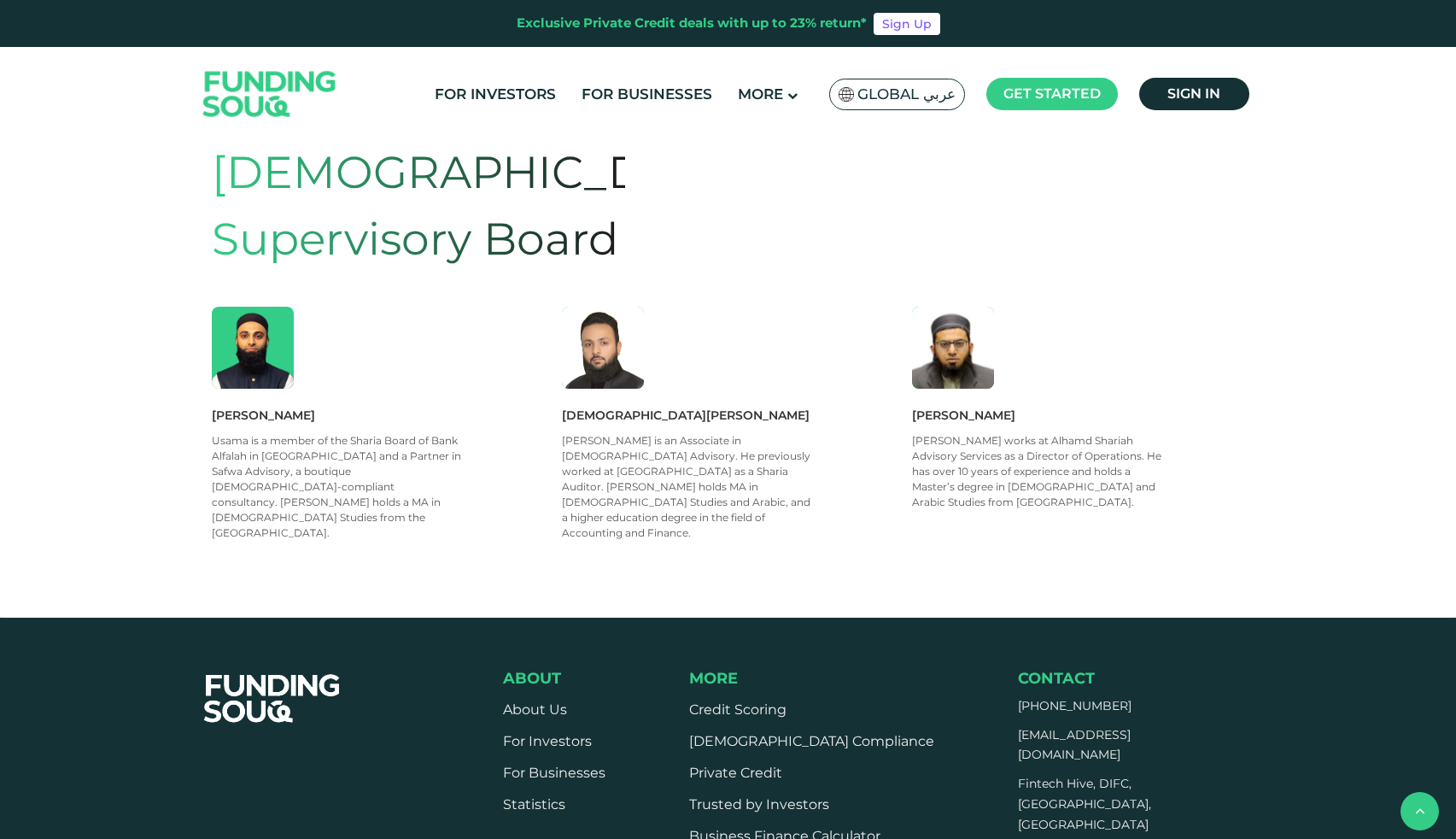
scroll to position [1004, 0]
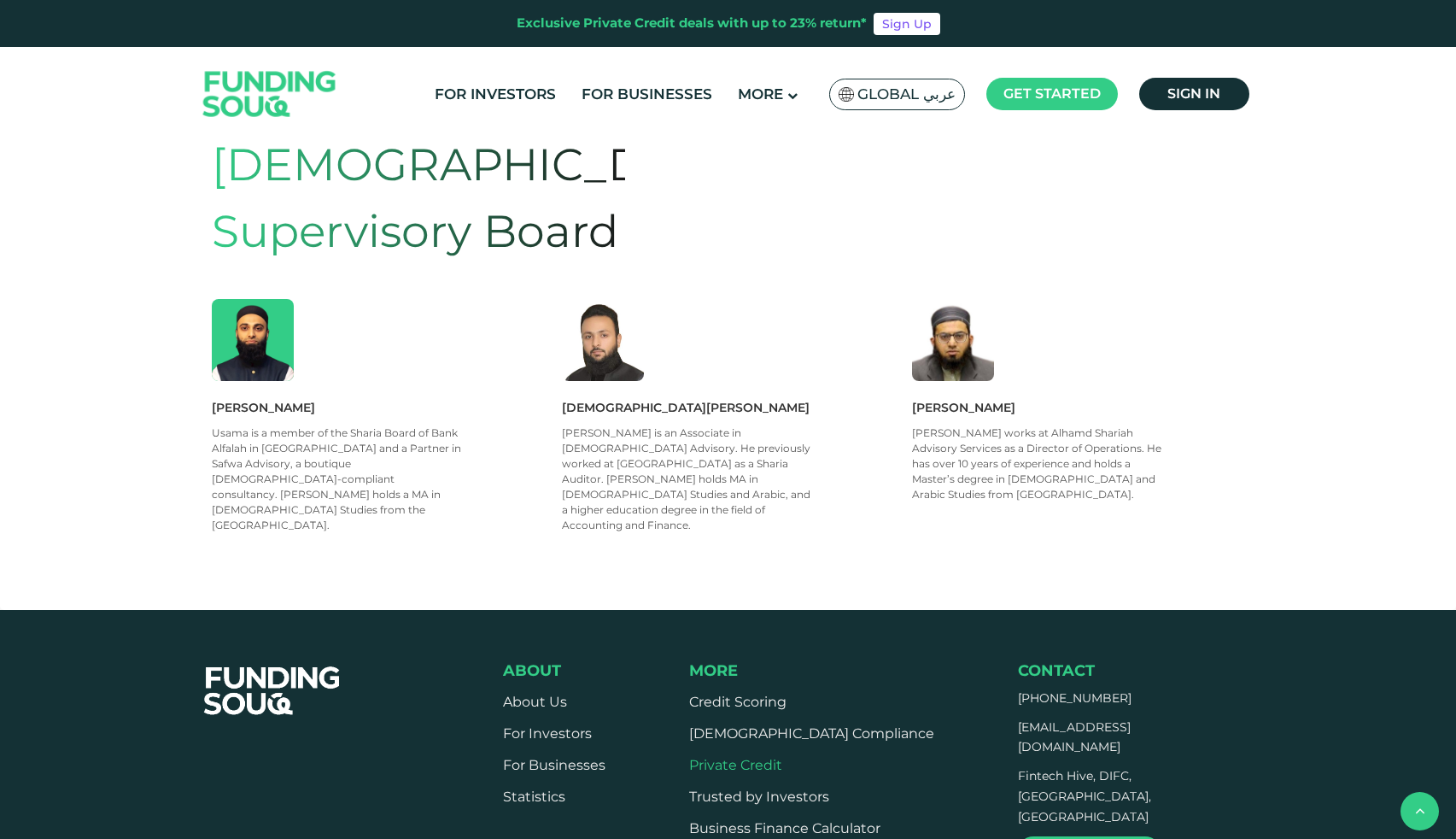
click at [771, 756] on link "Private Credit" at bounding box center [736, 765] width 93 height 16
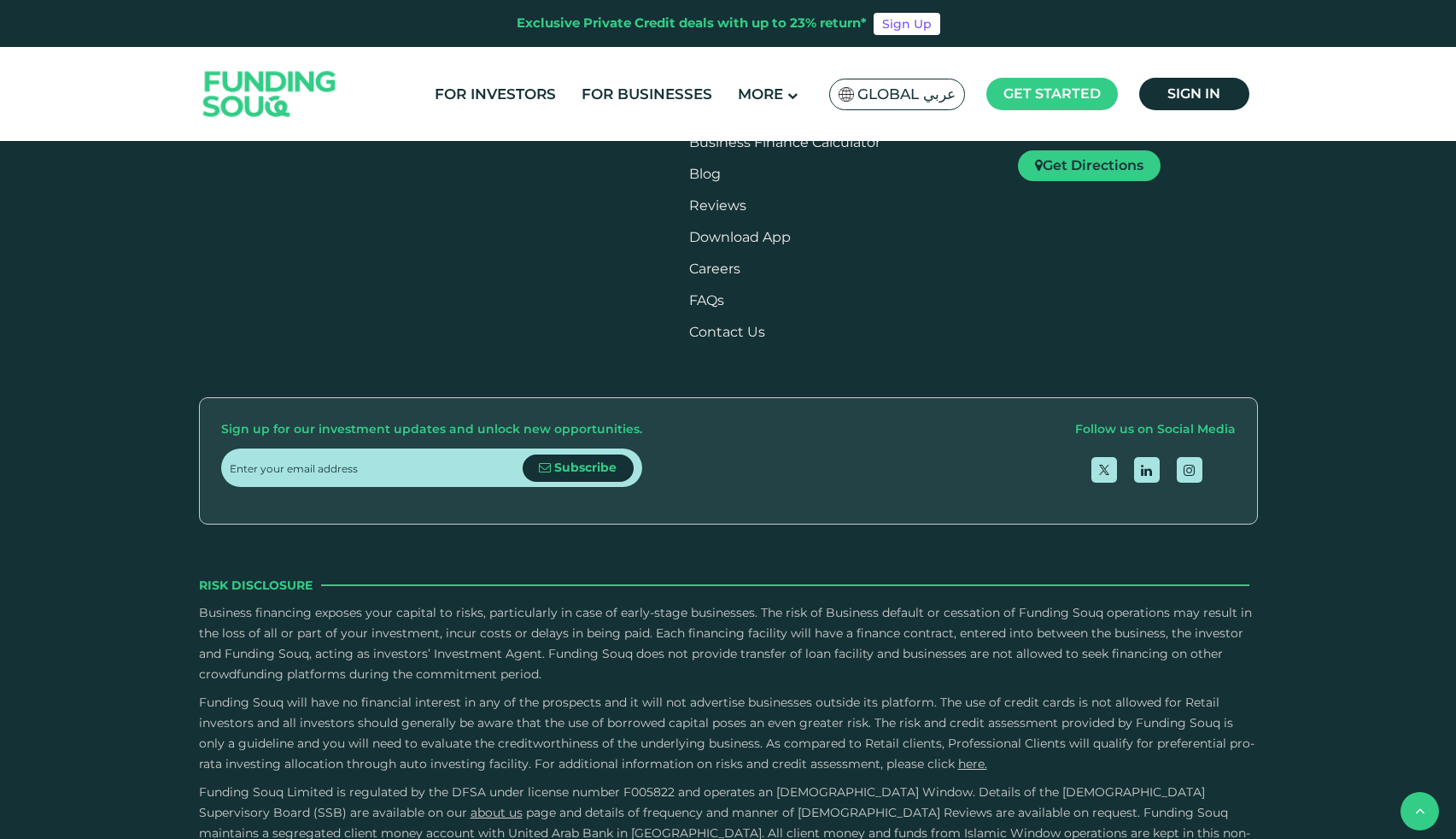
scroll to position [1166, 0]
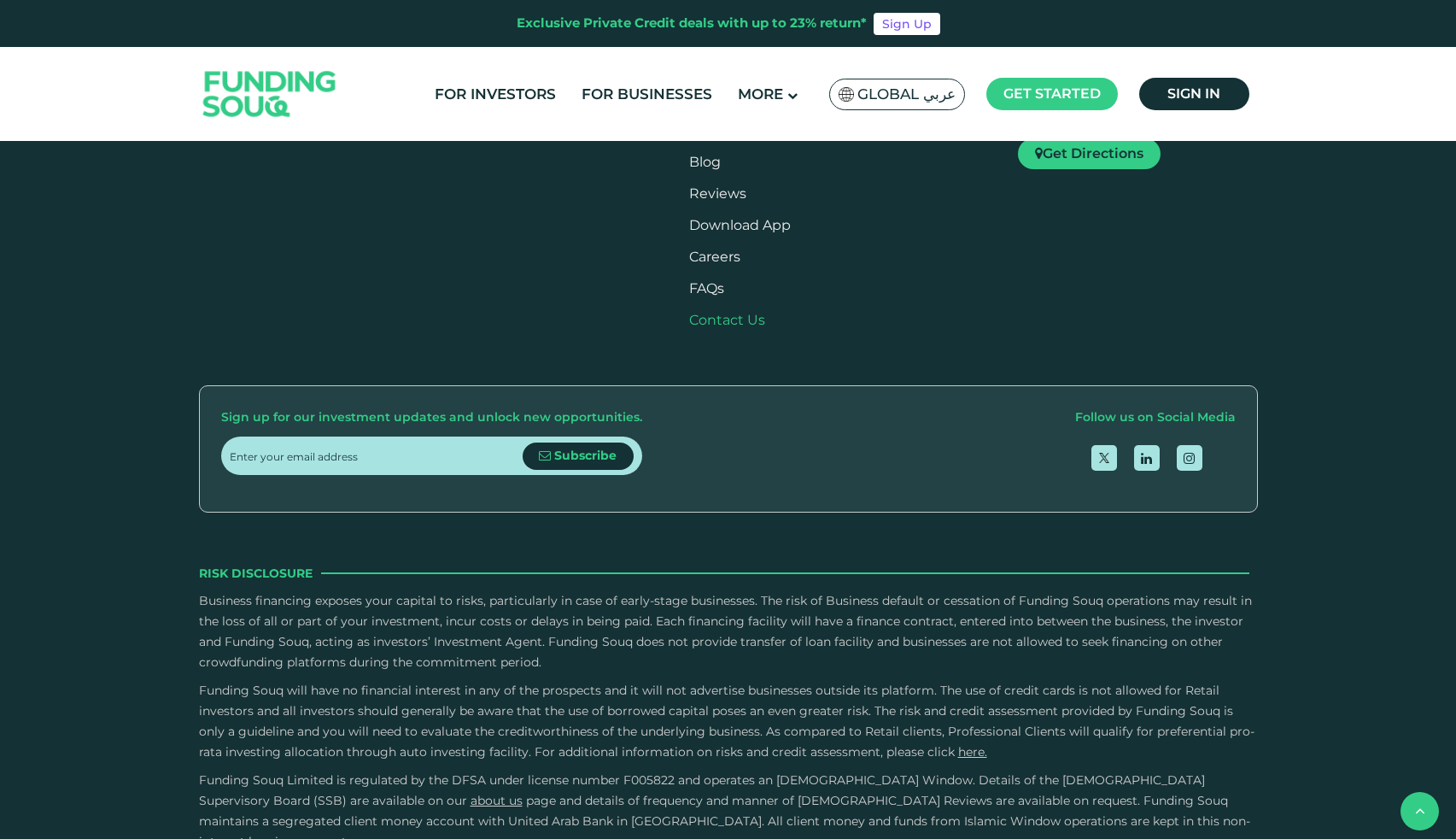
click at [752, 328] on link "Contact Us" at bounding box center [728, 320] width 76 height 16
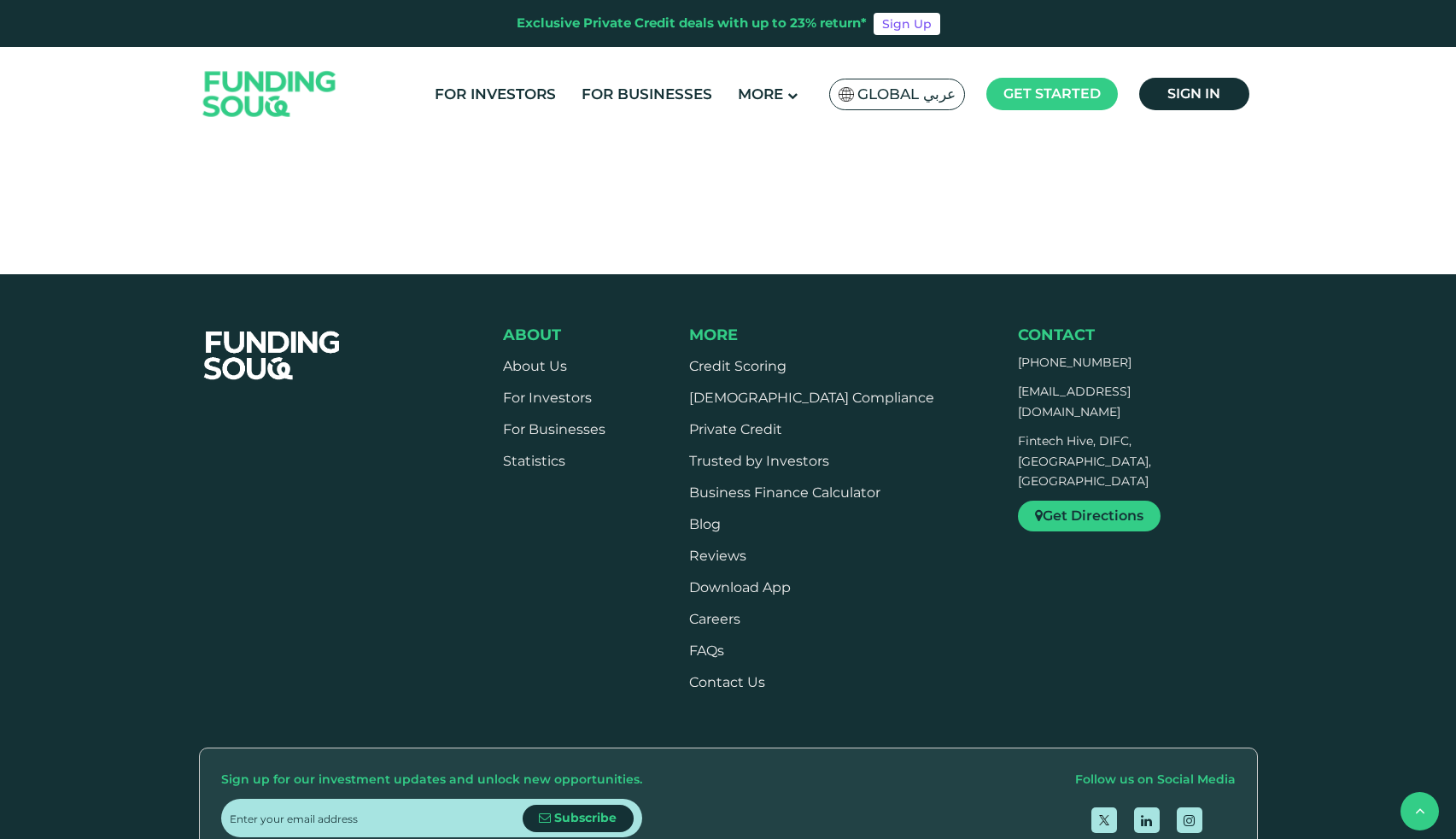
scroll to position [981, 0]
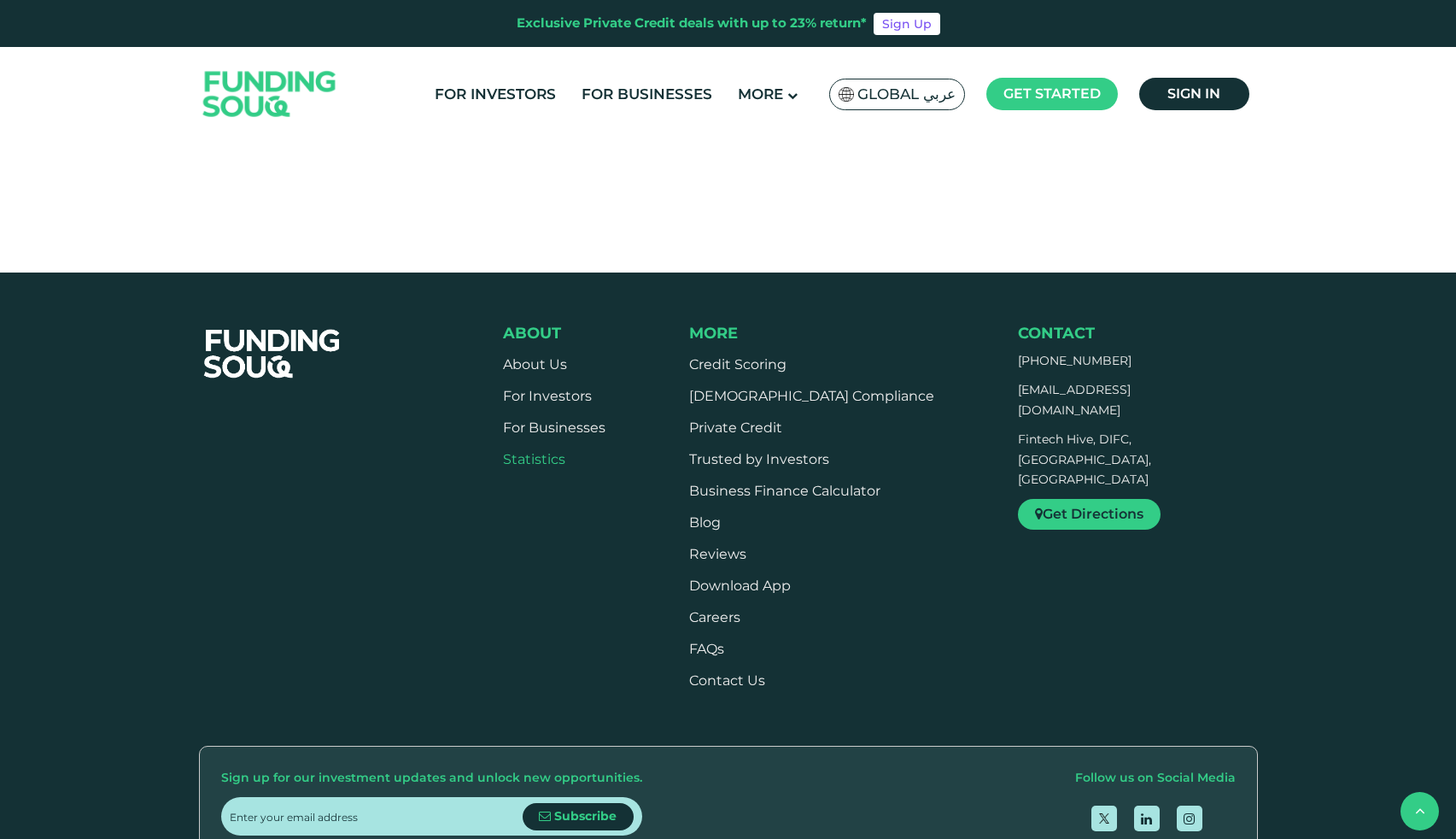
click at [542, 451] on link "Statistics" at bounding box center [534, 459] width 63 height 16
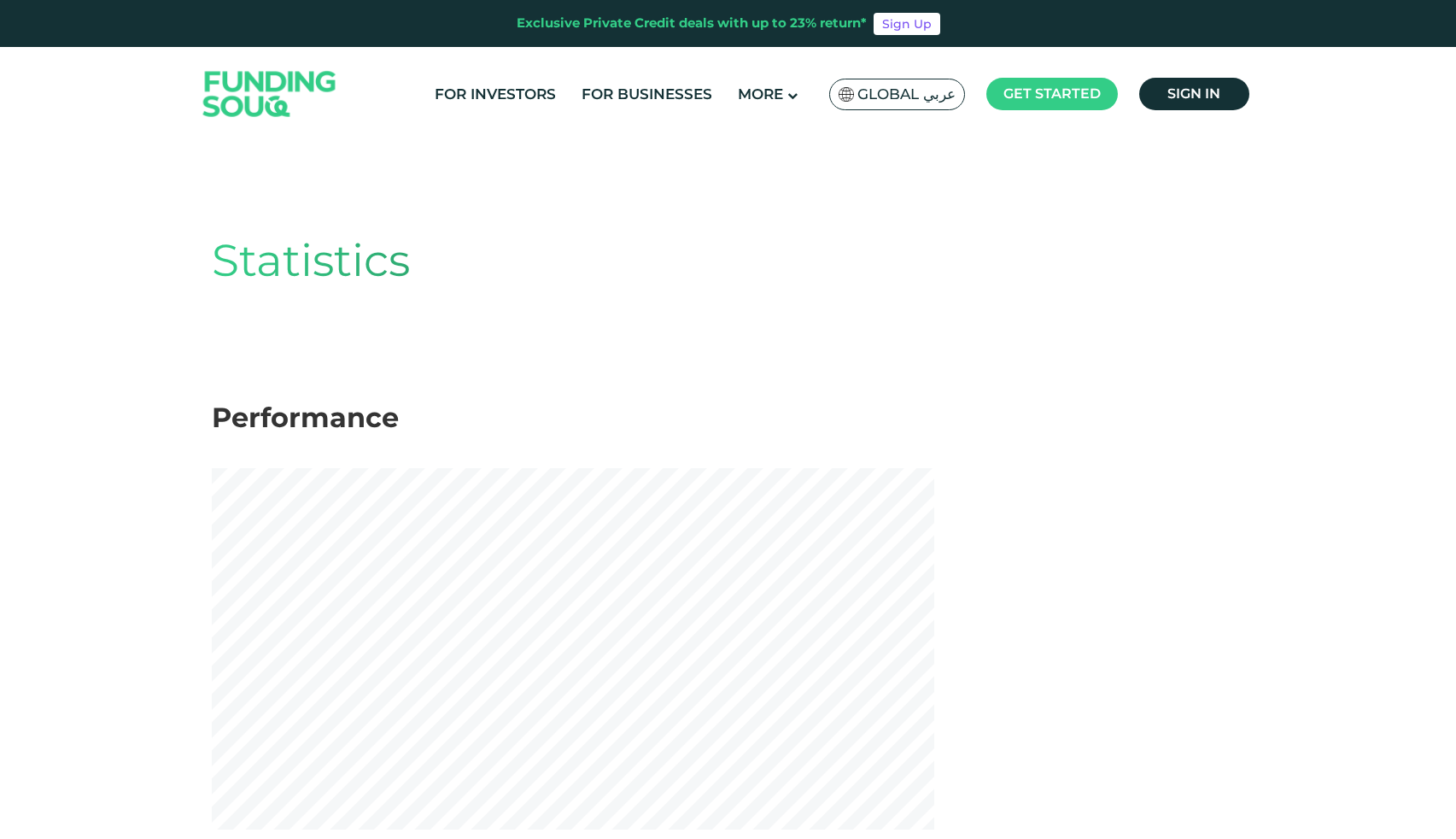
drag, startPoint x: 279, startPoint y: 421, endPoint x: 422, endPoint y: 408, distance: 143.6
click at [422, 408] on div "Statistics Performance The chart above and the table below show how facilities …" at bounding box center [728, 770] width 1060 height 1234
click at [422, 408] on h2 "Performance" at bounding box center [728, 418] width 1033 height 33
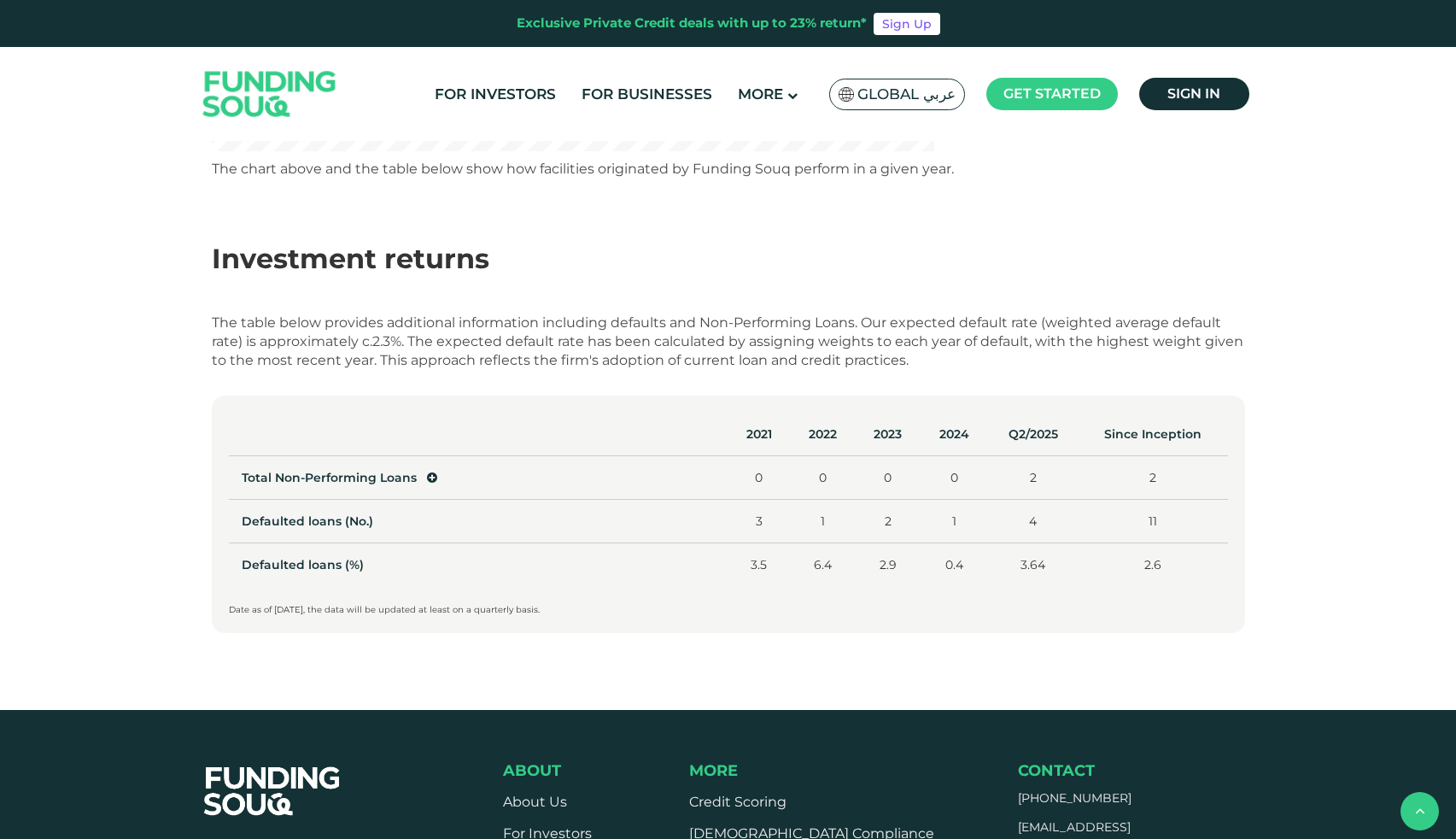
scroll to position [679, 0]
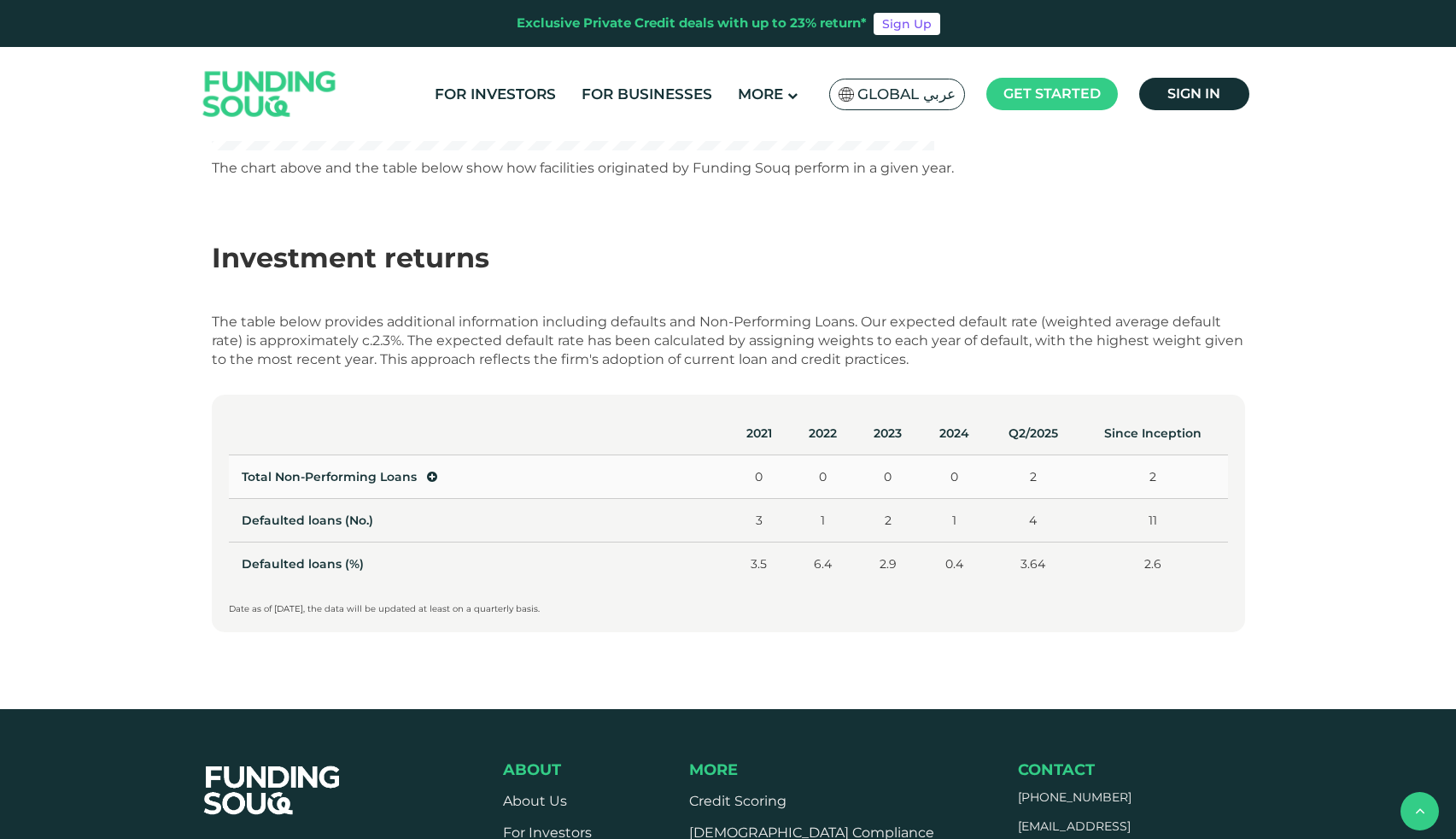
click at [428, 475] on icon at bounding box center [432, 476] width 10 height 12
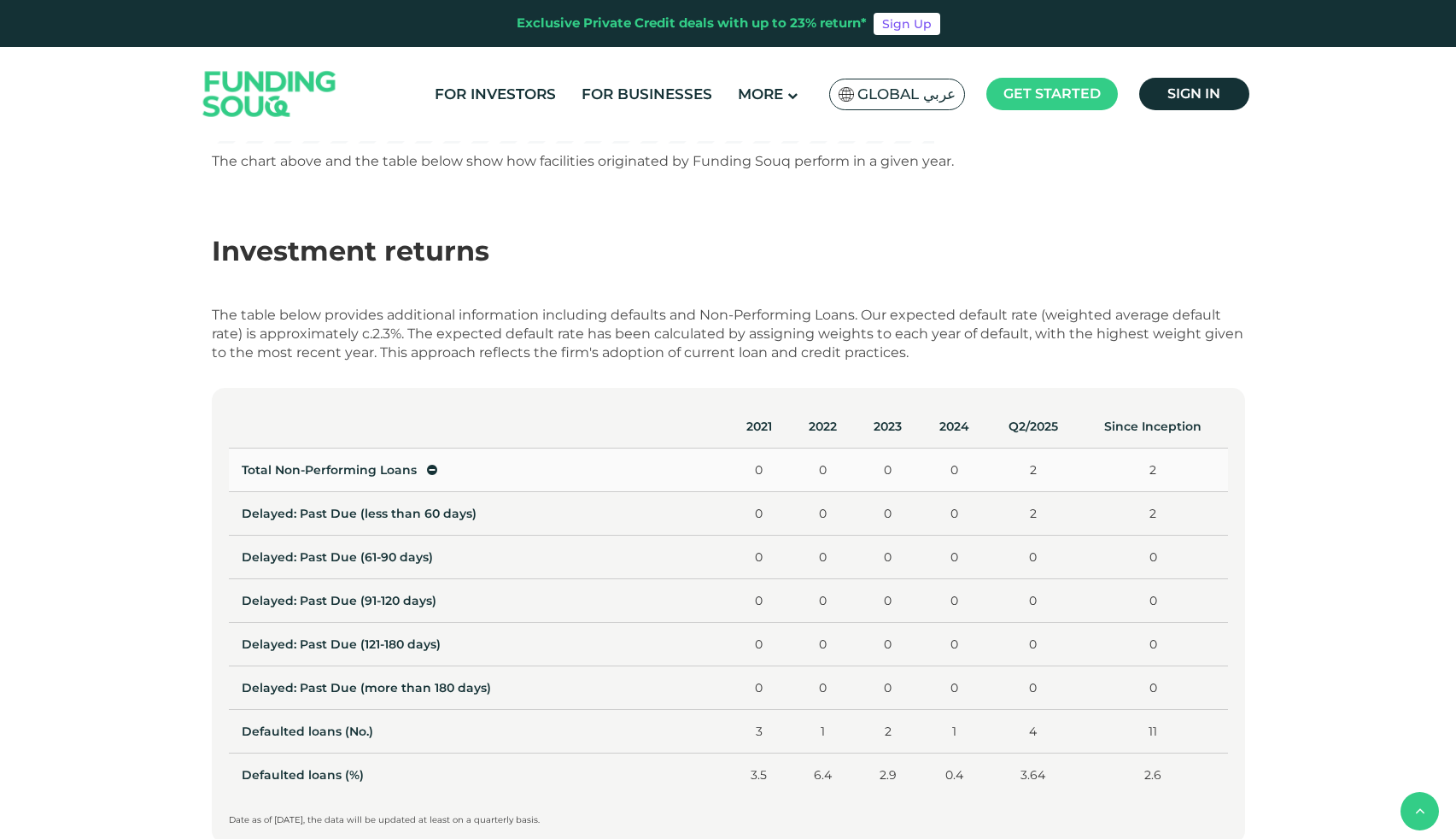
scroll to position [701, 0]
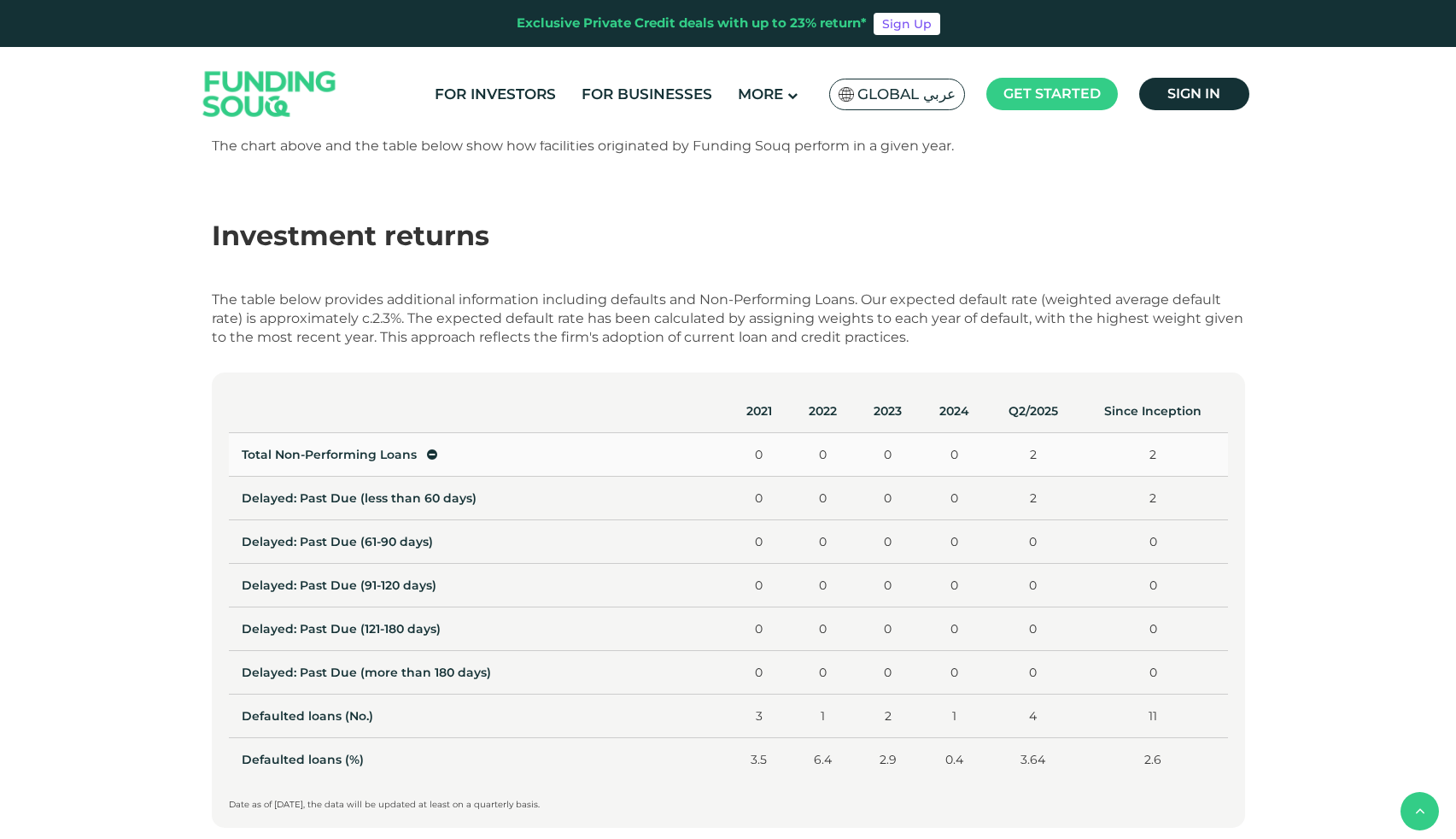
click at [427, 453] on icon at bounding box center [432, 454] width 10 height 12
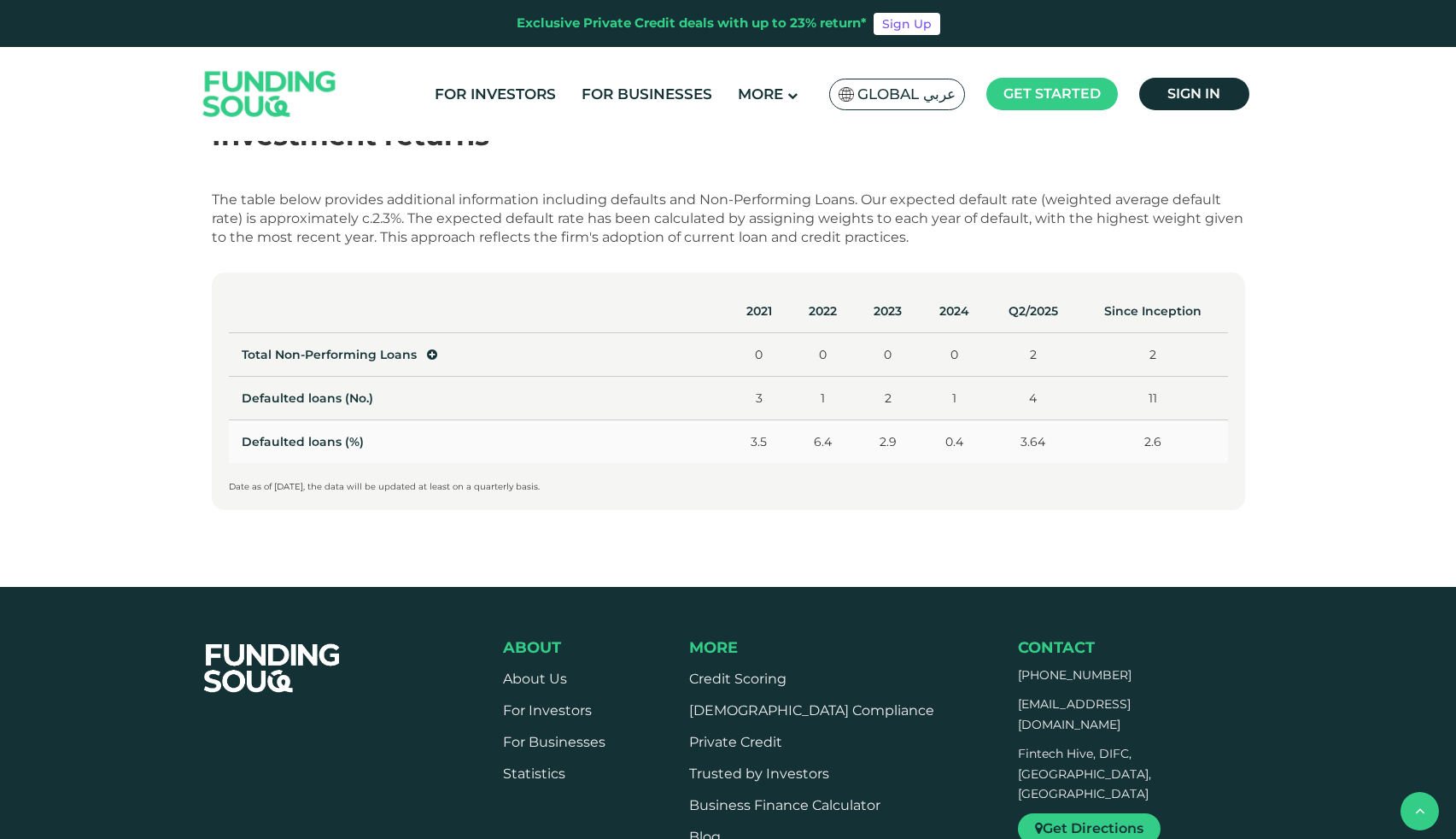
scroll to position [795, 0]
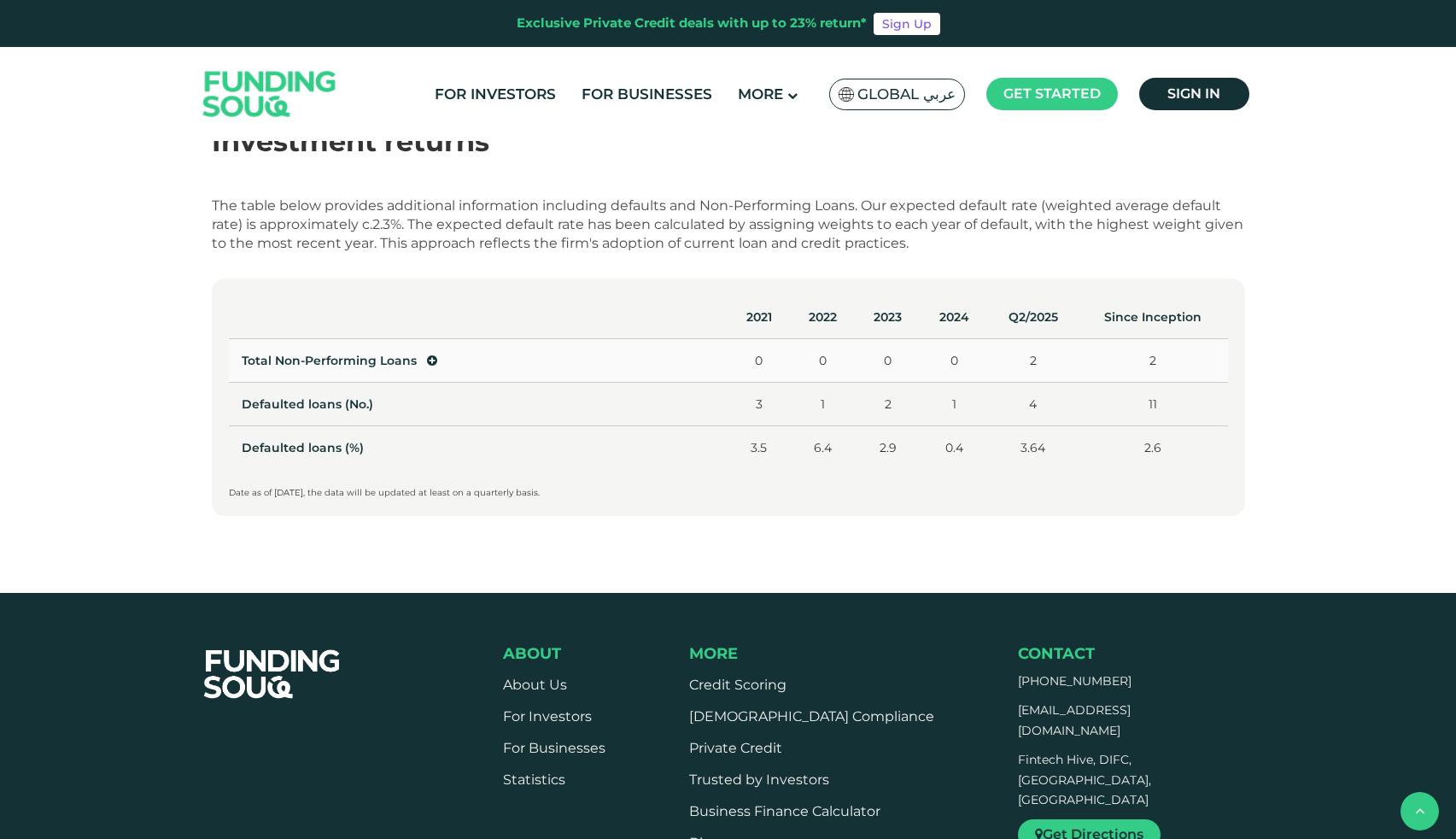
click at [432, 356] on icon at bounding box center [432, 360] width 10 height 12
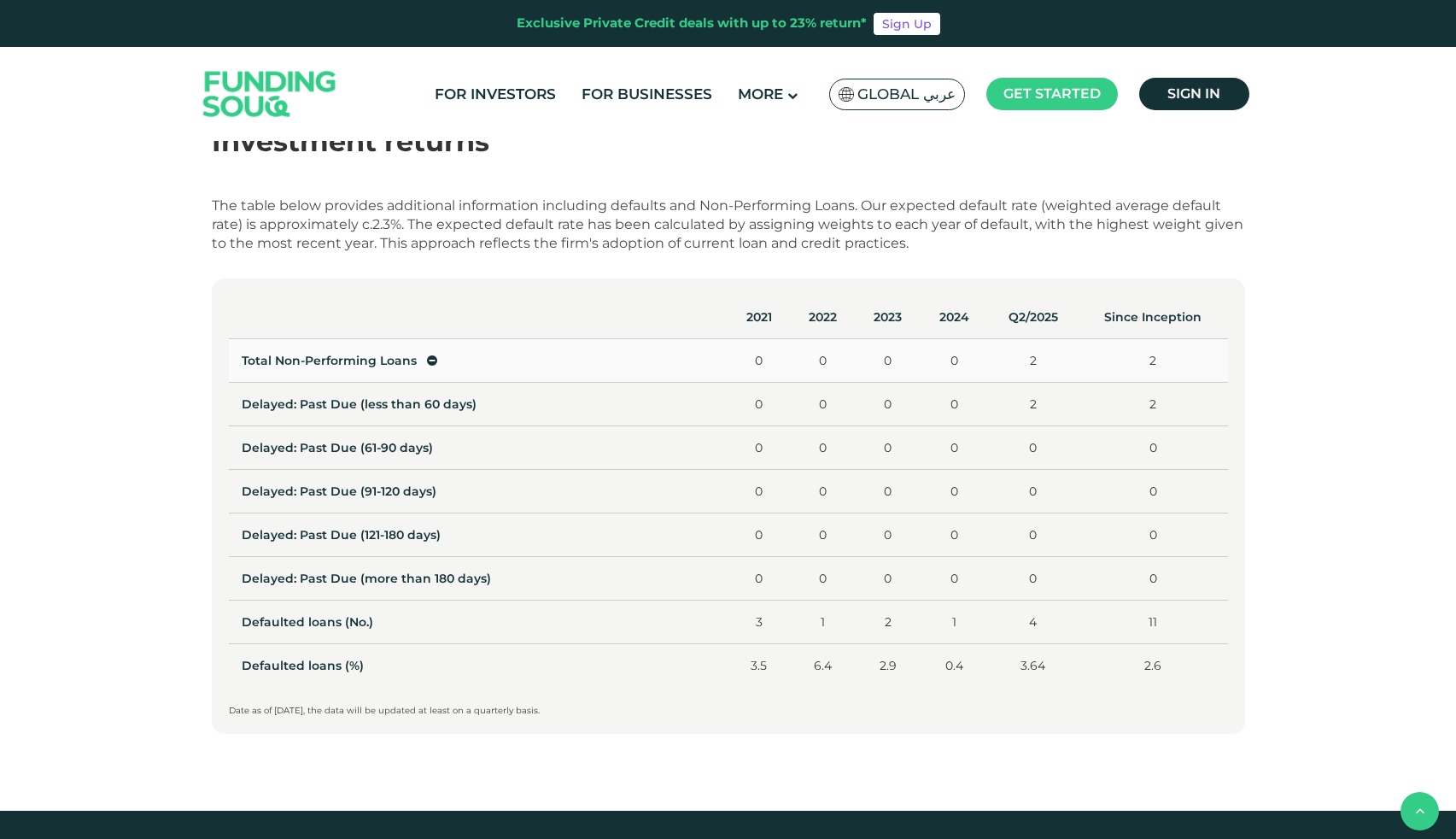
click at [432, 356] on icon at bounding box center [432, 360] width 10 height 12
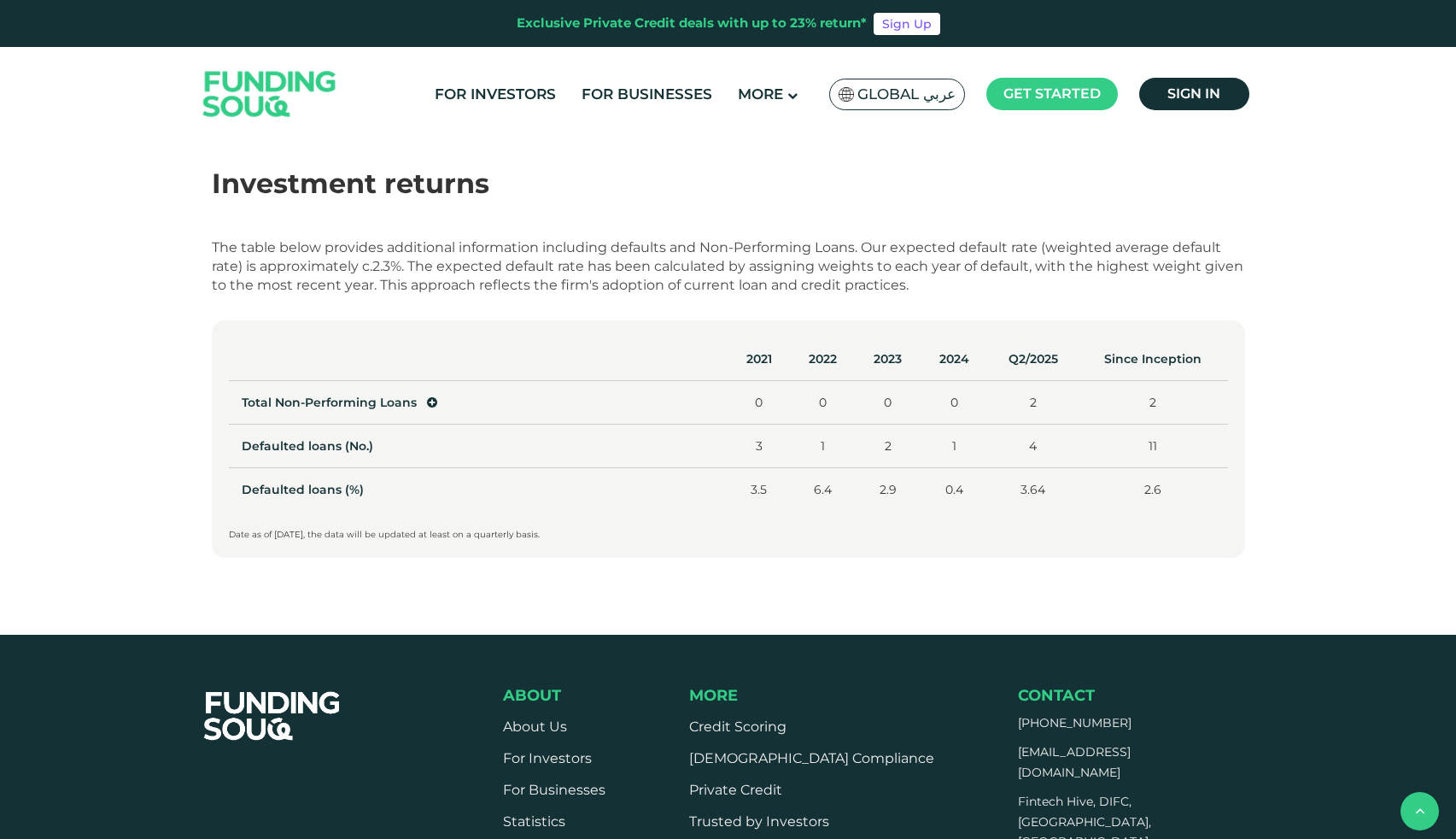
scroll to position [676, 0]
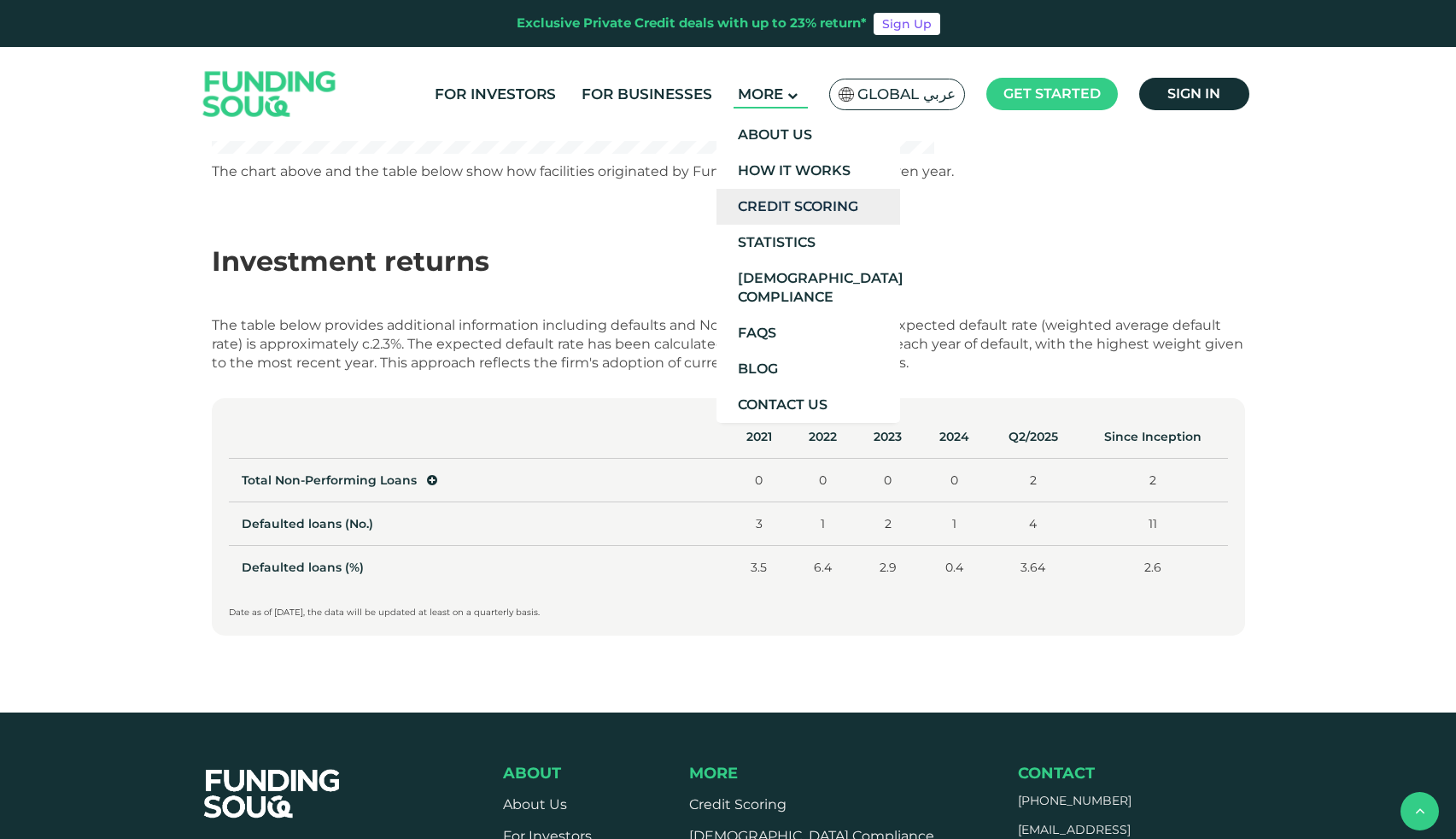
click at [816, 203] on link "Credit Scoring" at bounding box center [808, 207] width 183 height 36
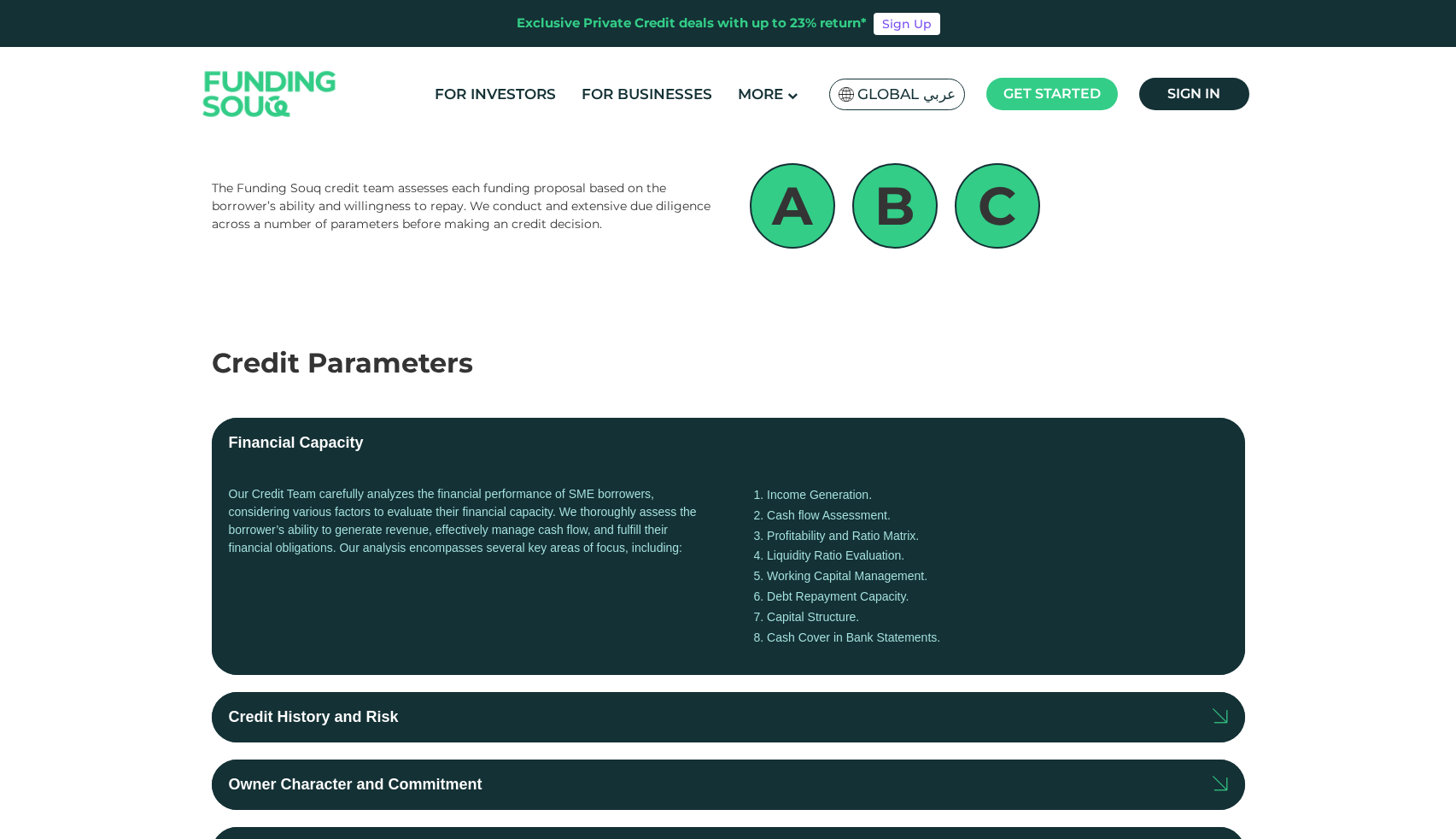
scroll to position [141, 0]
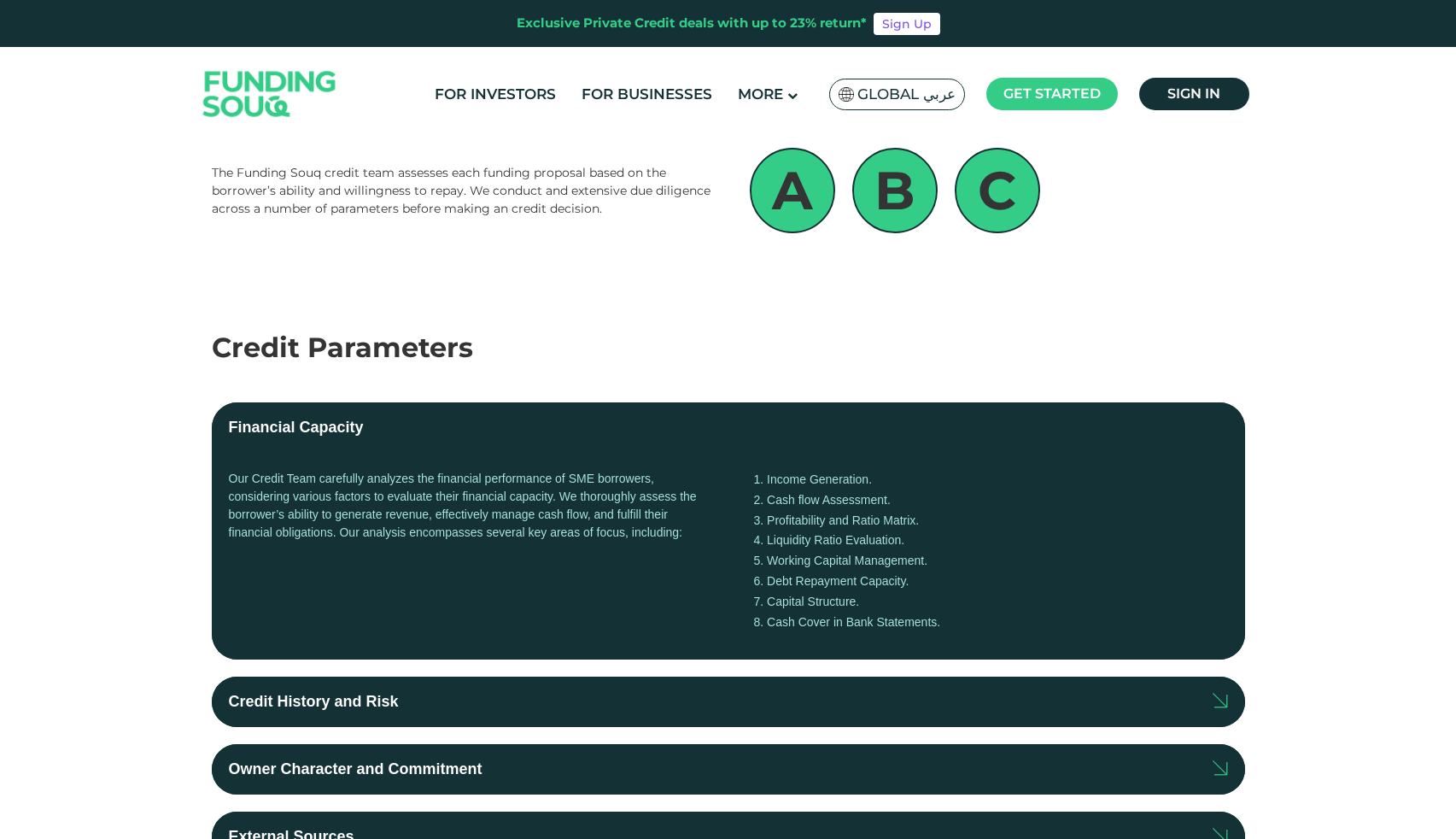
click at [1205, 431] on label "Financial Capacity" at bounding box center [728, 428] width 1033 height 51
click at [0, 0] on input "Financial Capacity" at bounding box center [0, 0] width 0 height 0
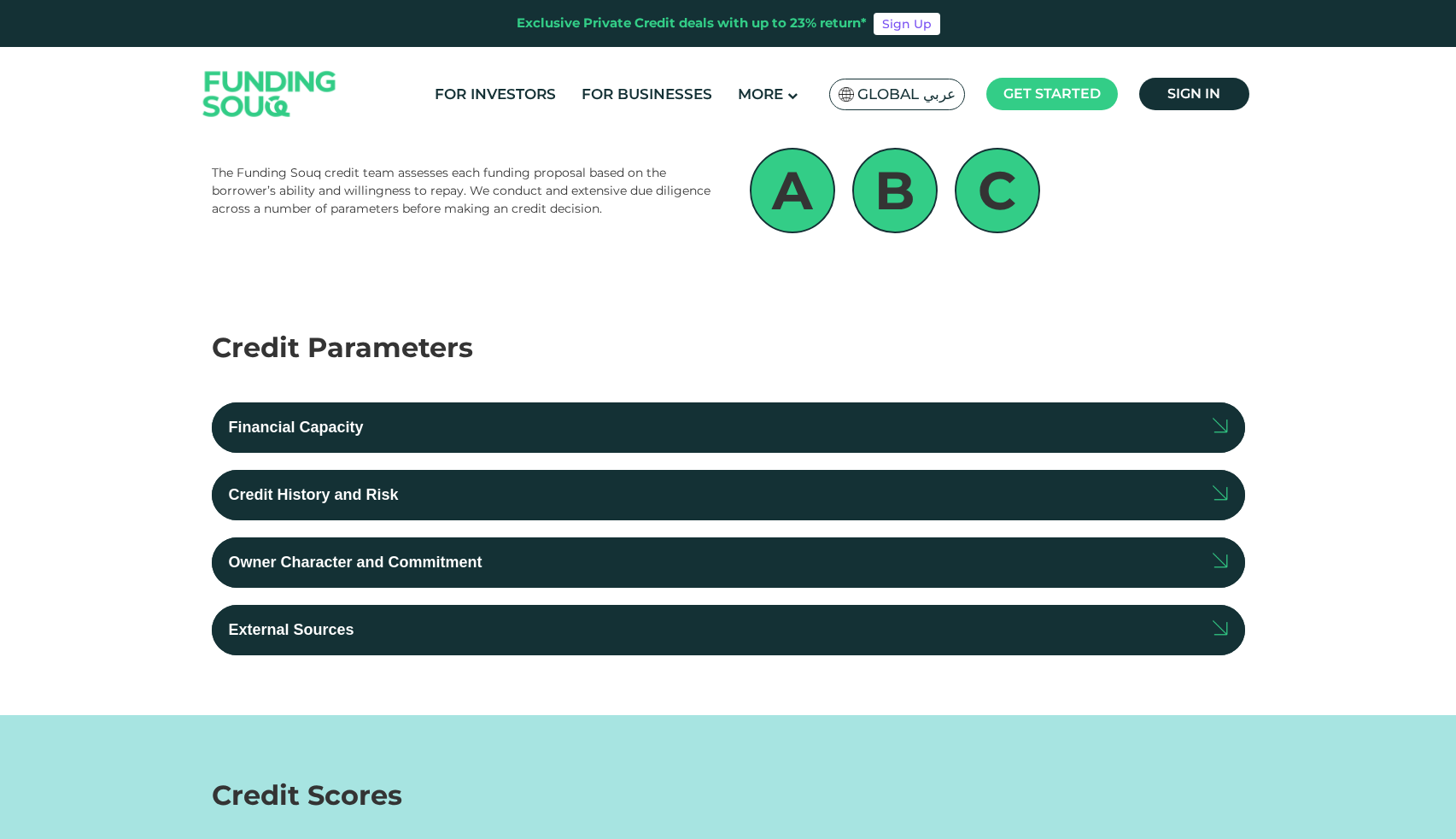
click at [1148, 491] on label "Credit History and Risk" at bounding box center [728, 495] width 1033 height 51
click at [0, 0] on input "Credit History and Risk" at bounding box center [0, 0] width 0 height 0
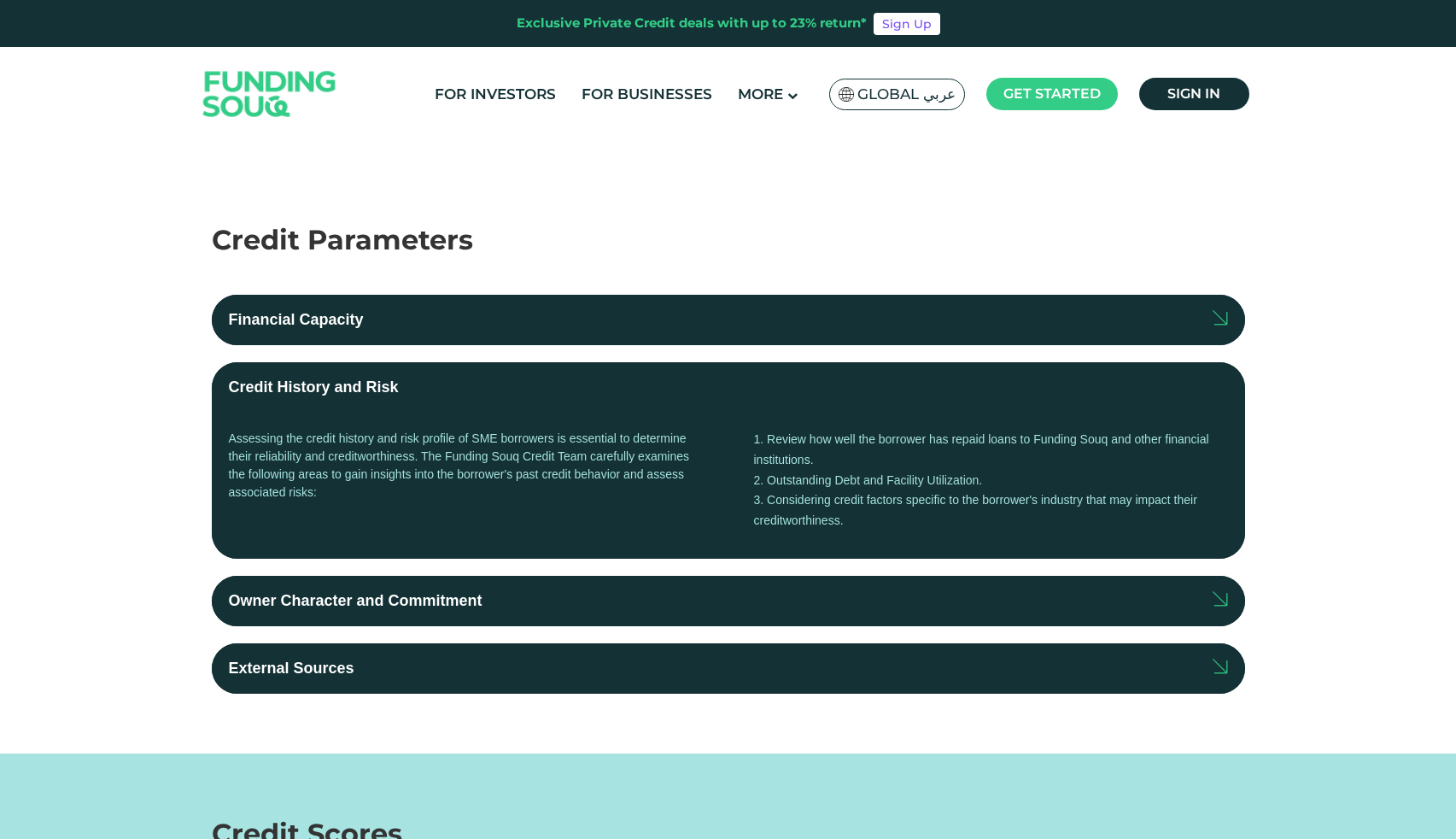
scroll to position [253, 0]
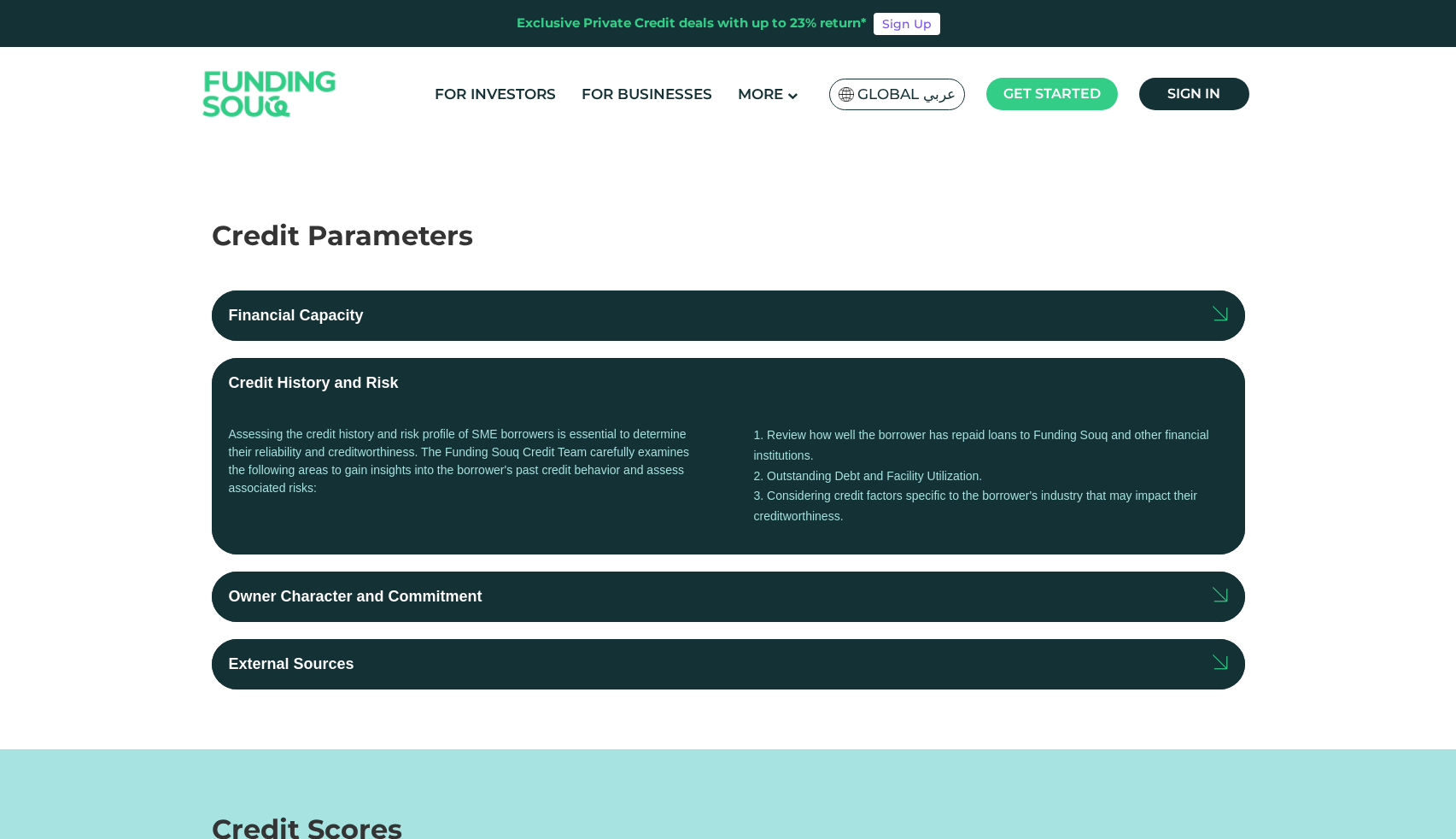
click at [855, 390] on label "Credit History and Risk" at bounding box center [728, 384] width 1033 height 51
click at [0, 0] on input "Credit History and Risk" at bounding box center [0, 0] width 0 height 0
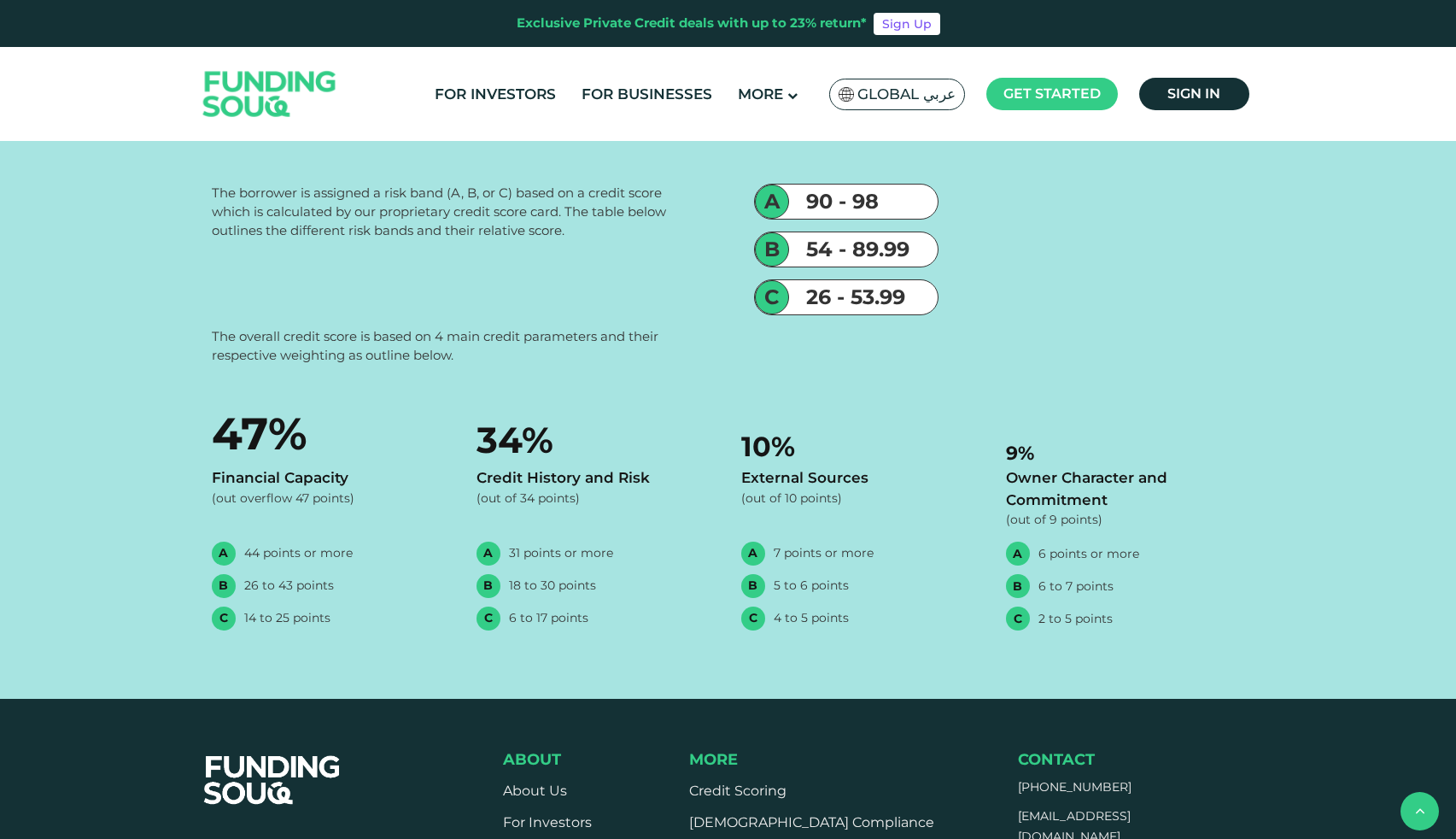
scroll to position [0, 0]
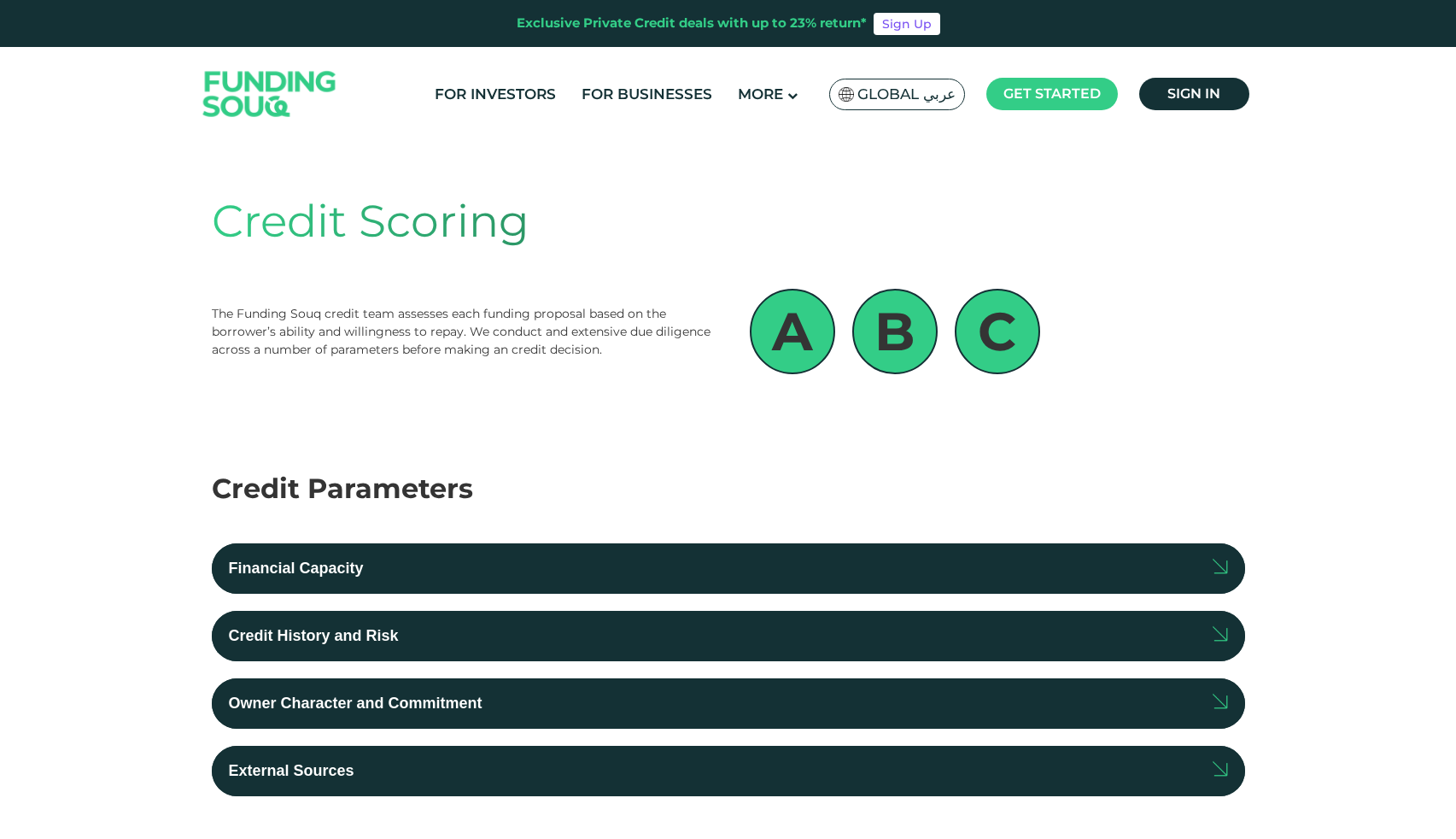
click at [286, 98] on img at bounding box center [269, 93] width 168 height 86
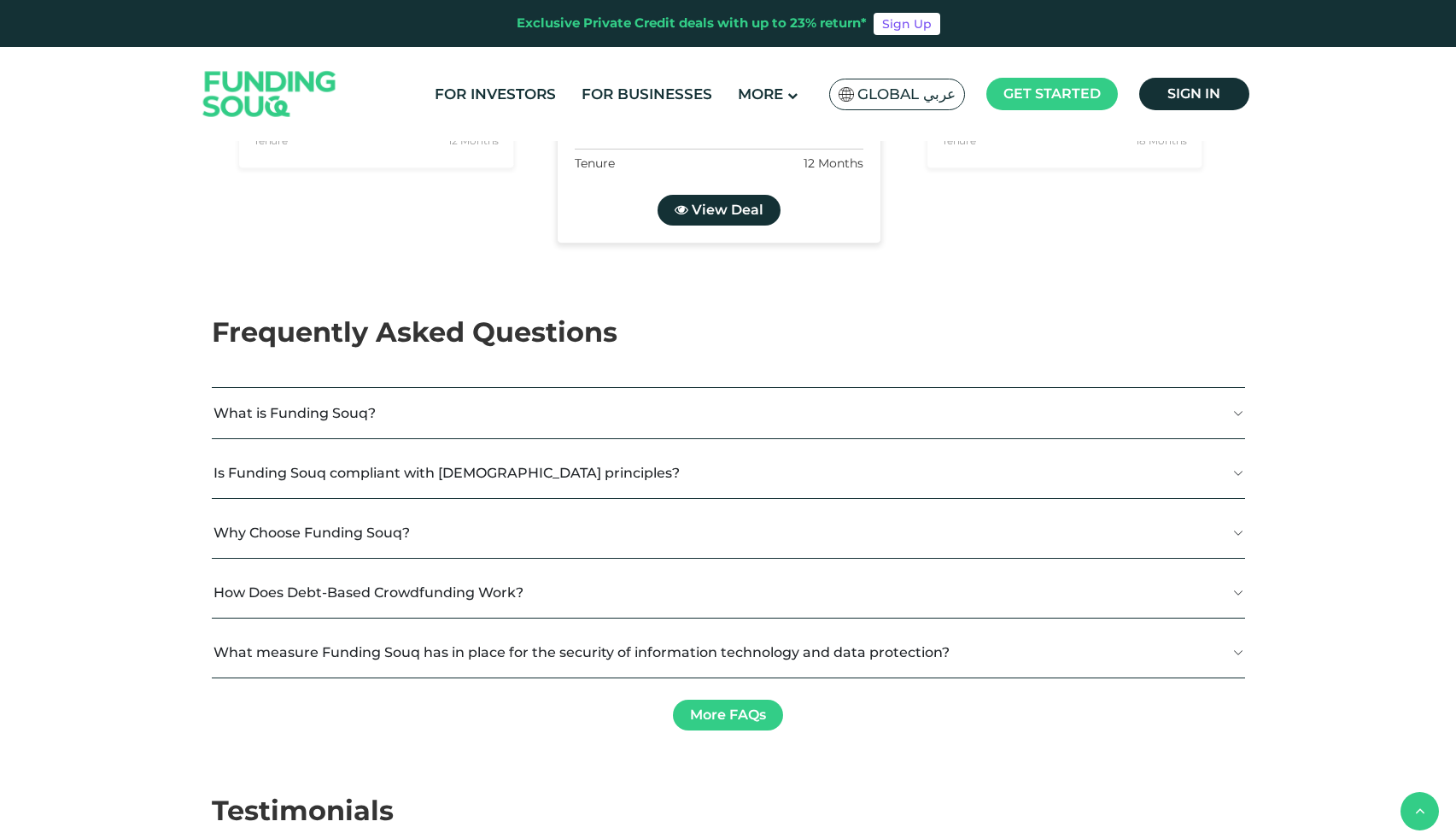
scroll to position [2977, 0]
drag, startPoint x: 761, startPoint y: 352, endPoint x: 698, endPoint y: 356, distance: 63.1
drag, startPoint x: 698, startPoint y: 356, endPoint x: 775, endPoint y: 357, distance: 77.0
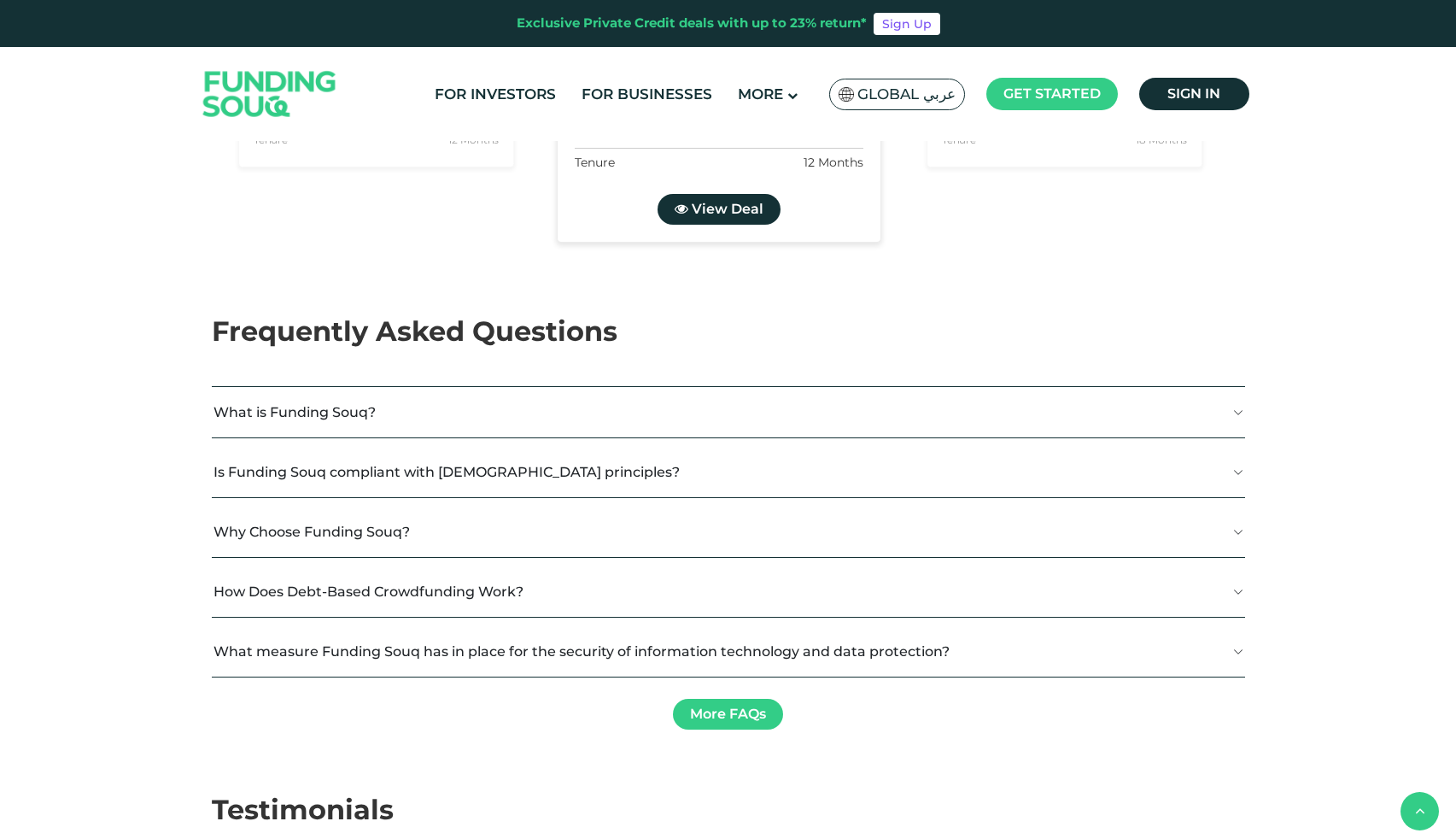
type tc-range-slider "5"
type tc-range-slider "1000000"
drag, startPoint x: 284, startPoint y: 367, endPoint x: 642, endPoint y: 376, distance: 358.1
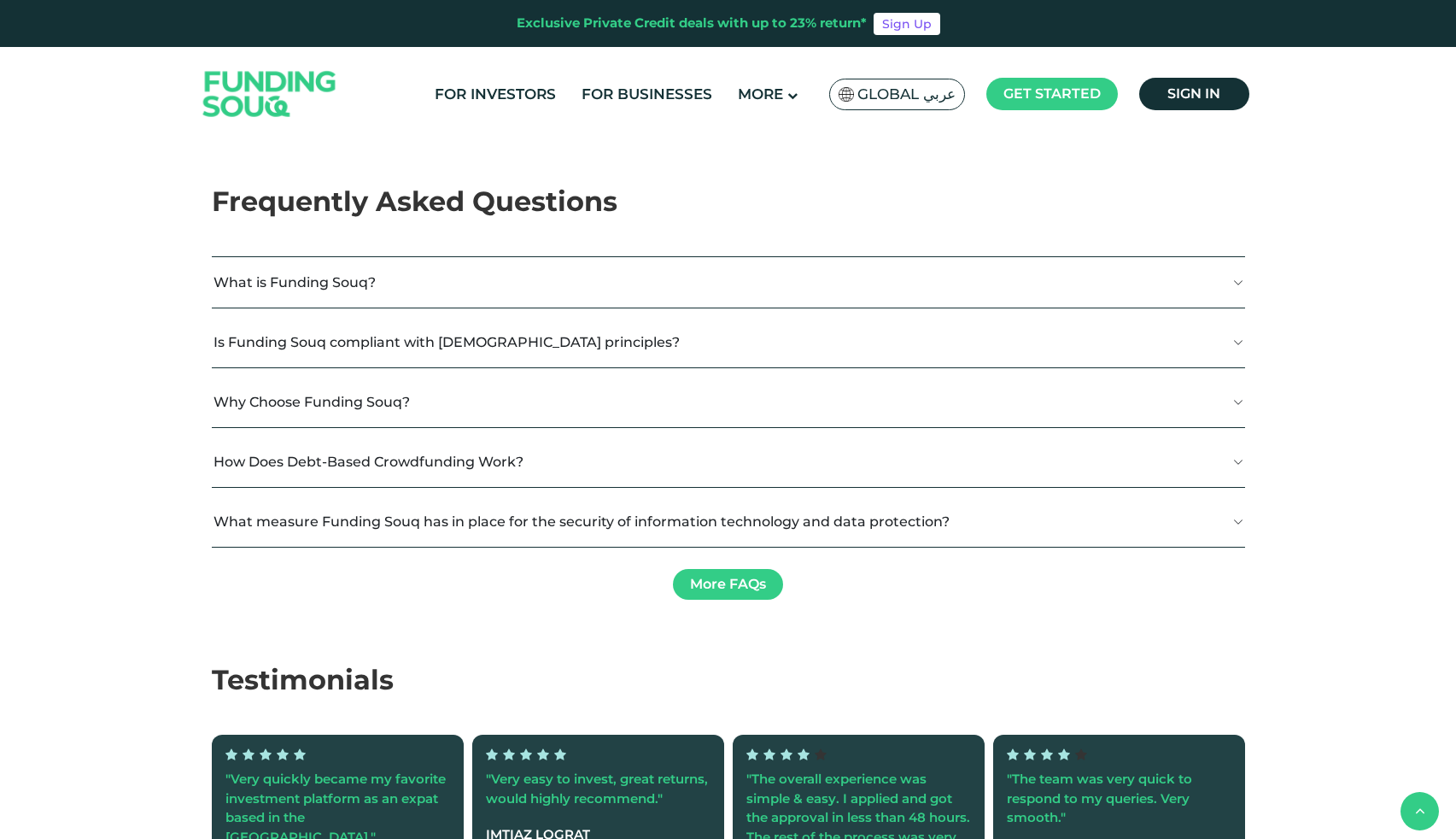
scroll to position [3010, 0]
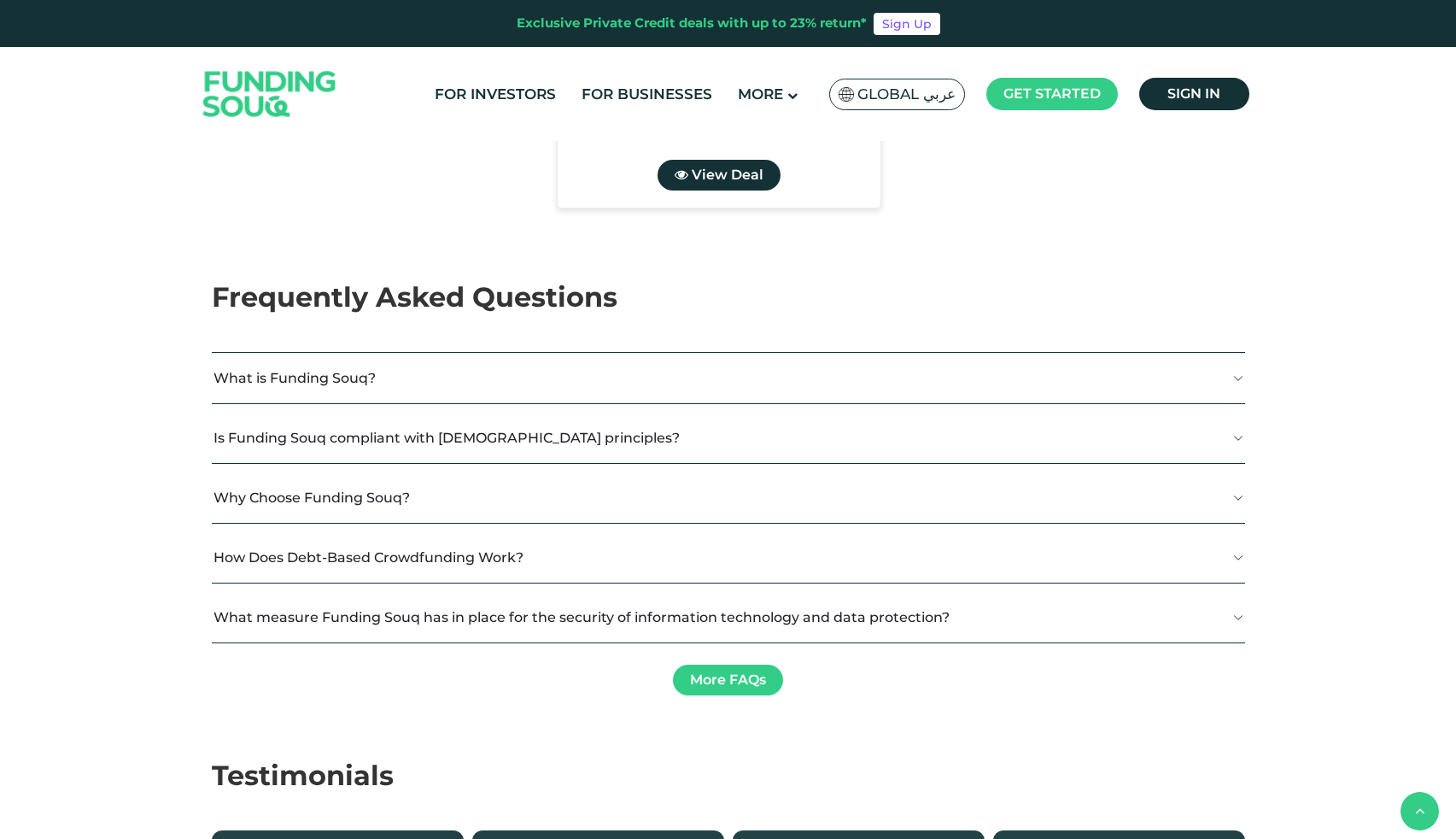
drag, startPoint x: 1075, startPoint y: 207, endPoint x: 1100, endPoint y: 209, distance: 25.1
